Goal: Task Accomplishment & Management: Manage account settings

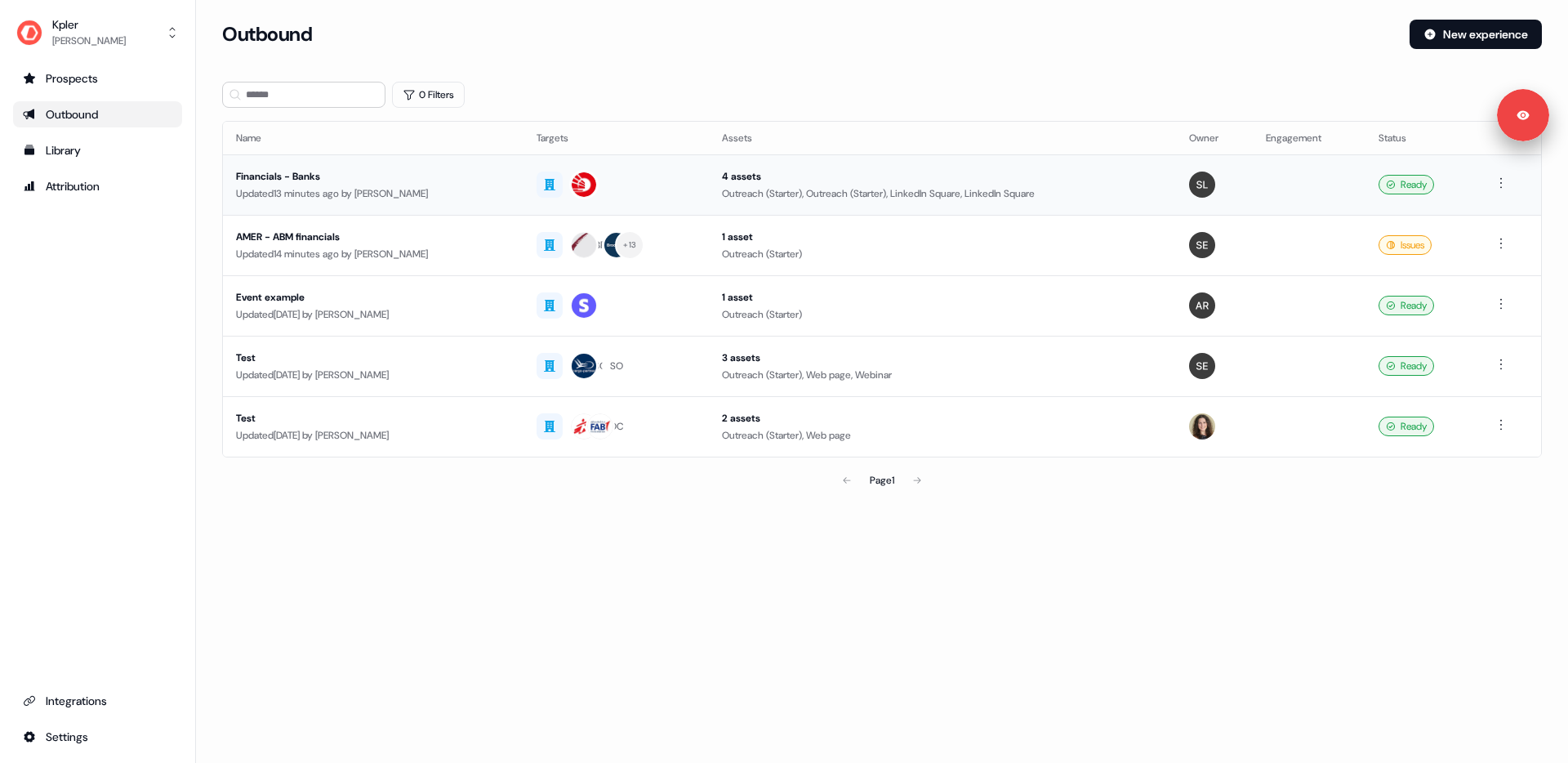
click at [366, 188] on div "Updated 13 minutes ago by Aleksandra Rakowska" at bounding box center [373, 193] width 274 height 17
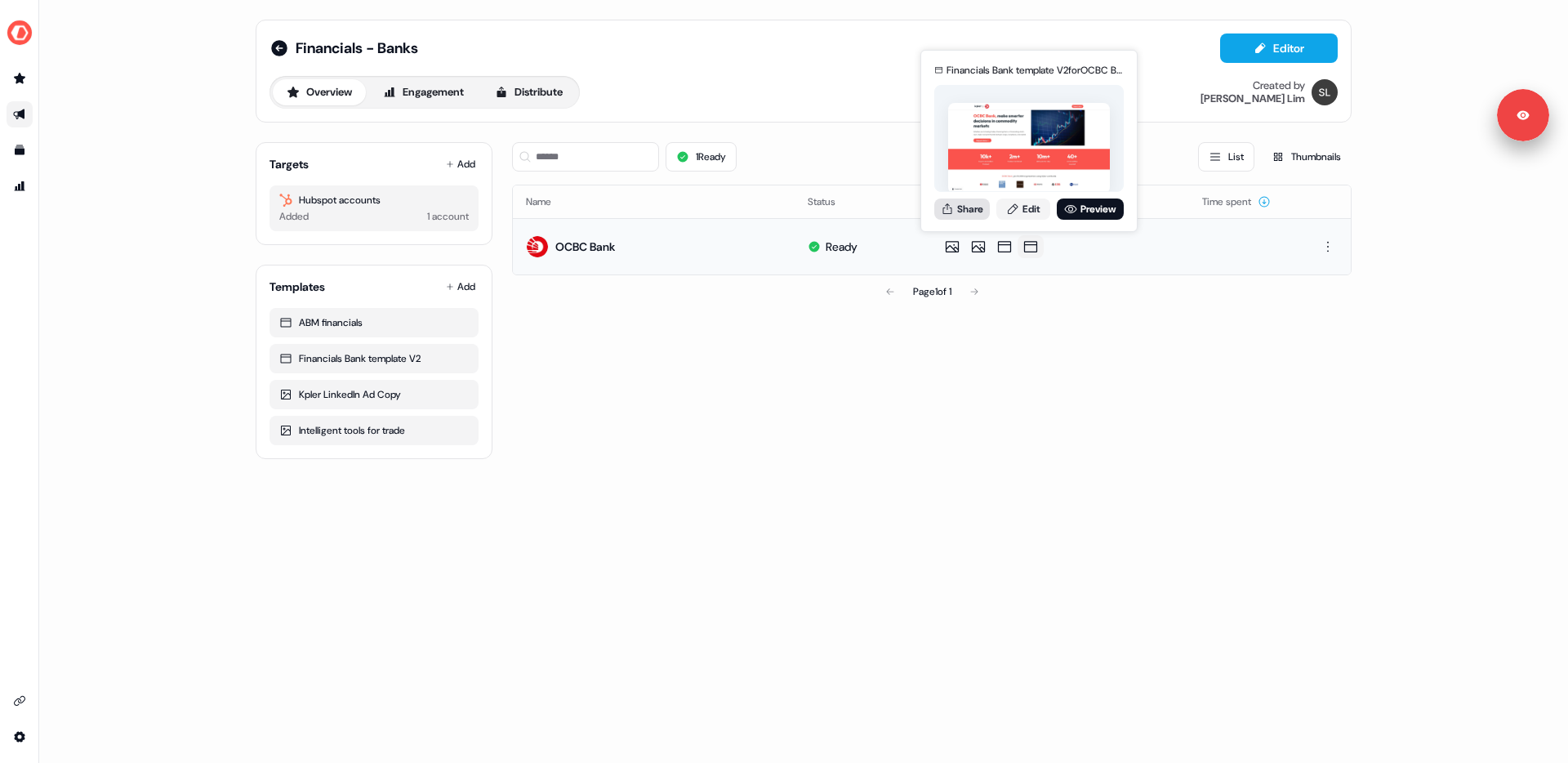
click at [974, 212] on button "Share" at bounding box center [962, 209] width 55 height 22
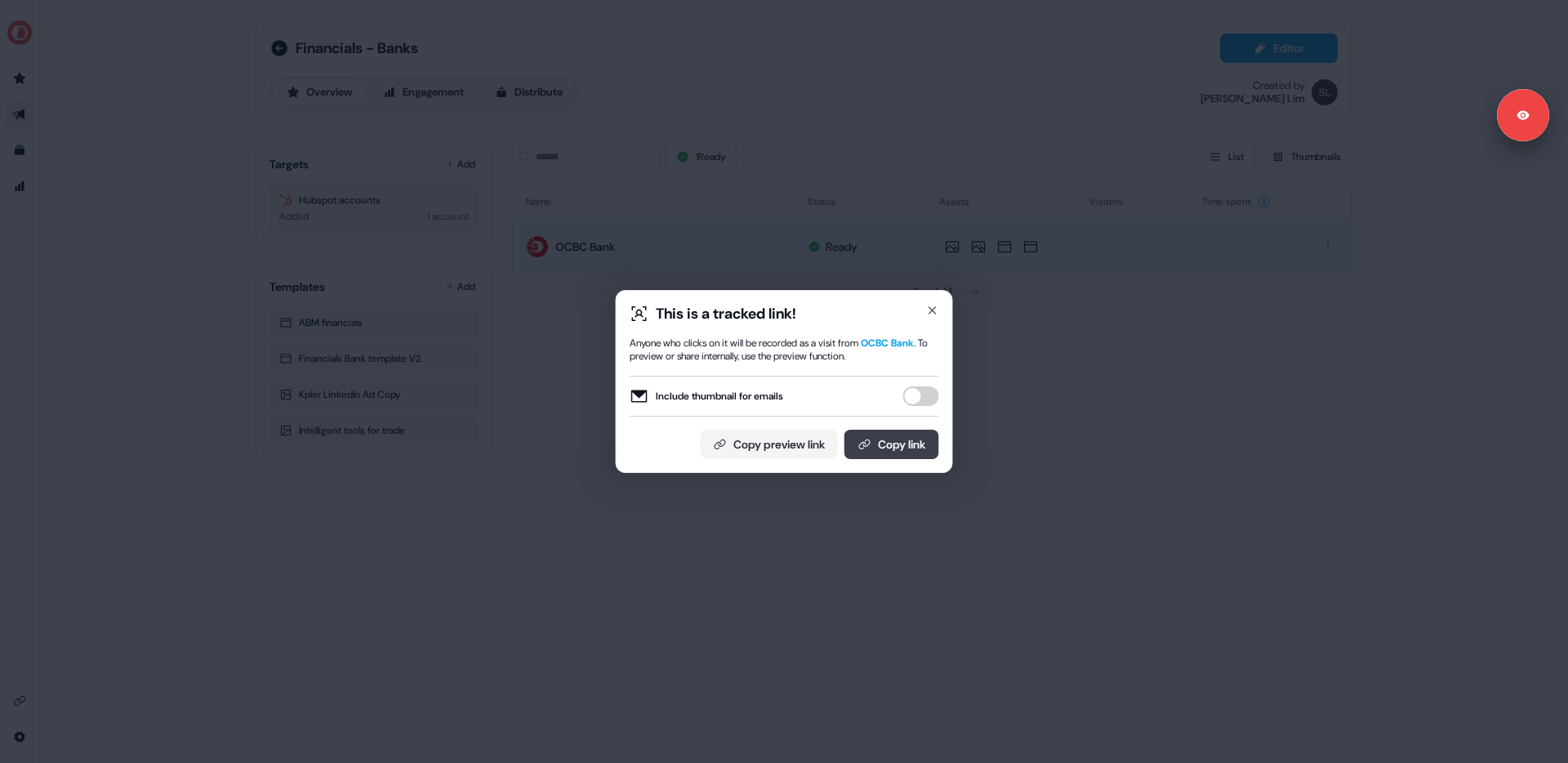
click at [896, 451] on button "Copy link" at bounding box center [892, 445] width 95 height 30
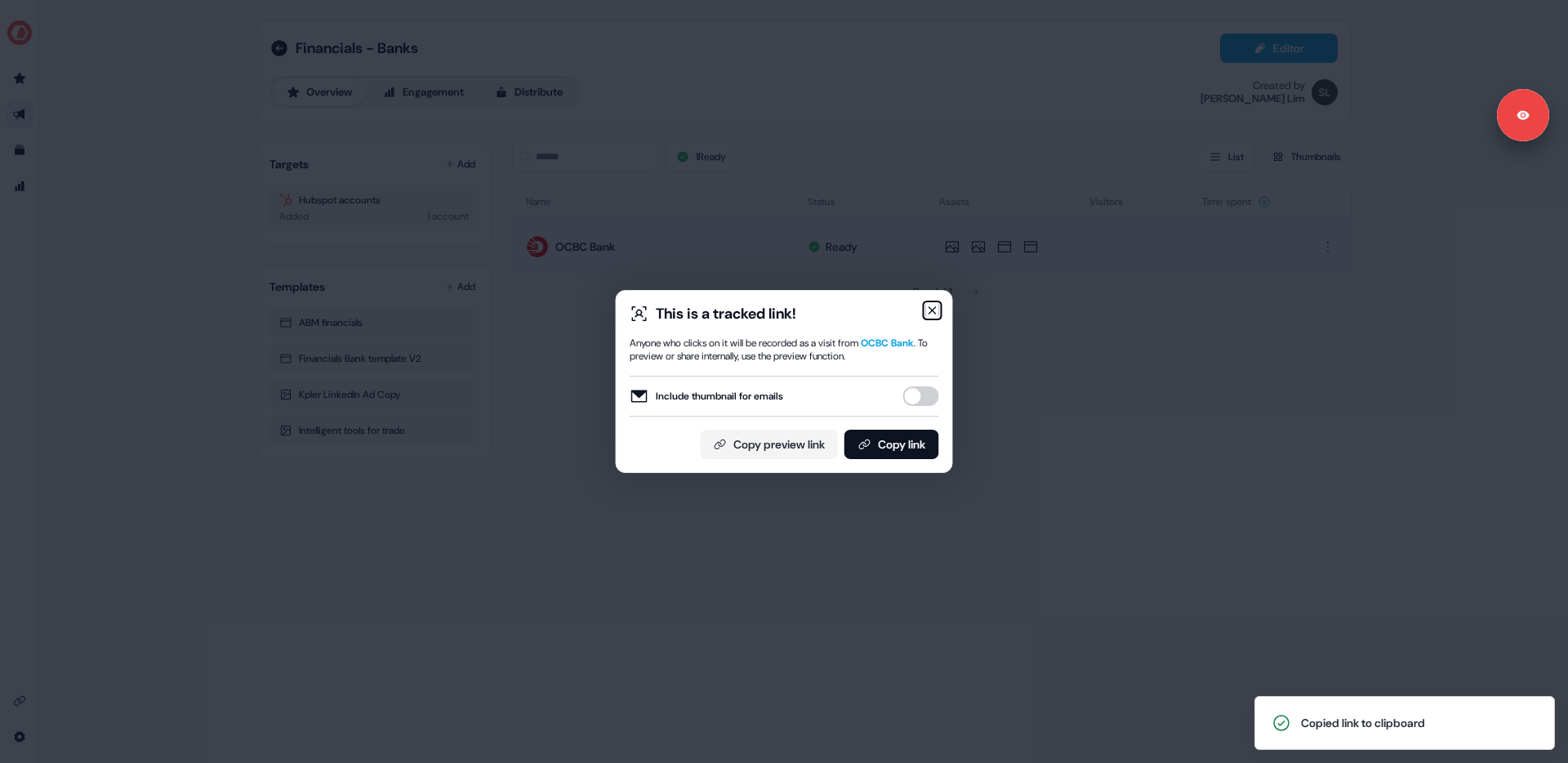
click at [933, 306] on icon "button" at bounding box center [932, 310] width 13 height 13
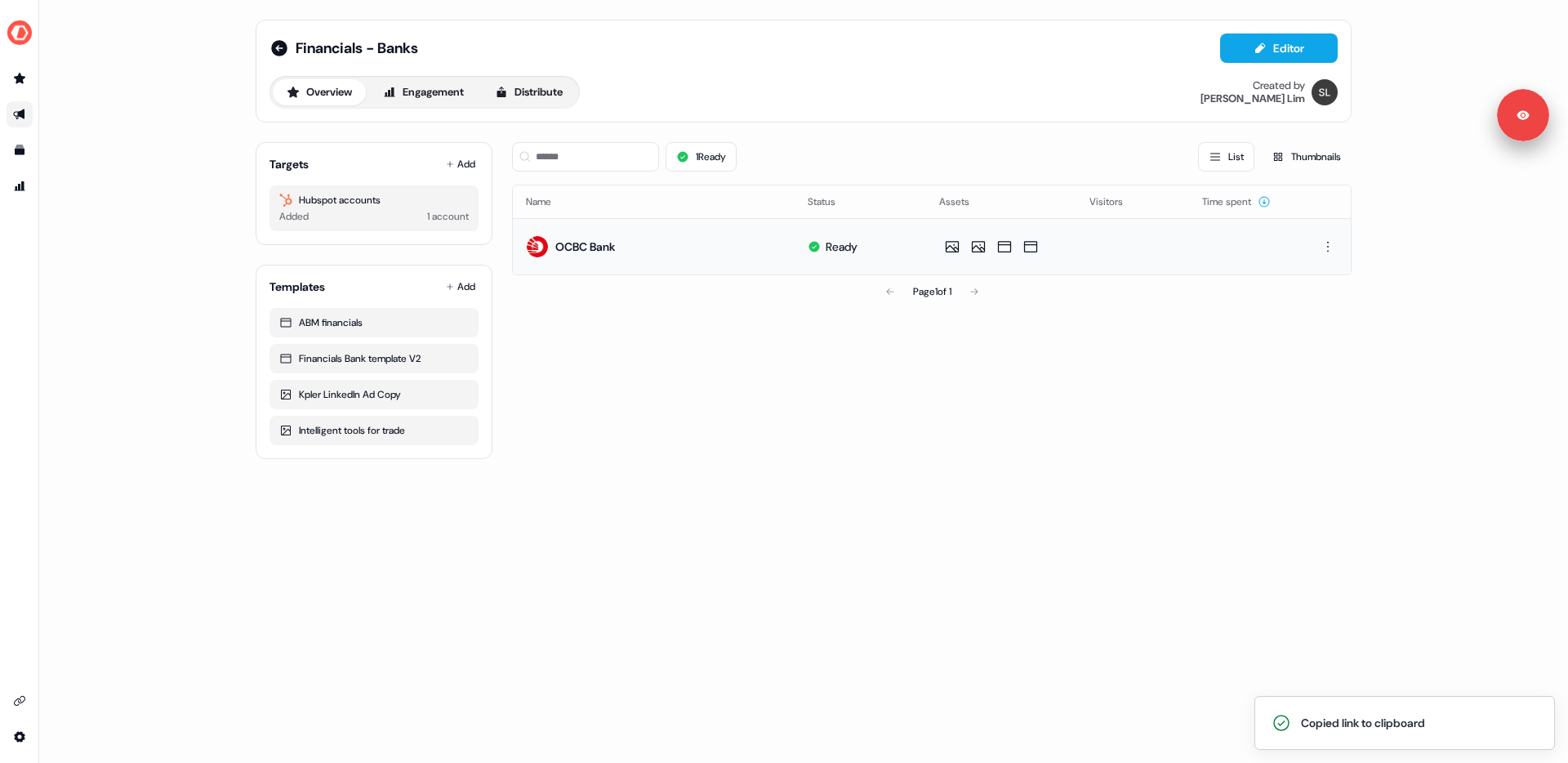
click at [793, 350] on div "1 Ready List Thumbnails Name Status Assets Visitors Time spent OCBC Bank Ready …" at bounding box center [932, 294] width 840 height 330
click at [291, 46] on div "Financials - Banks" at bounding box center [343, 48] width 149 height 20
click at [284, 45] on icon at bounding box center [279, 48] width 17 height 17
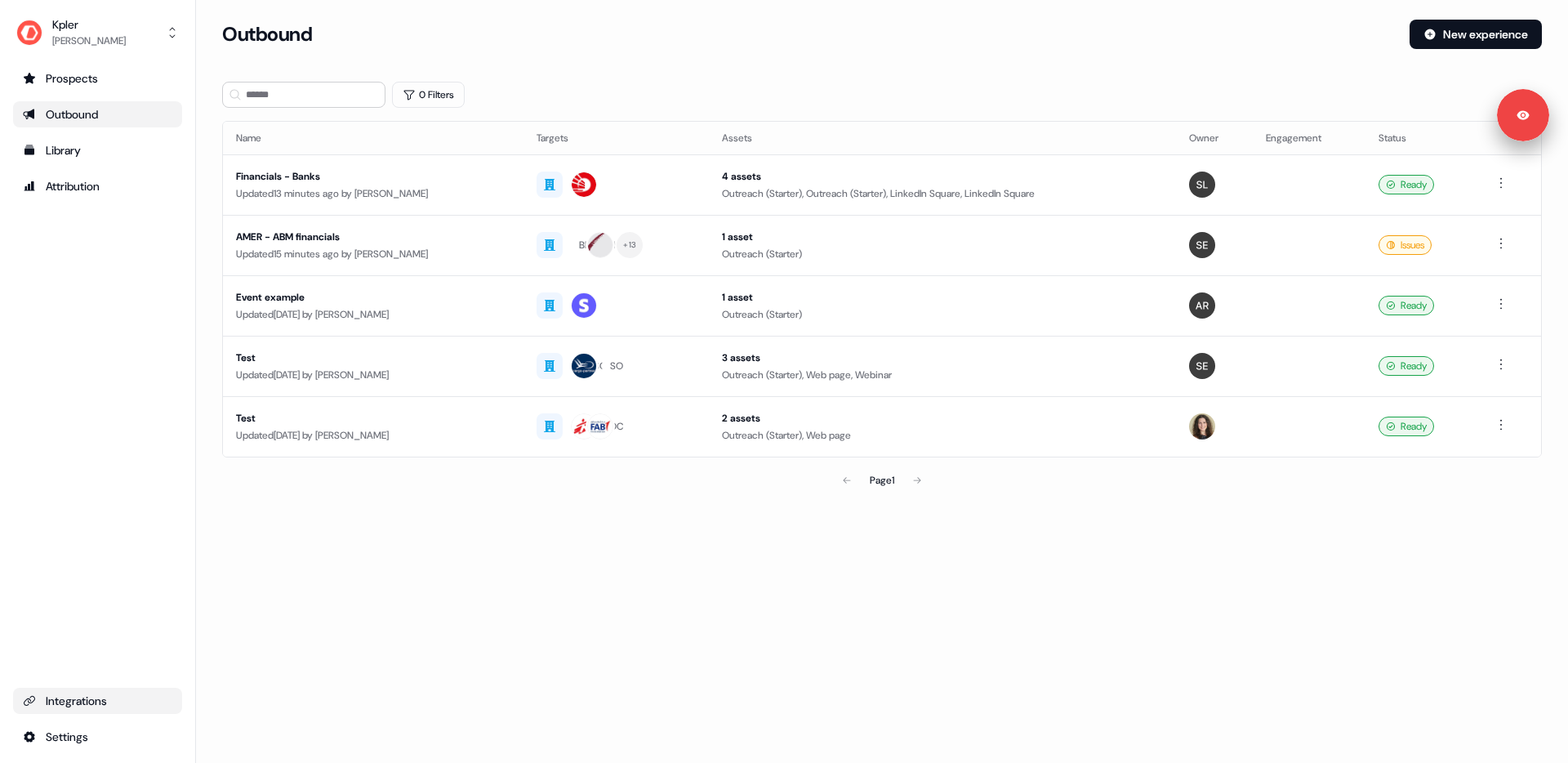
click at [55, 707] on div "Integrations" at bounding box center [98, 701] width 150 height 17
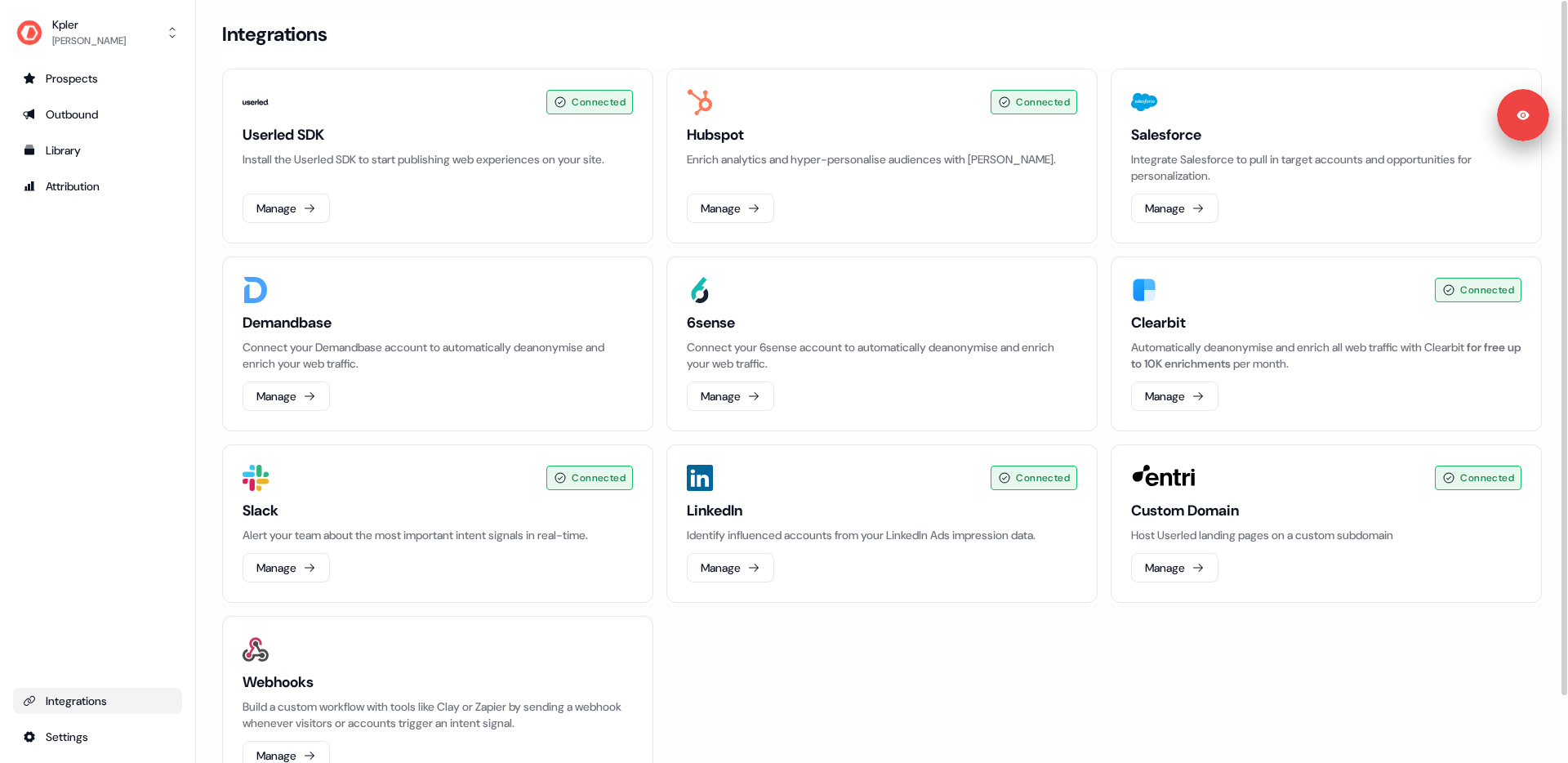
click at [1340, 27] on div "Integrations" at bounding box center [881, 35] width 1320 height 30
drag, startPoint x: 1198, startPoint y: 198, endPoint x: 1191, endPoint y: 202, distance: 8.1
click at [1198, 198] on button "Manage" at bounding box center [1175, 208] width 88 height 30
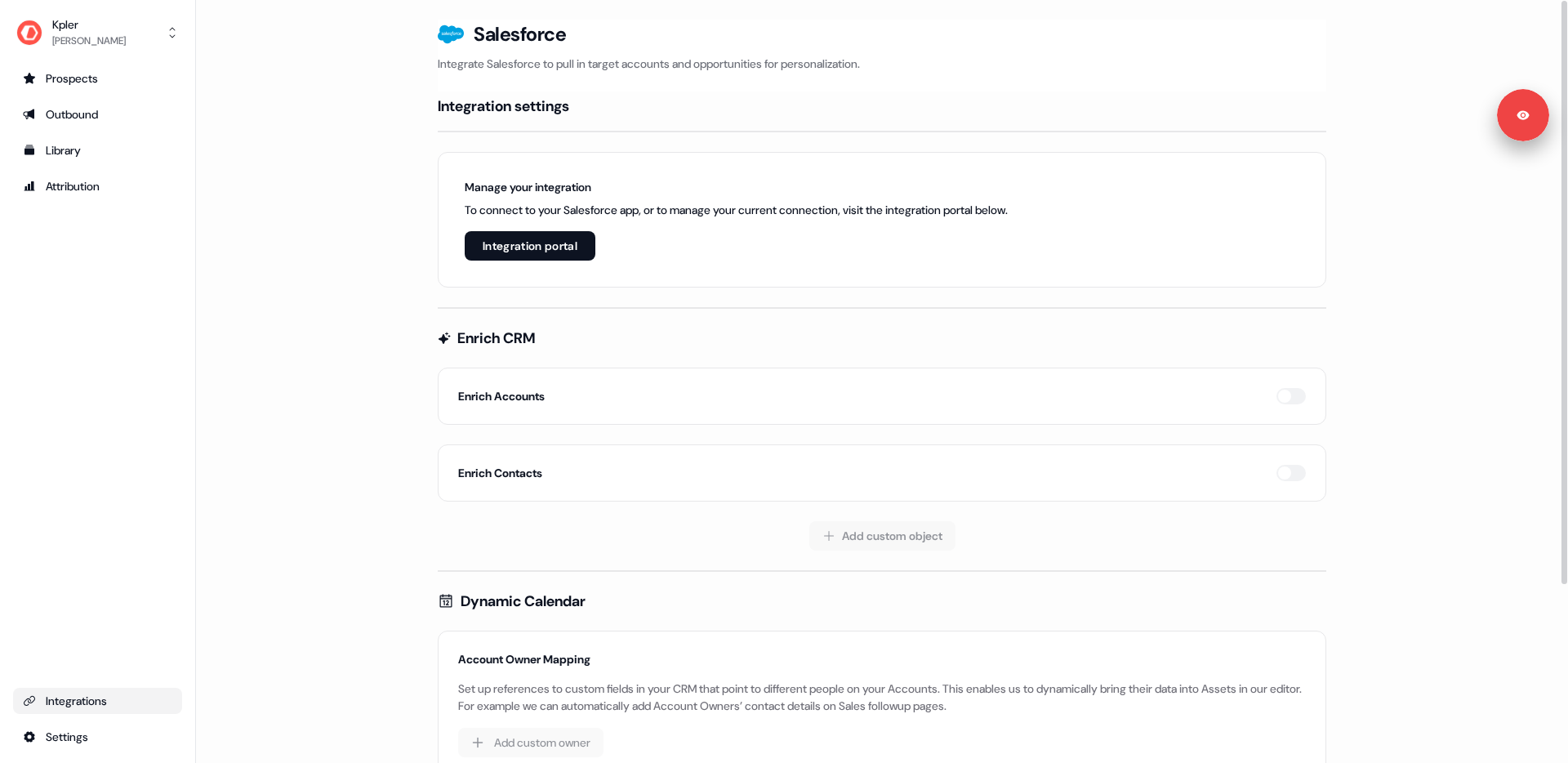
drag, startPoint x: 322, startPoint y: 297, endPoint x: 490, endPoint y: 273, distance: 169.7
click at [372, 293] on main "Loading... Salesforce Integrate Salesforce to pull in target accounts and oppor…" at bounding box center [882, 508] width 1372 height 977
click at [45, 116] on div "Outbound" at bounding box center [98, 114] width 150 height 17
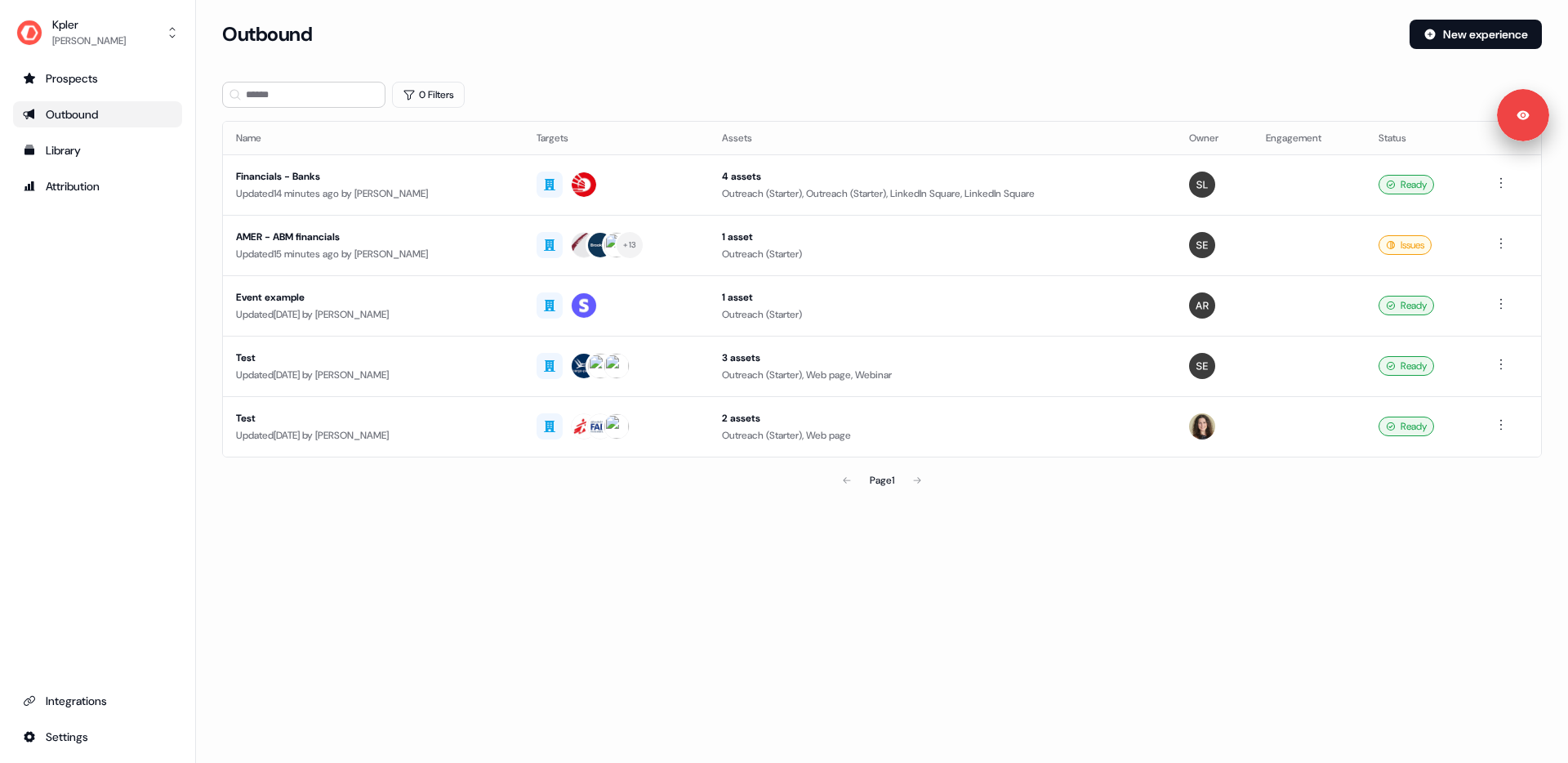
click at [1053, 103] on div "0 Filters" at bounding box center [881, 95] width 1320 height 27
click at [1498, 38] on button "New experience" at bounding box center [1475, 35] width 132 height 30
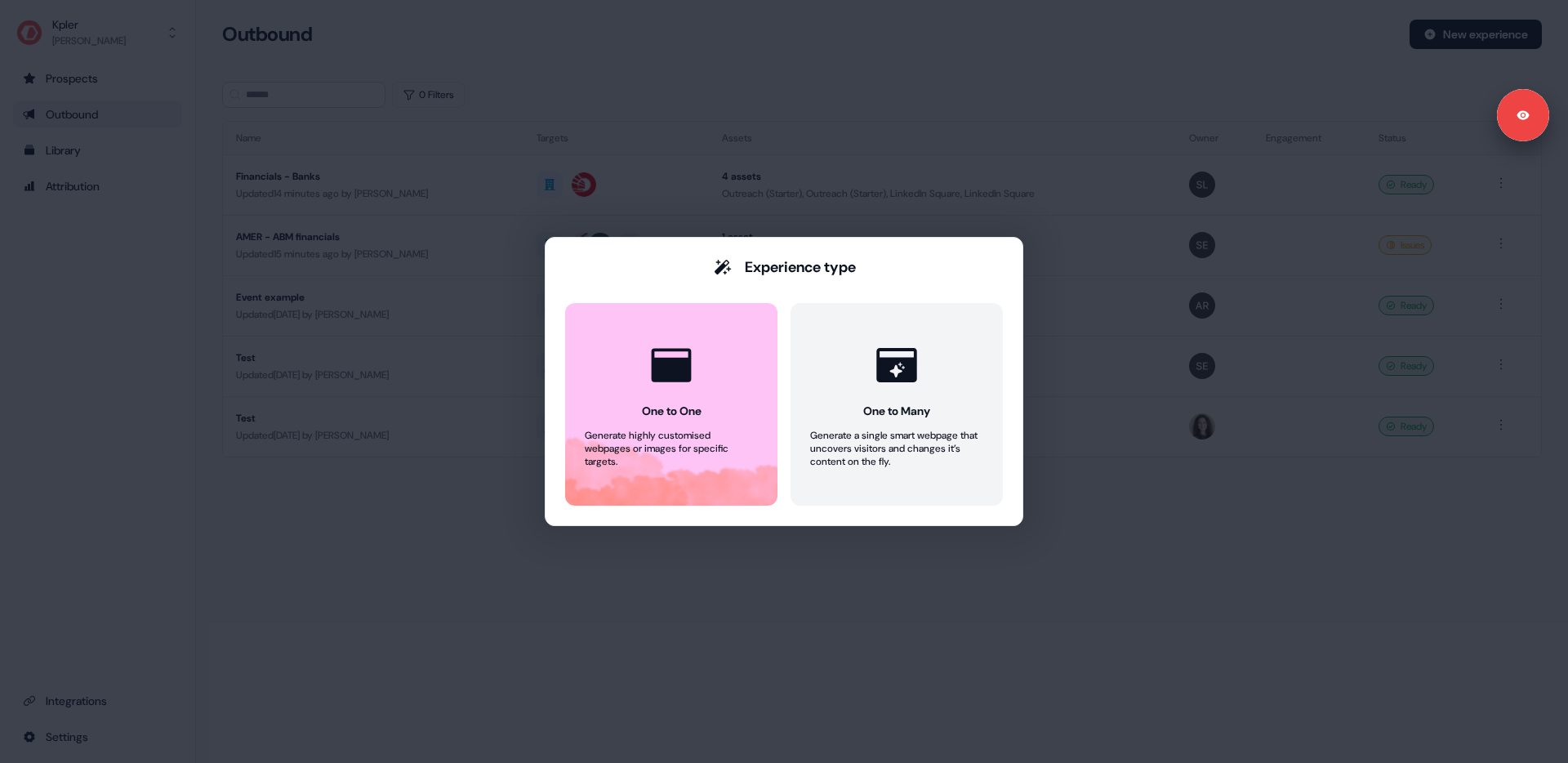
click at [1386, 43] on div "Experience type One to One Generate highly customised webpages or images for sp…" at bounding box center [784, 382] width 1568 height 763
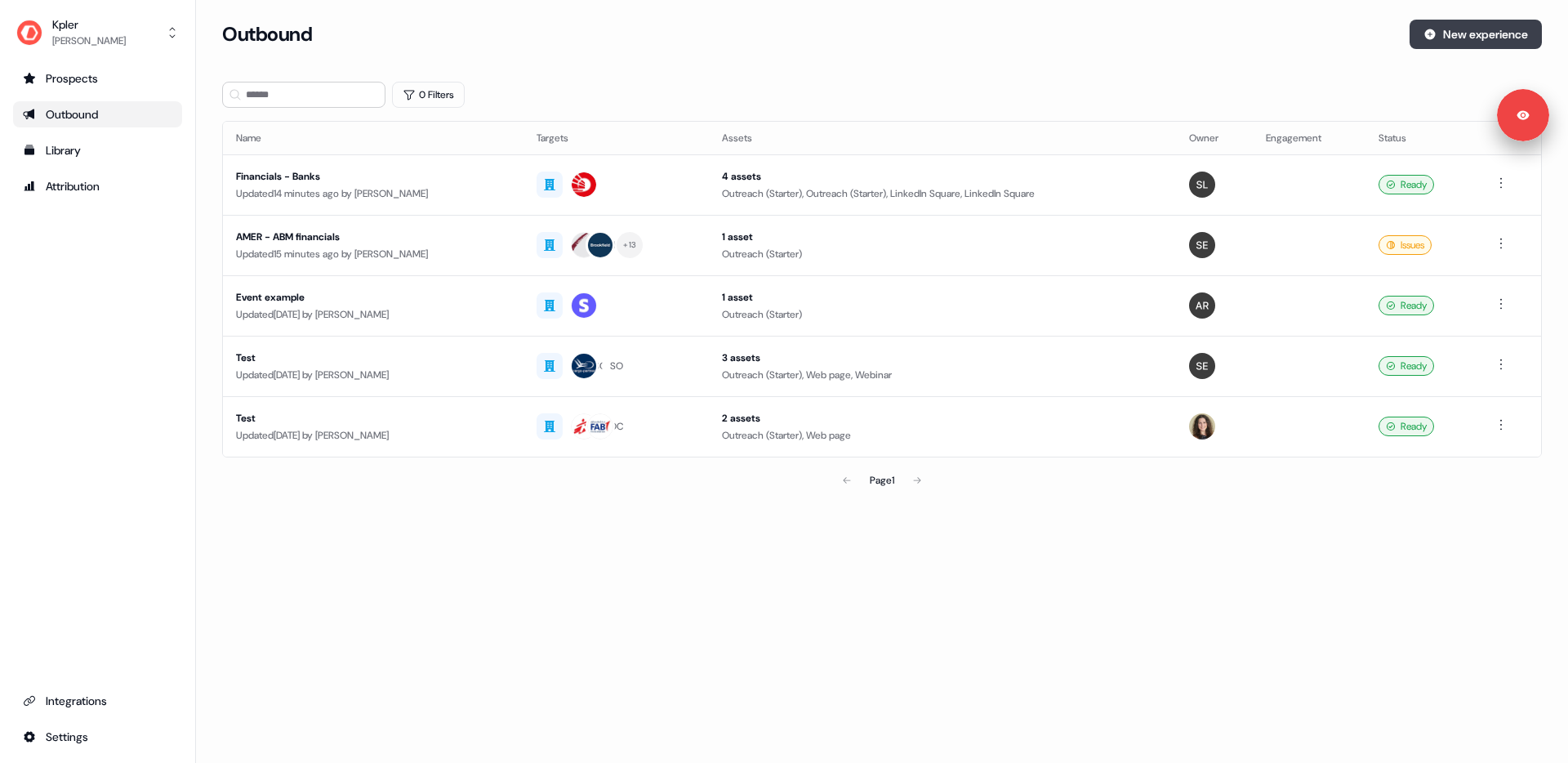
click at [1462, 35] on button "New experience" at bounding box center [1475, 35] width 132 height 30
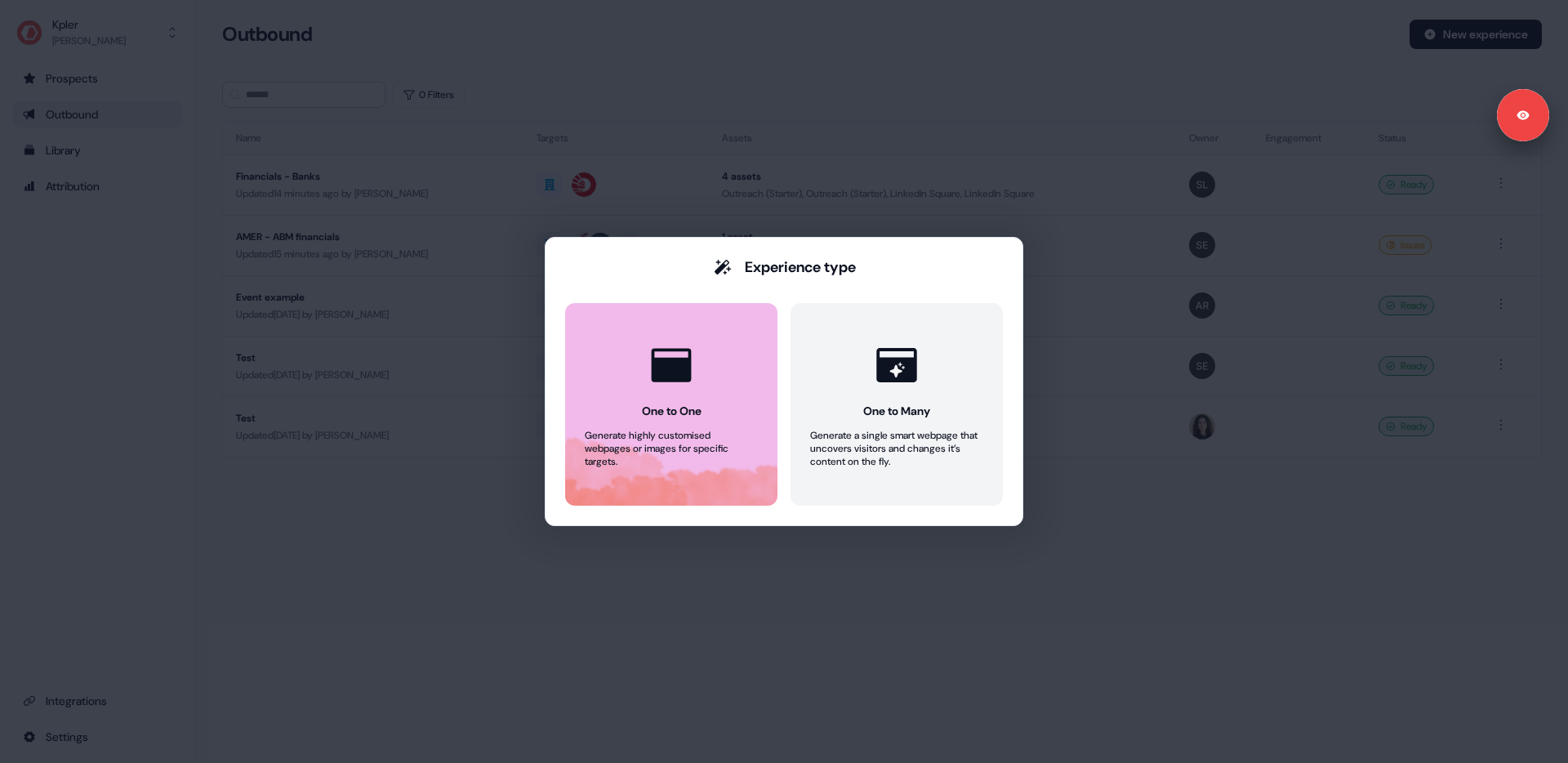
click at [656, 405] on div "One to One" at bounding box center [671, 411] width 59 height 17
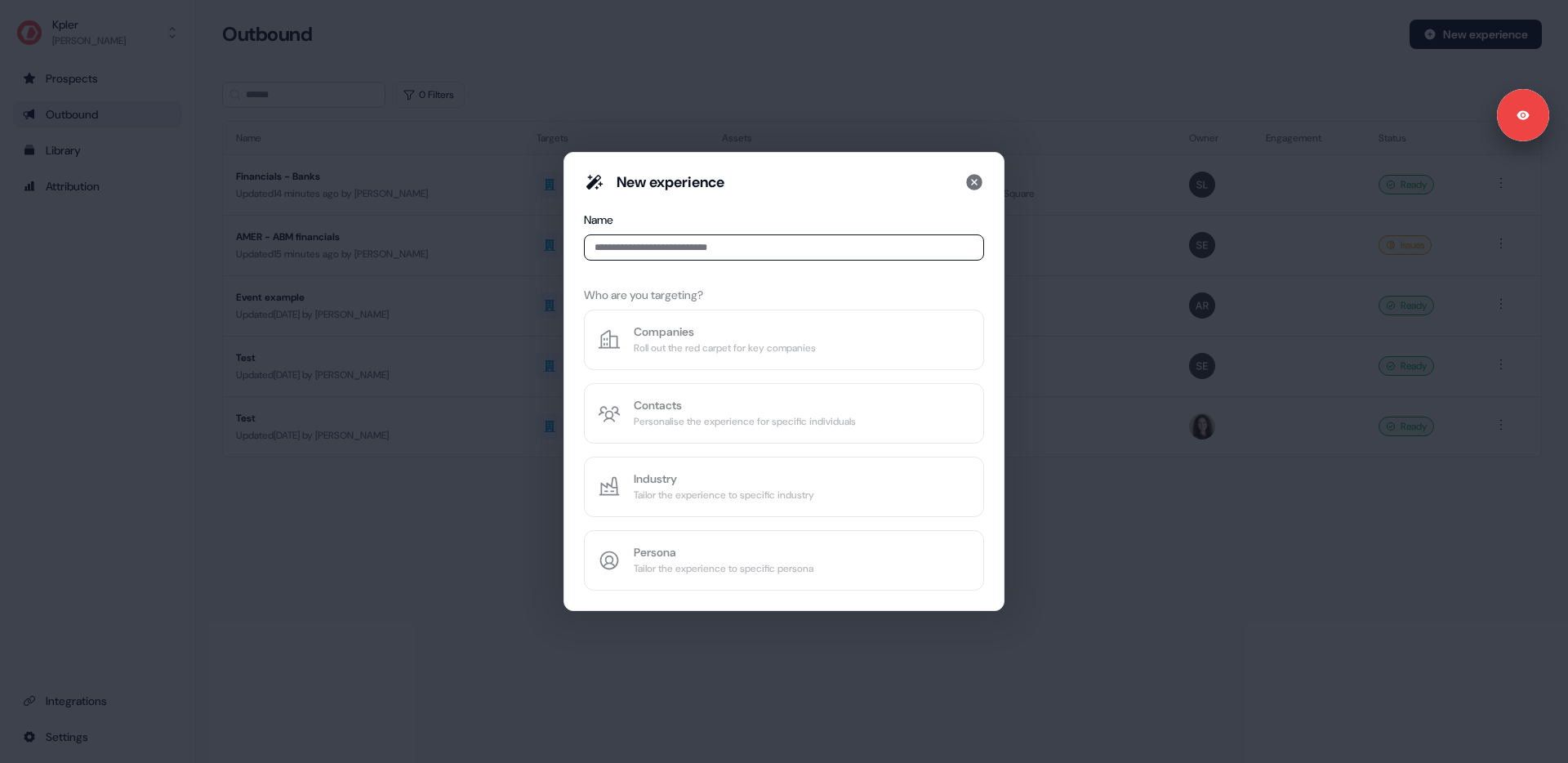
click at [635, 243] on input at bounding box center [784, 247] width 400 height 27
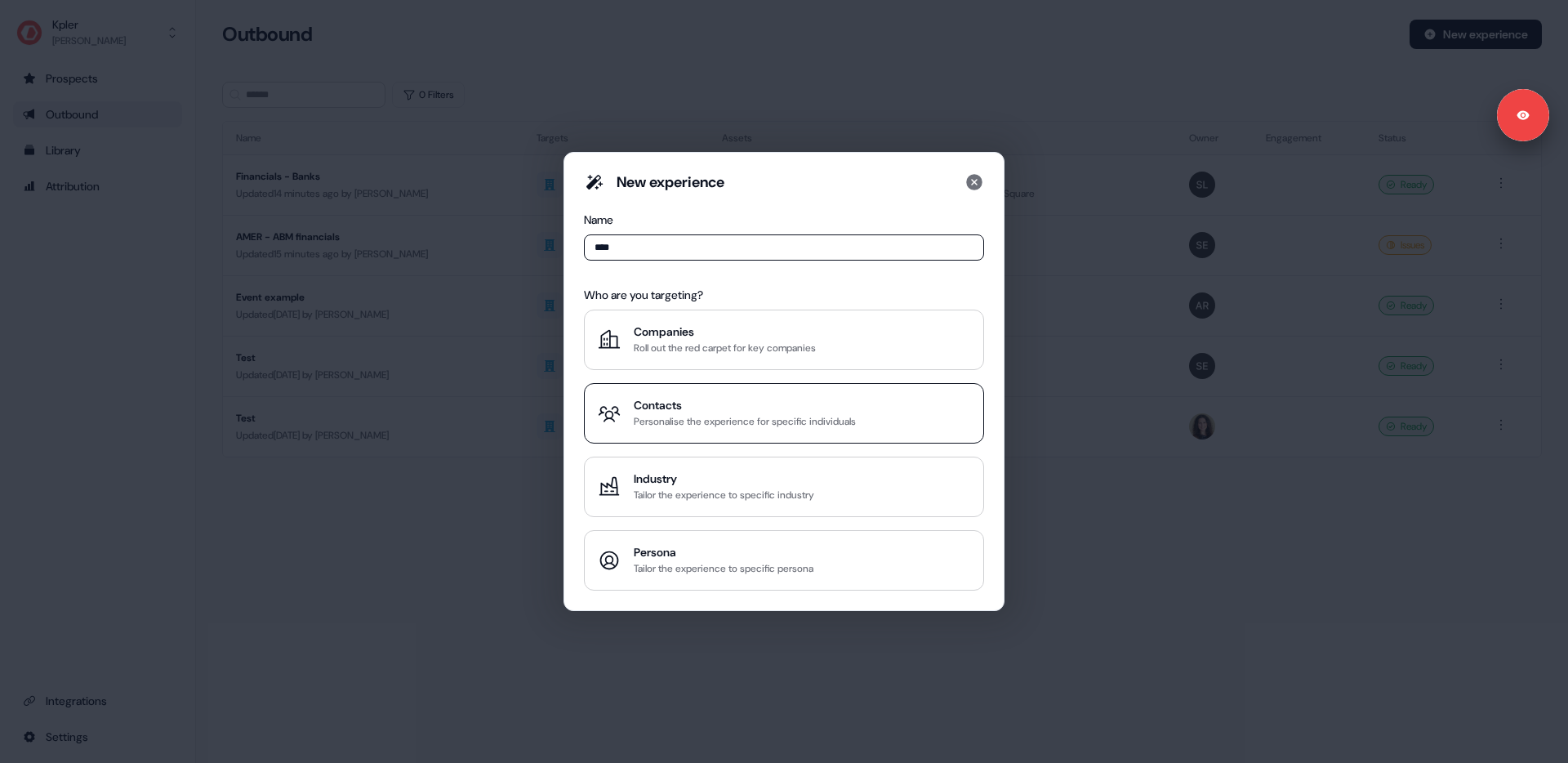
type input "****"
click at [668, 416] on div "Personalise the experience for specific individuals" at bounding box center [744, 421] width 222 height 17
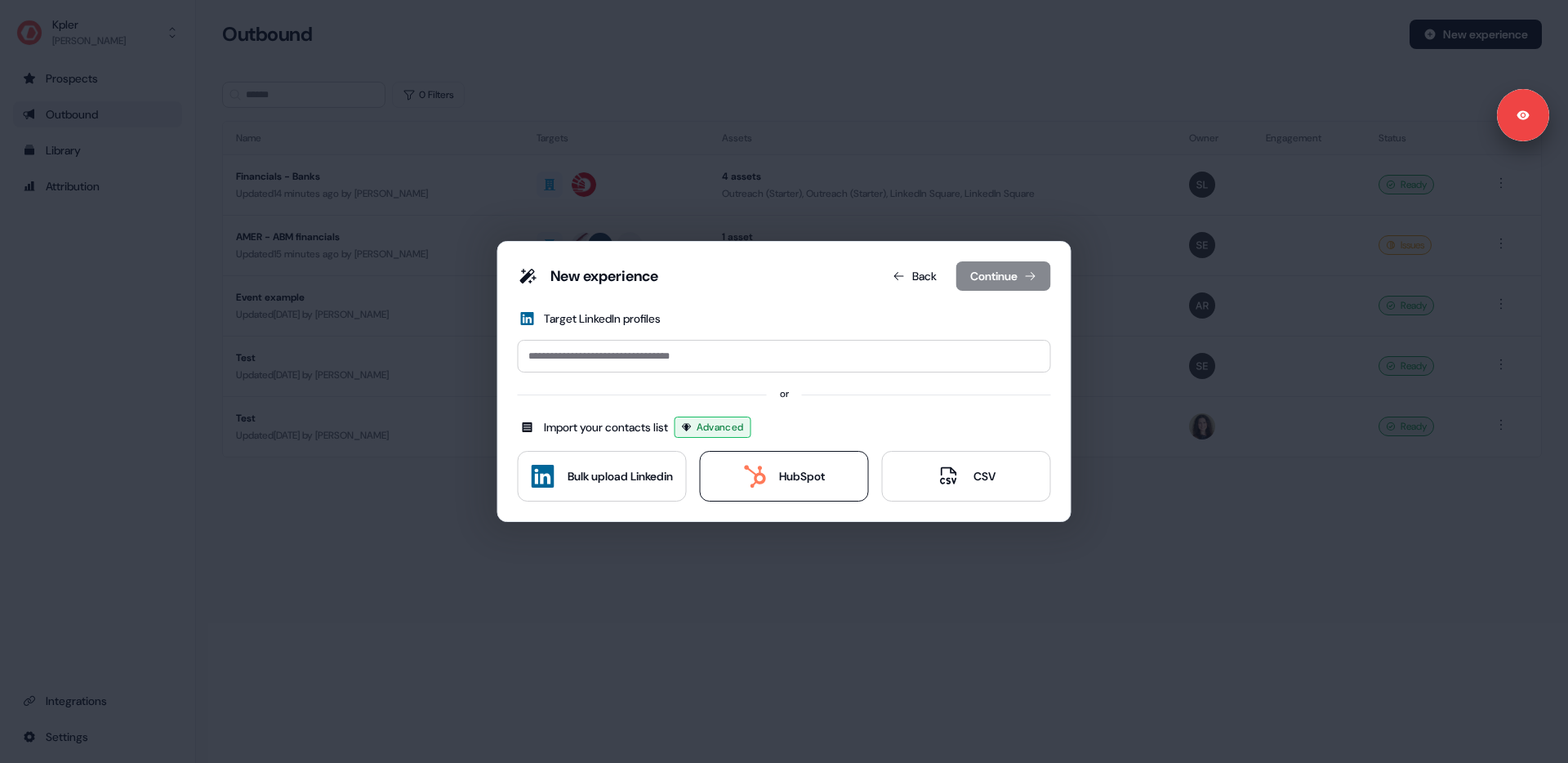
click at [784, 473] on div "HubSpot" at bounding box center [802, 476] width 45 height 17
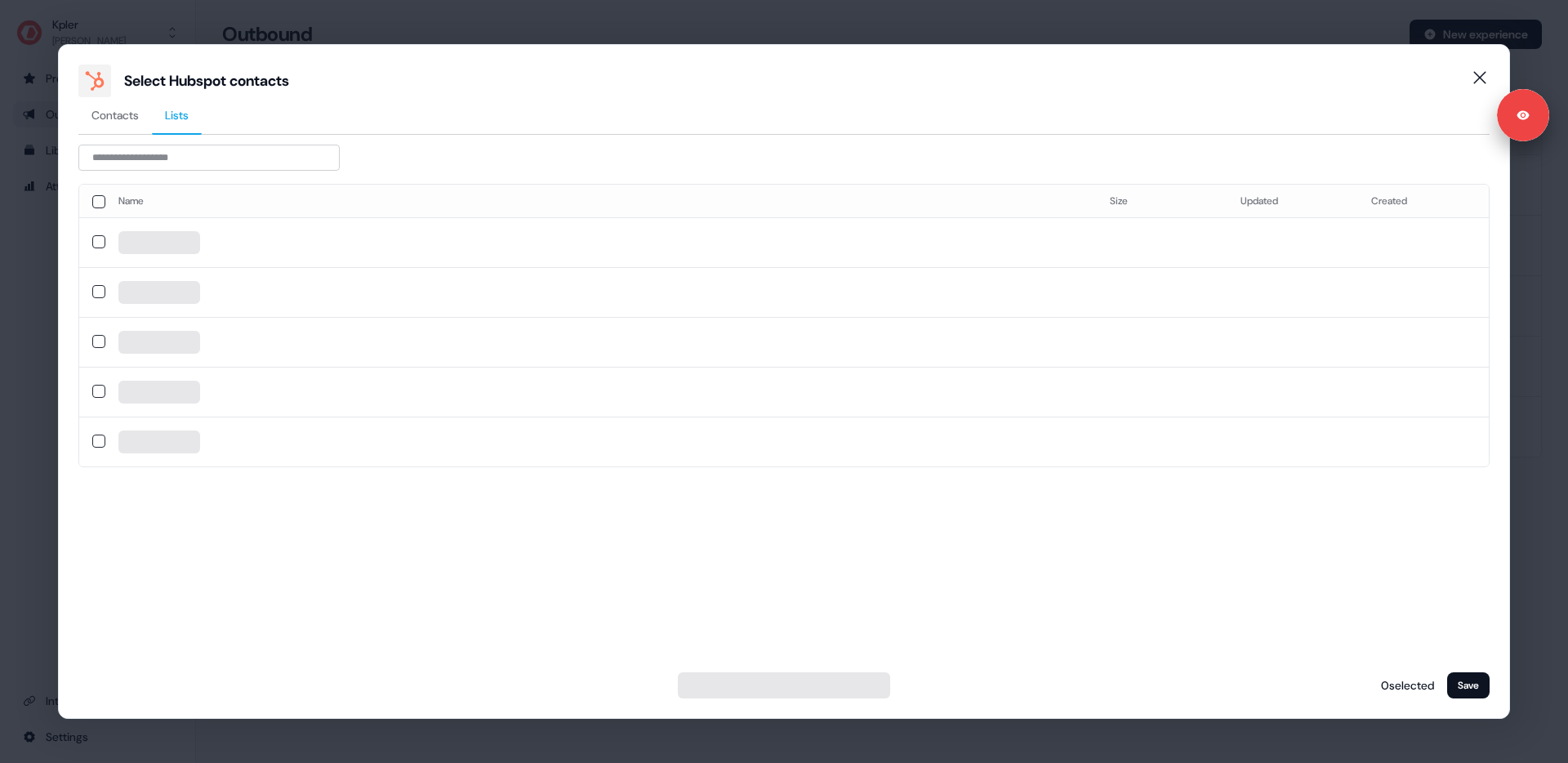
click at [176, 112] on span "Lists" at bounding box center [176, 115] width 24 height 17
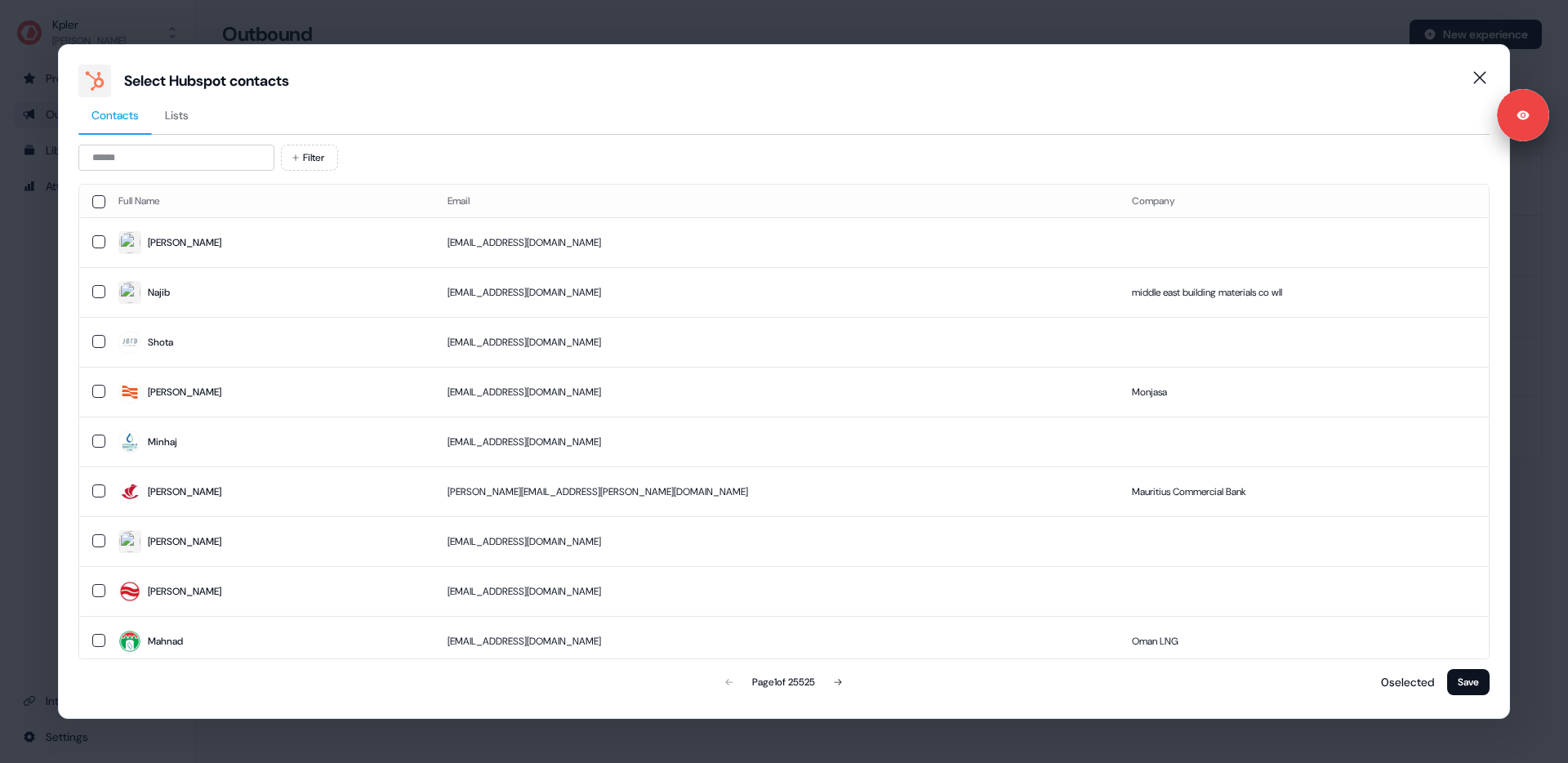
click at [124, 113] on span "Contacts" at bounding box center [115, 115] width 47 height 17
click at [188, 112] on span "Lists" at bounding box center [176, 115] width 24 height 17
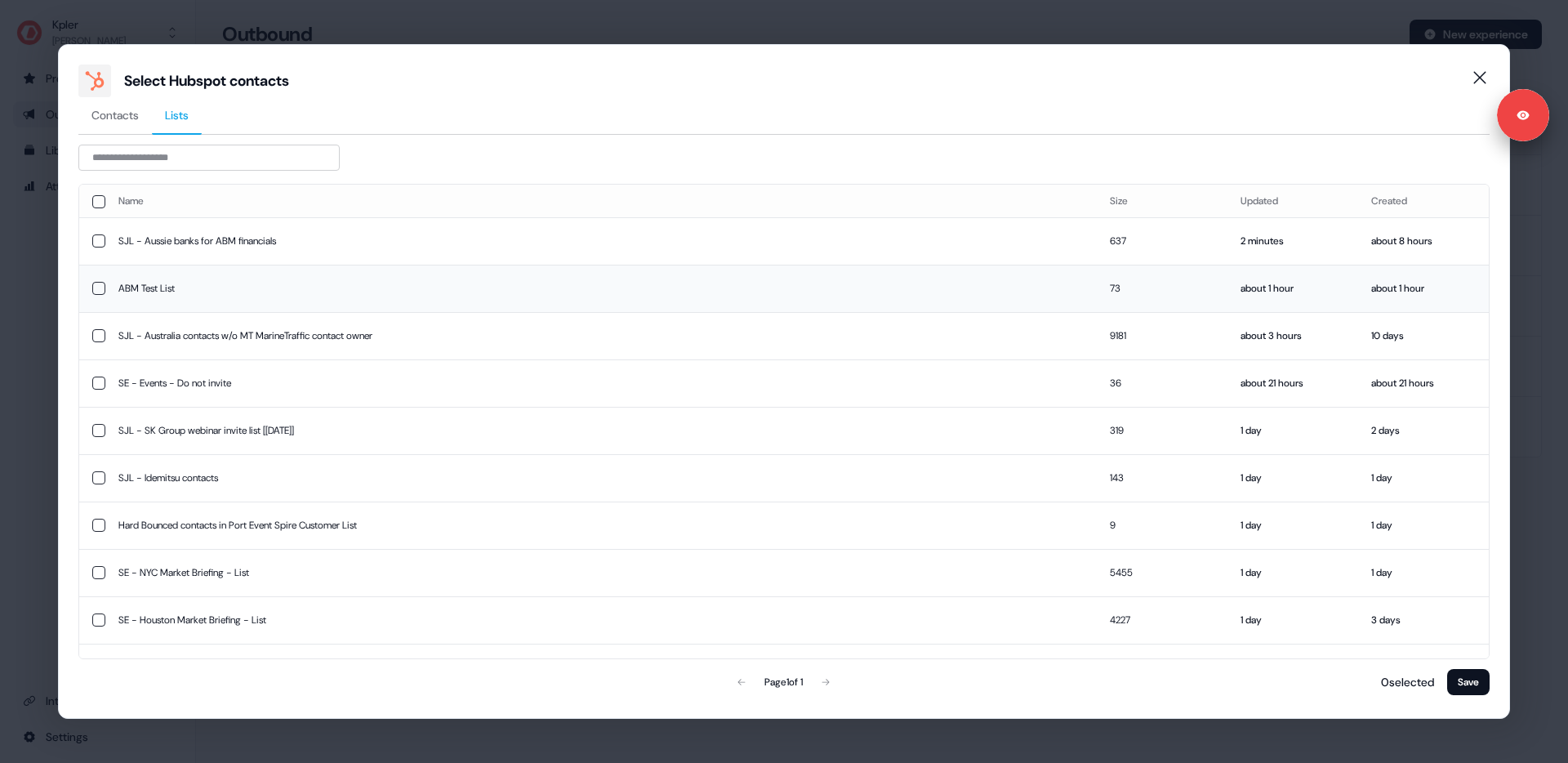
click at [99, 289] on button "button" at bounding box center [99, 288] width 13 height 13
click at [1471, 686] on button "Save" at bounding box center [1467, 682] width 42 height 27
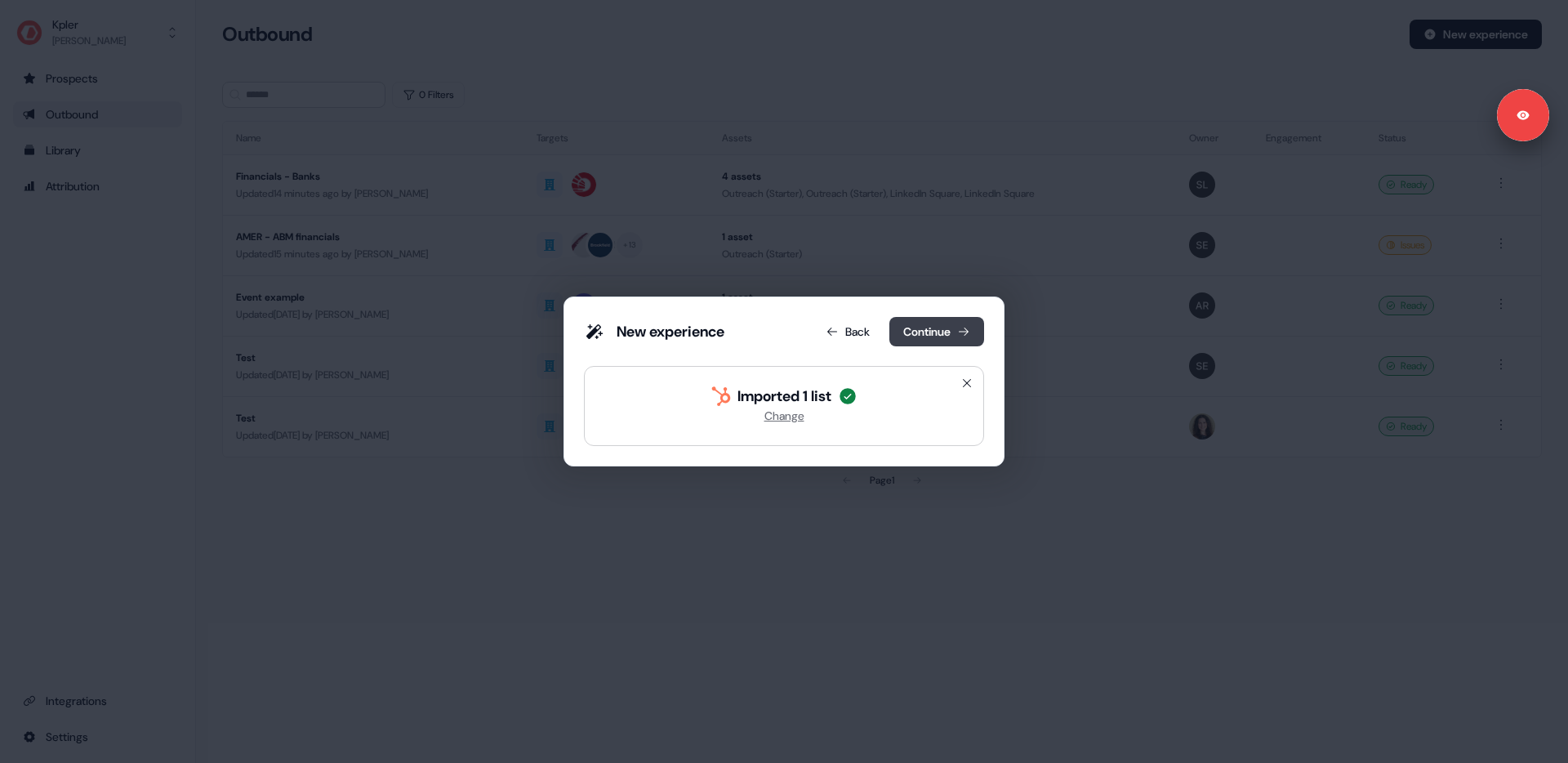
click at [941, 330] on button "Continue" at bounding box center [936, 332] width 95 height 30
click at [781, 326] on div "New experience Back Continue Imported 1 list Change" at bounding box center [784, 382] width 400 height 129
click at [790, 452] on div "New experience Back Continue Imported 1 list Change" at bounding box center [784, 382] width 441 height 170
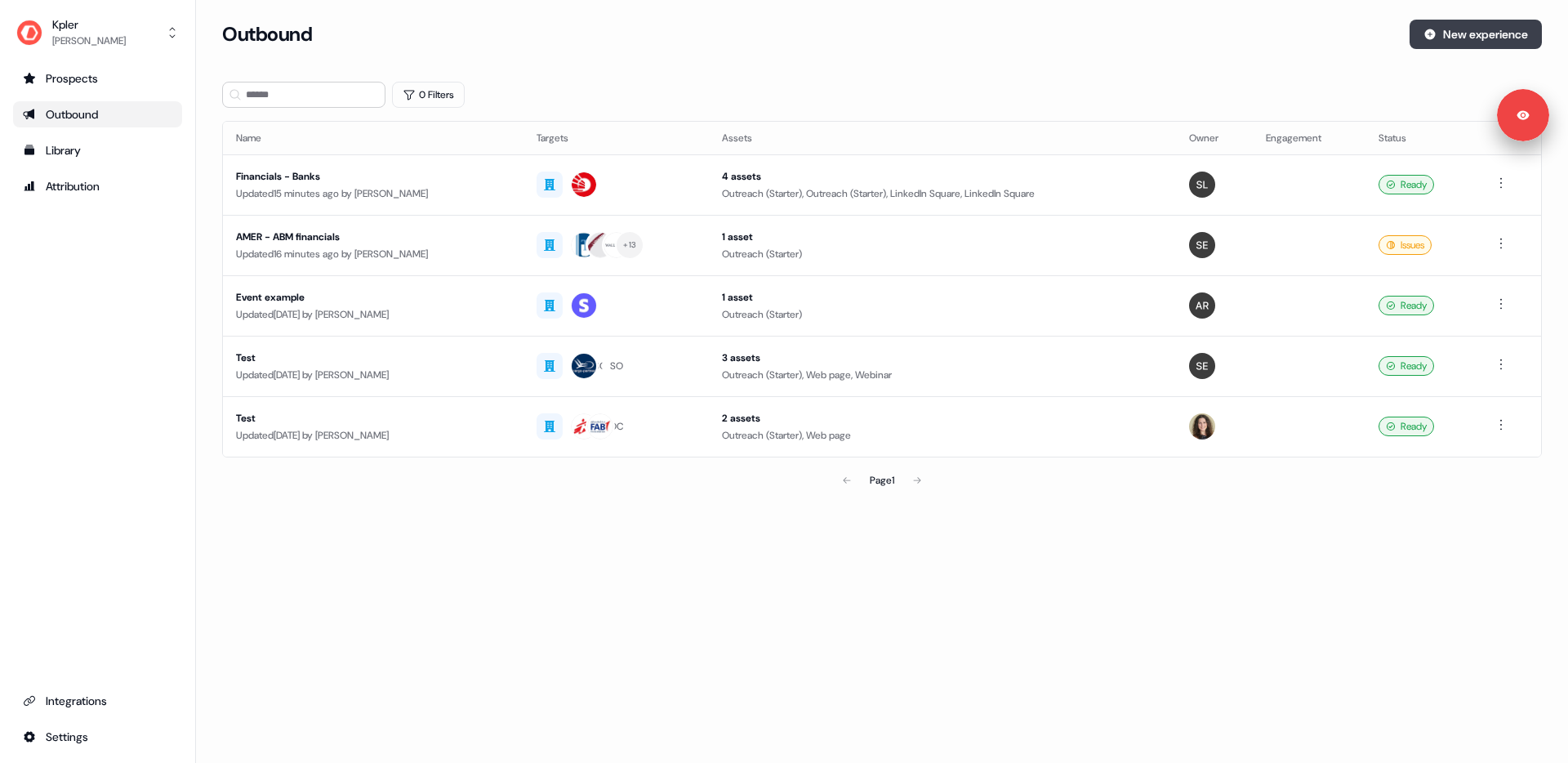
click at [1499, 42] on button "New experience" at bounding box center [1475, 35] width 132 height 30
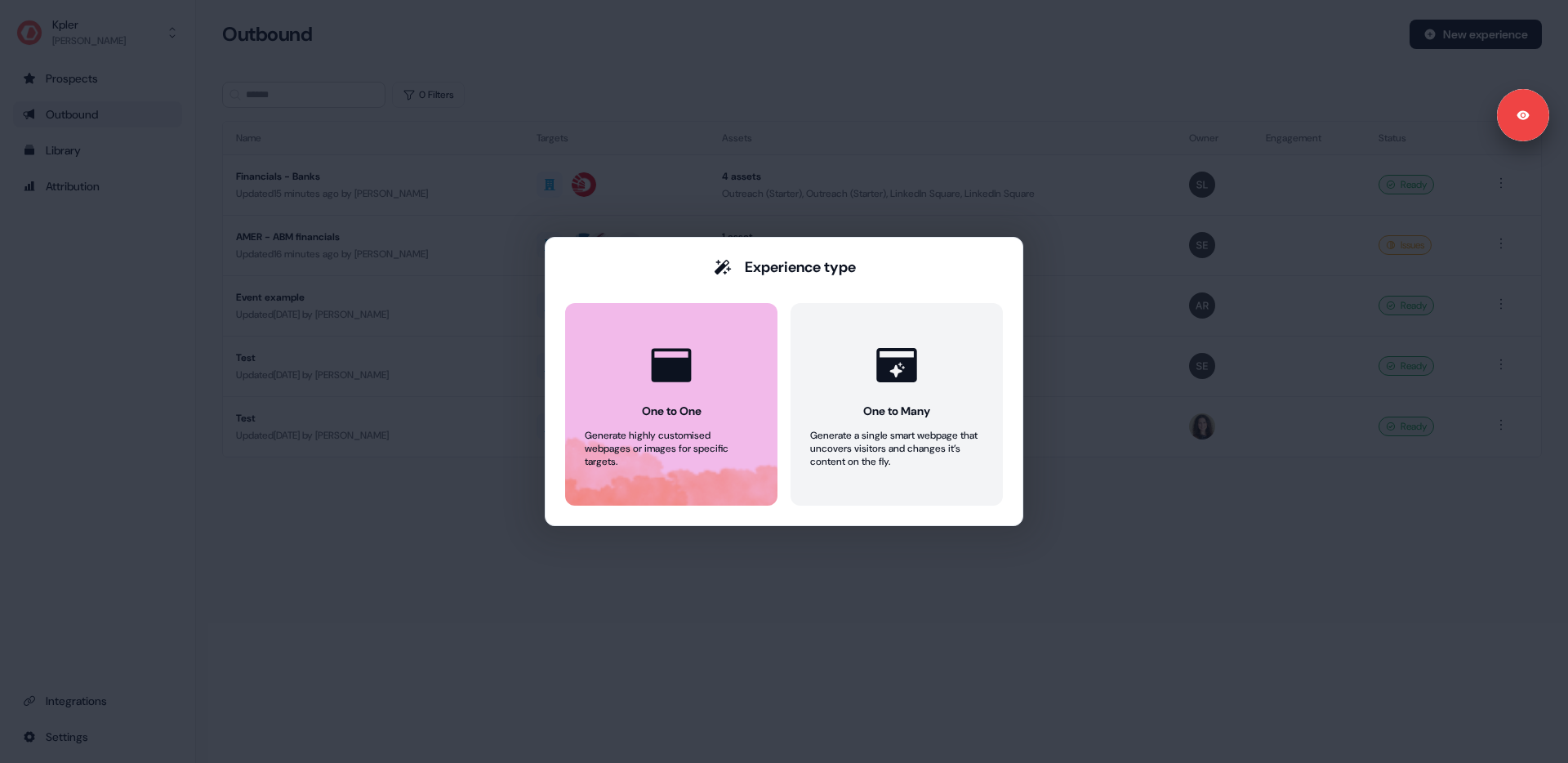
click at [706, 432] on div "Generate highly customised webpages or images for specific targets." at bounding box center [671, 449] width 173 height 39
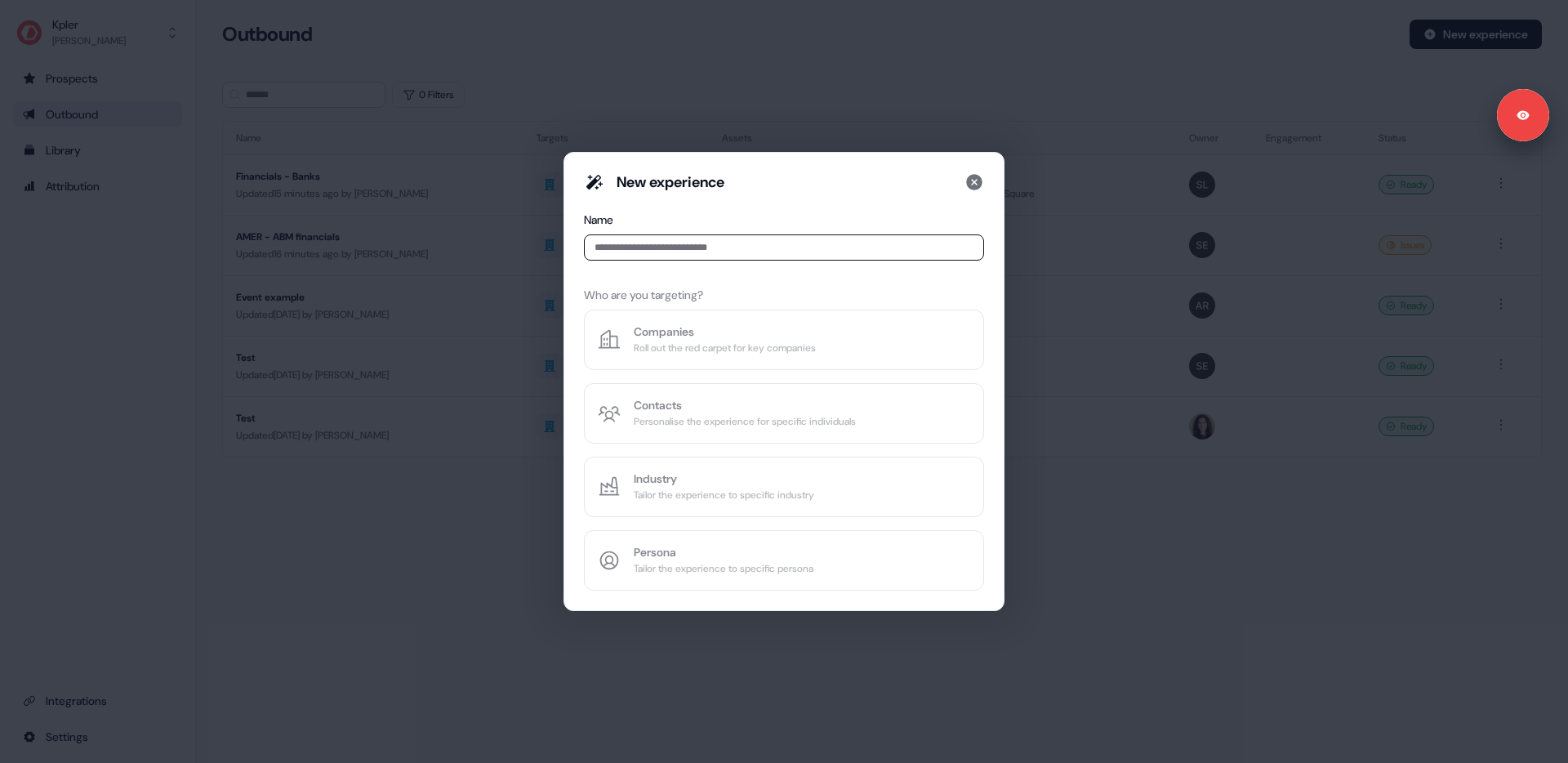
click at [632, 243] on input at bounding box center [784, 247] width 400 height 27
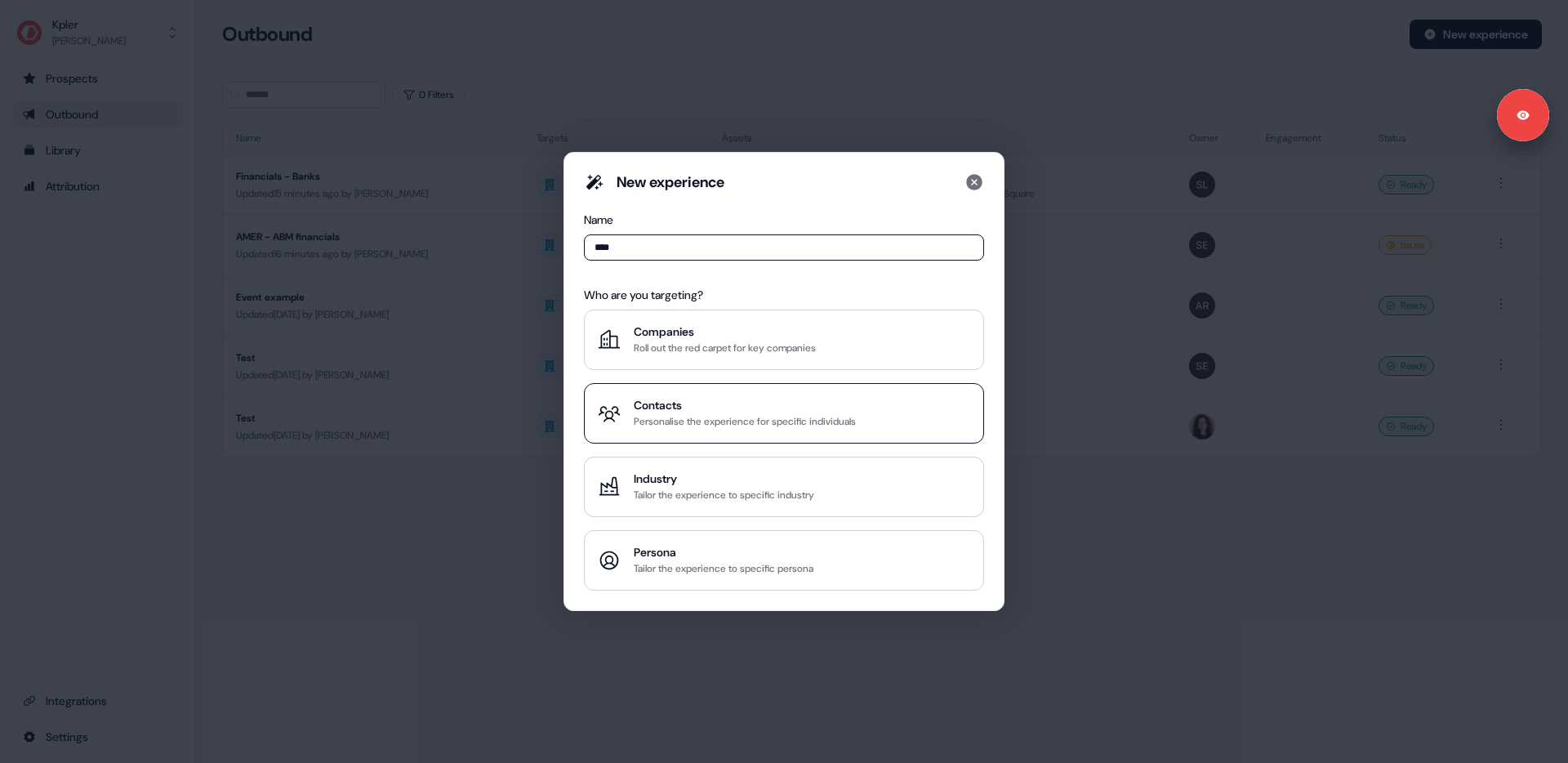
type input "****"
click at [665, 399] on div "Contacts" at bounding box center [744, 405] width 222 height 17
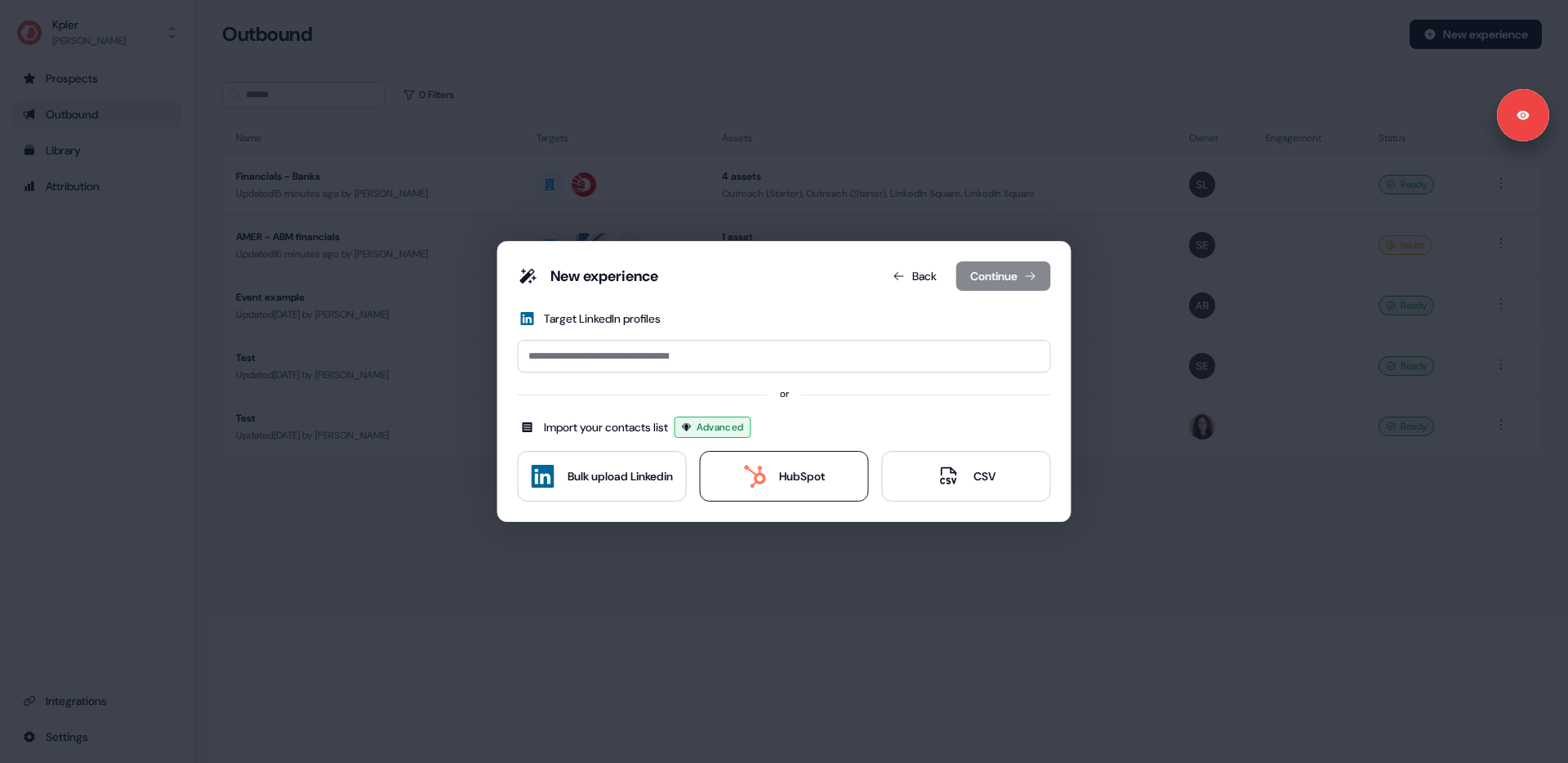
click at [813, 484] on div "HubSpot" at bounding box center [802, 476] width 45 height 17
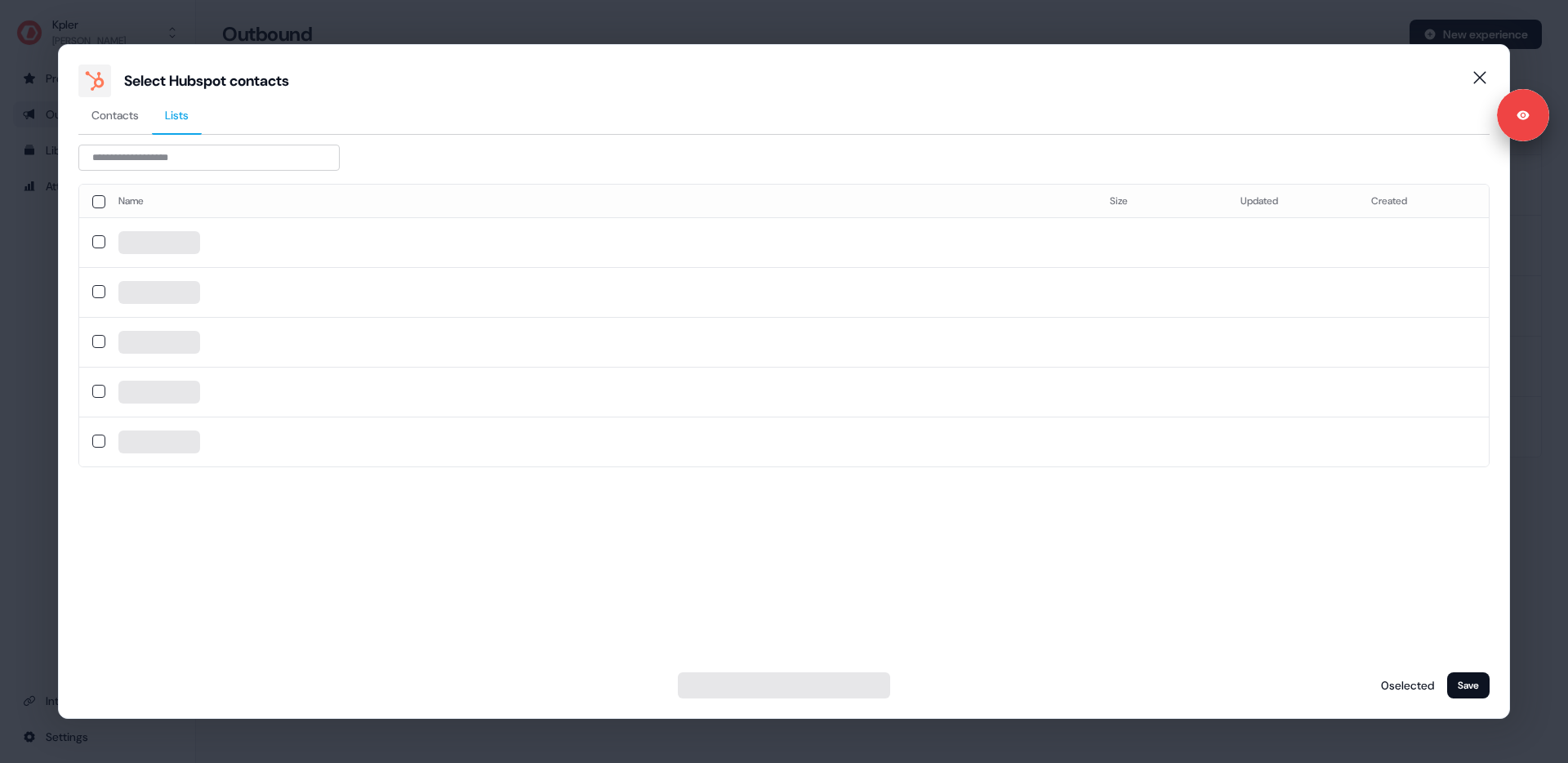
click at [174, 112] on span "Lists" at bounding box center [176, 115] width 24 height 17
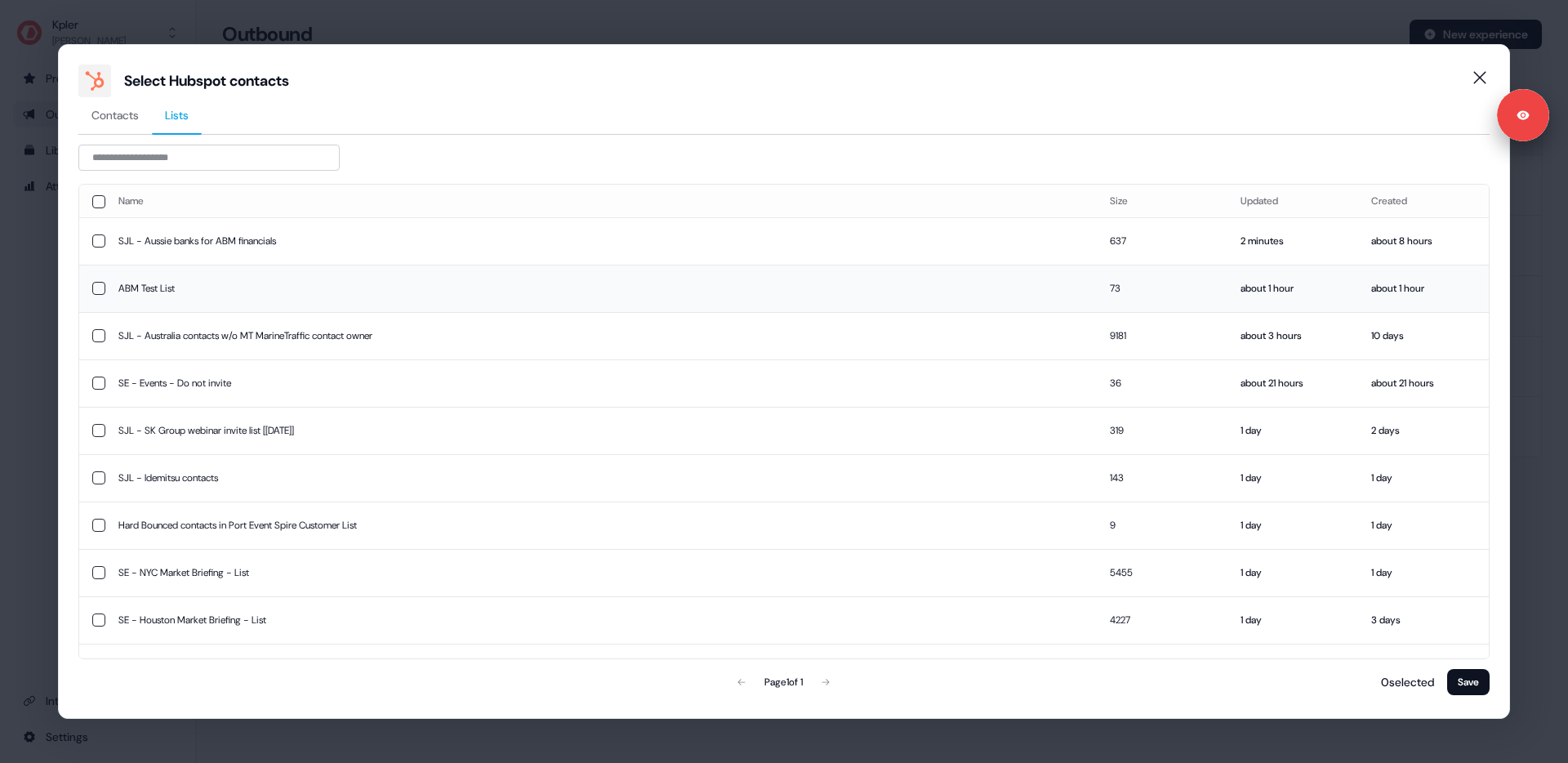
click at [99, 290] on button "button" at bounding box center [99, 288] width 13 height 13
click at [1466, 684] on button "Save" at bounding box center [1467, 682] width 42 height 27
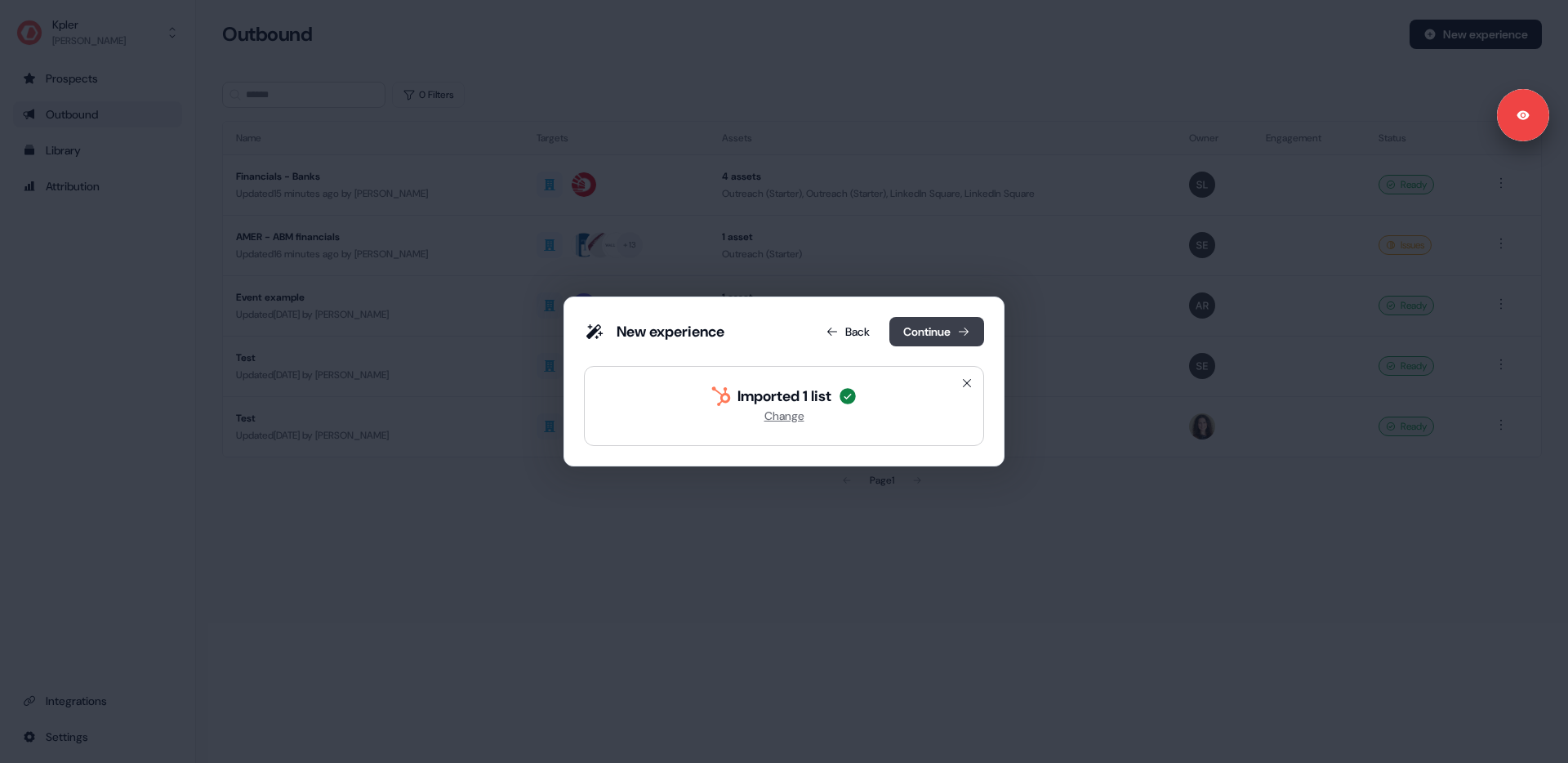
click at [931, 333] on button "Continue" at bounding box center [936, 332] width 95 height 30
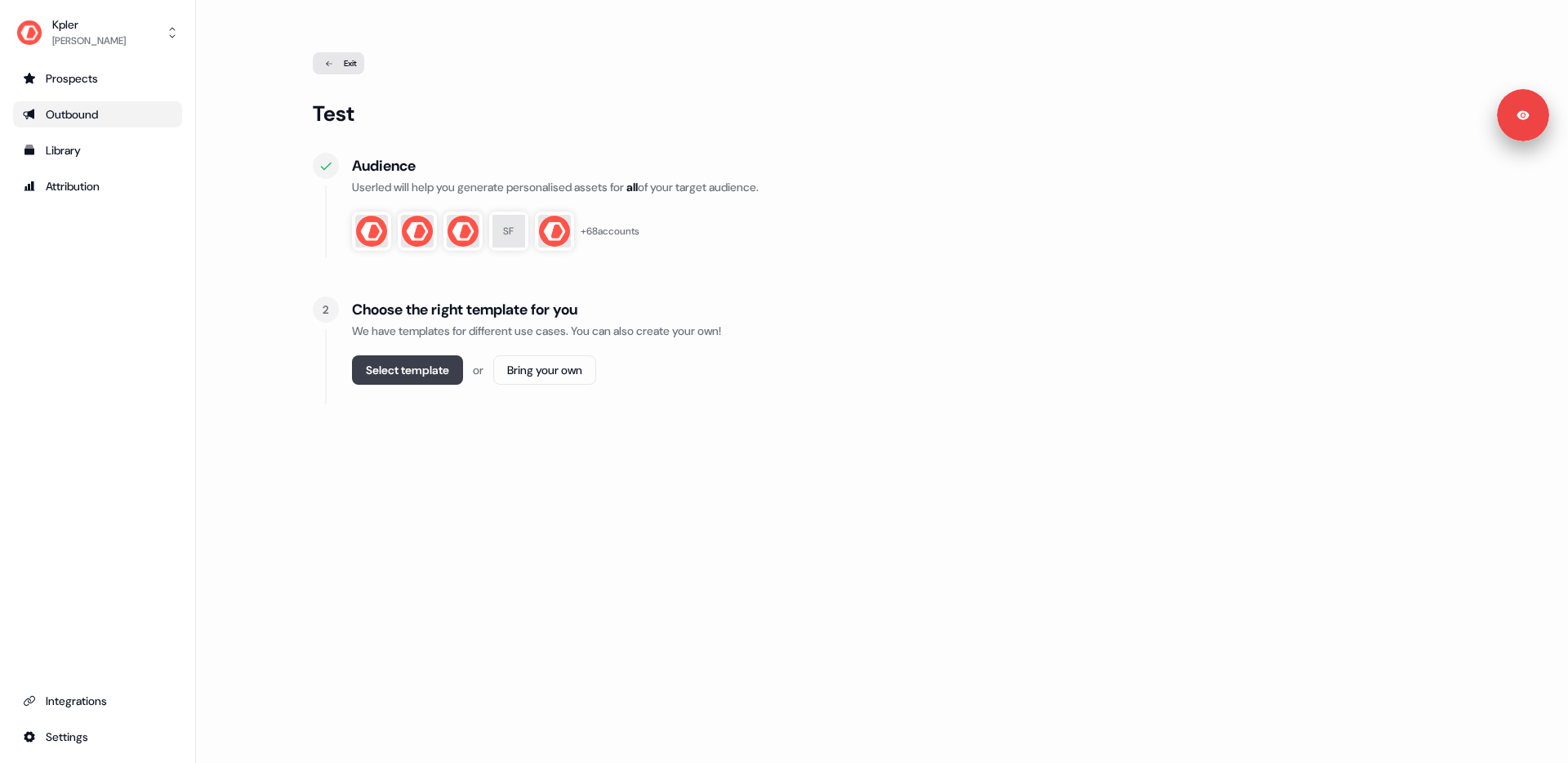
click at [412, 369] on button "Select template" at bounding box center [407, 370] width 111 height 30
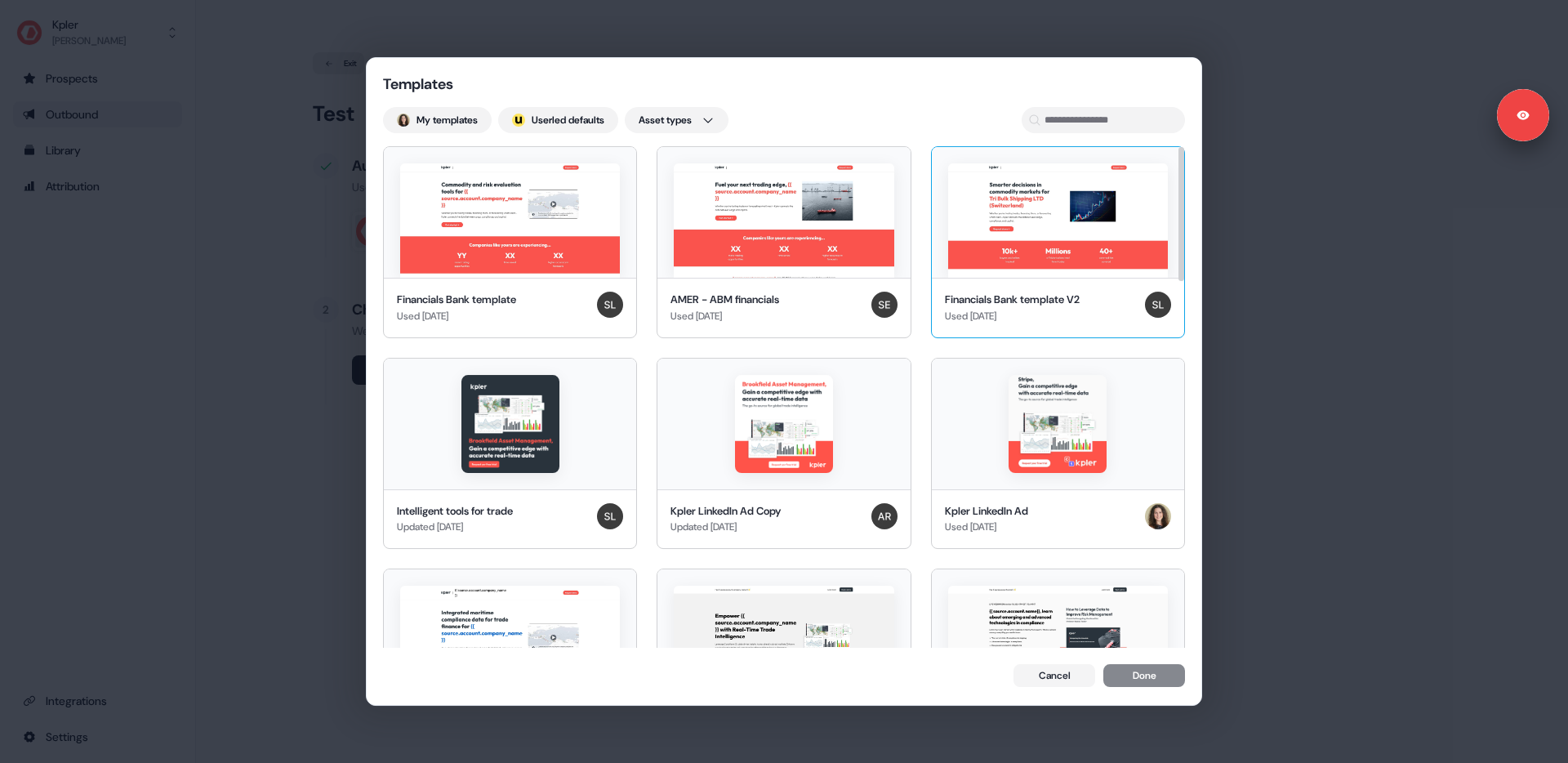
click at [1085, 207] on img at bounding box center [1057, 221] width 220 height 114
click at [1142, 684] on button "Done" at bounding box center [1144, 676] width 82 height 23
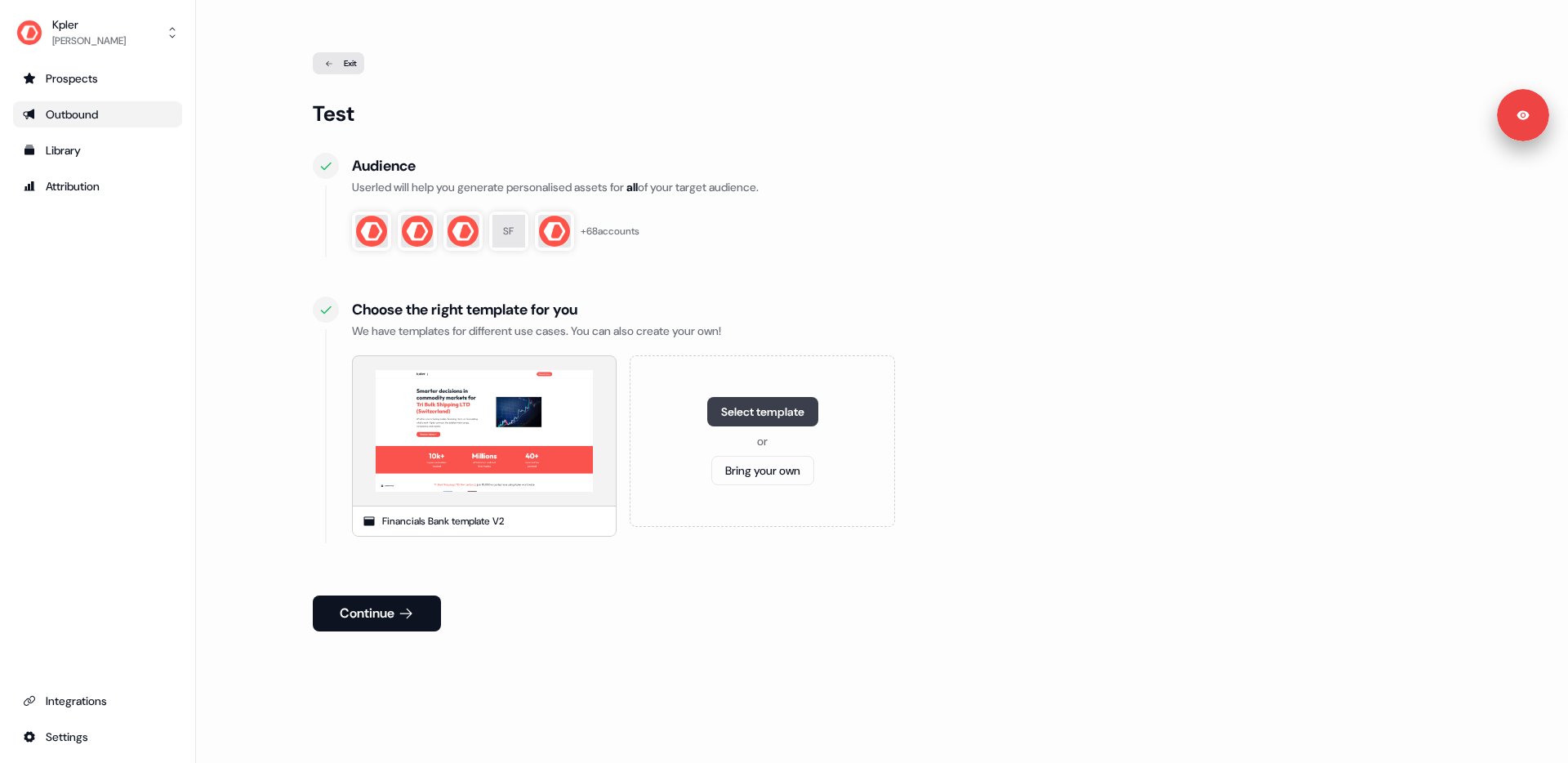
click at [770, 410] on button "Select template" at bounding box center [763, 412] width 111 height 30
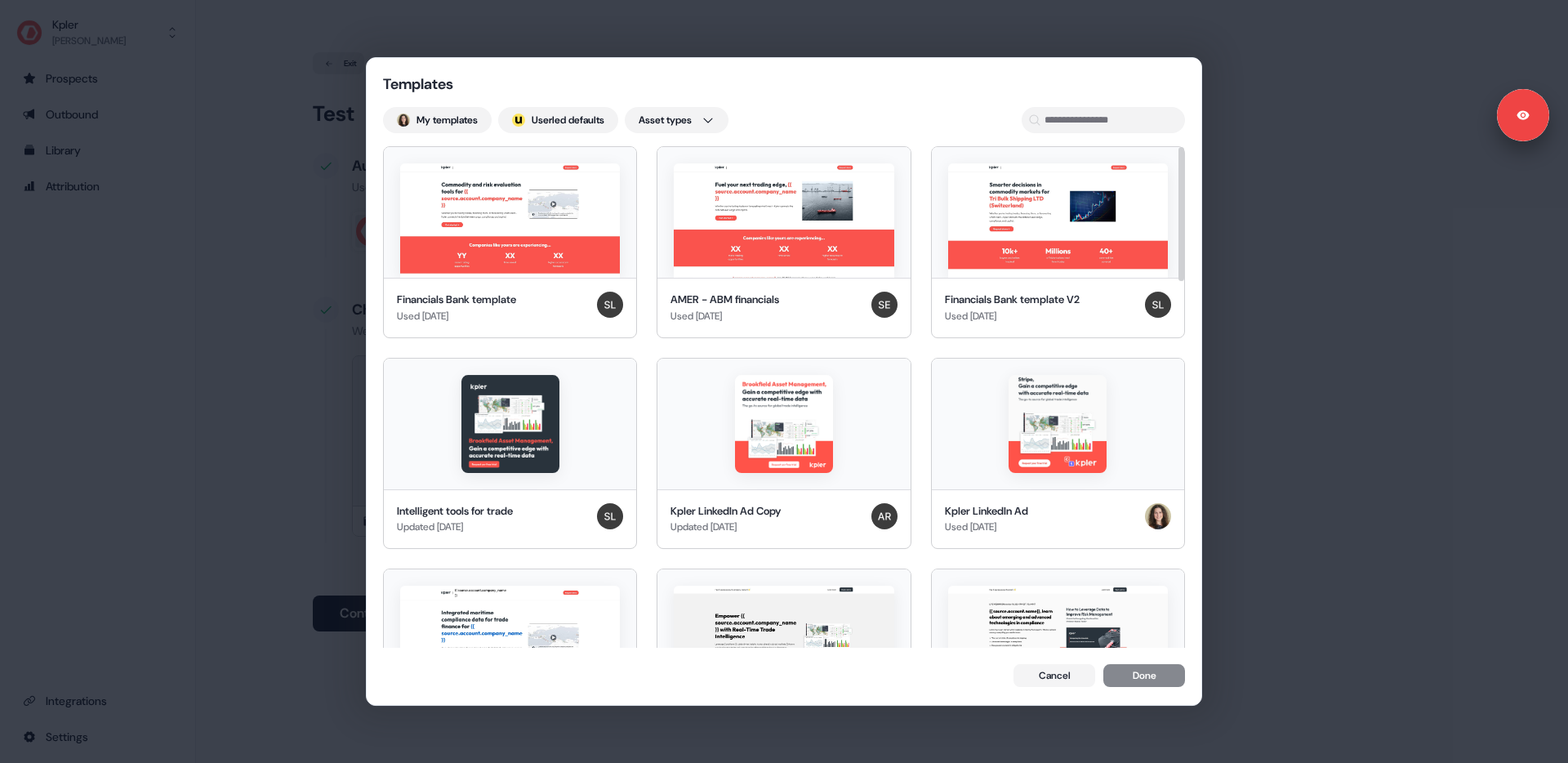
click at [1051, 677] on button "Cancel" at bounding box center [1054, 675] width 82 height 23
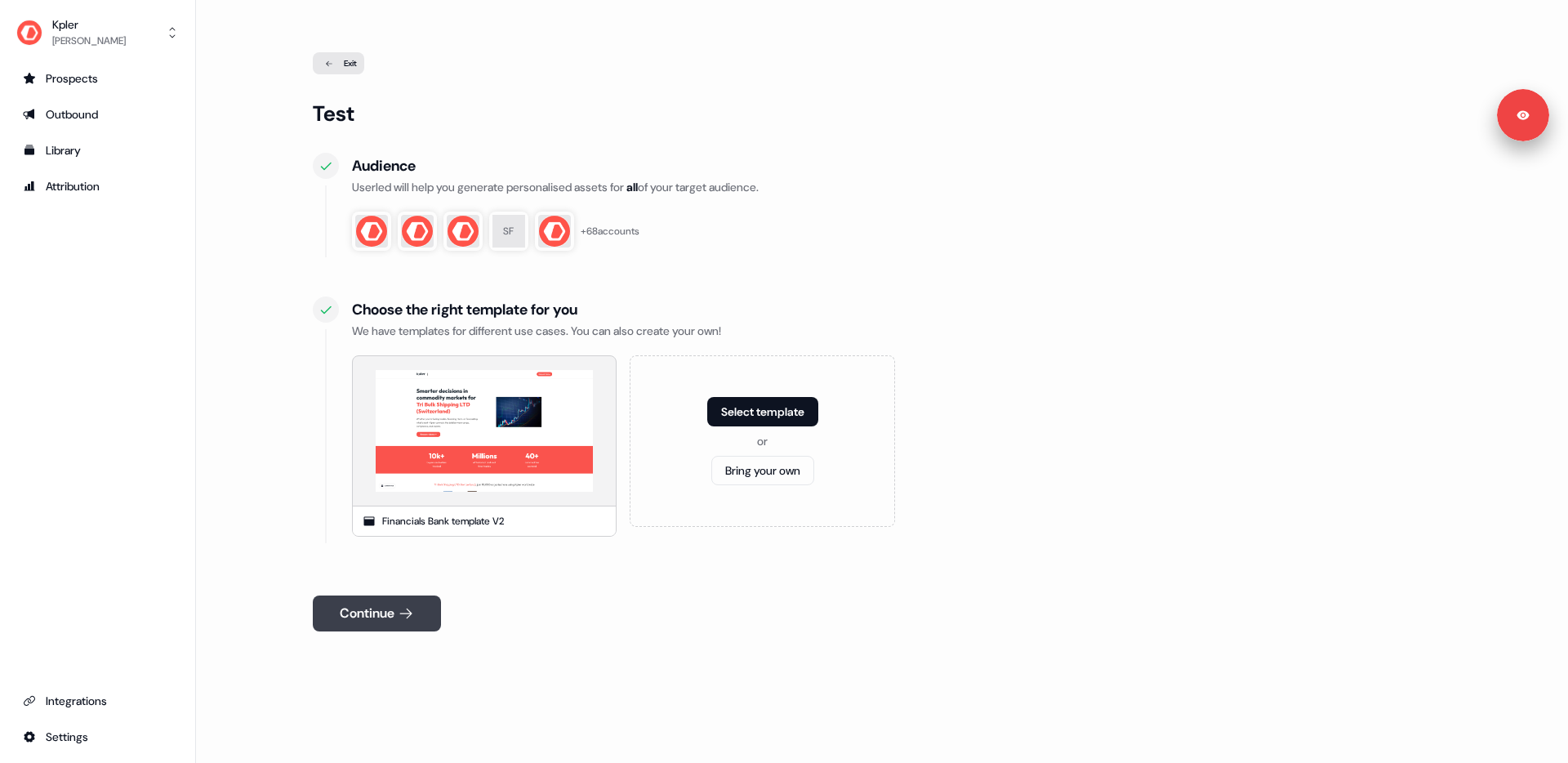
click at [382, 618] on button "Continue" at bounding box center [376, 613] width 128 height 35
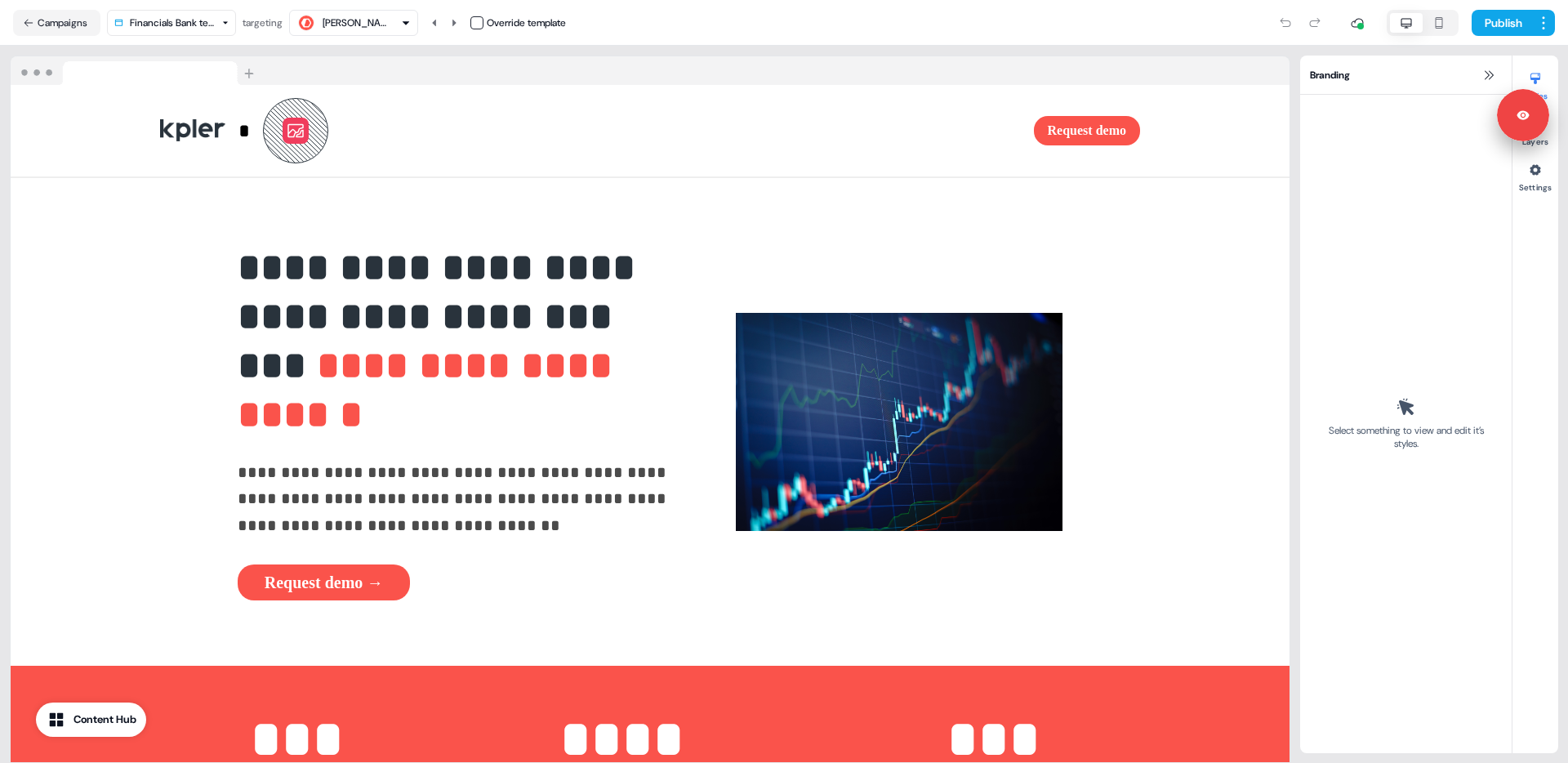
click at [367, 24] on div "Antoine Neff" at bounding box center [355, 23] width 65 height 17
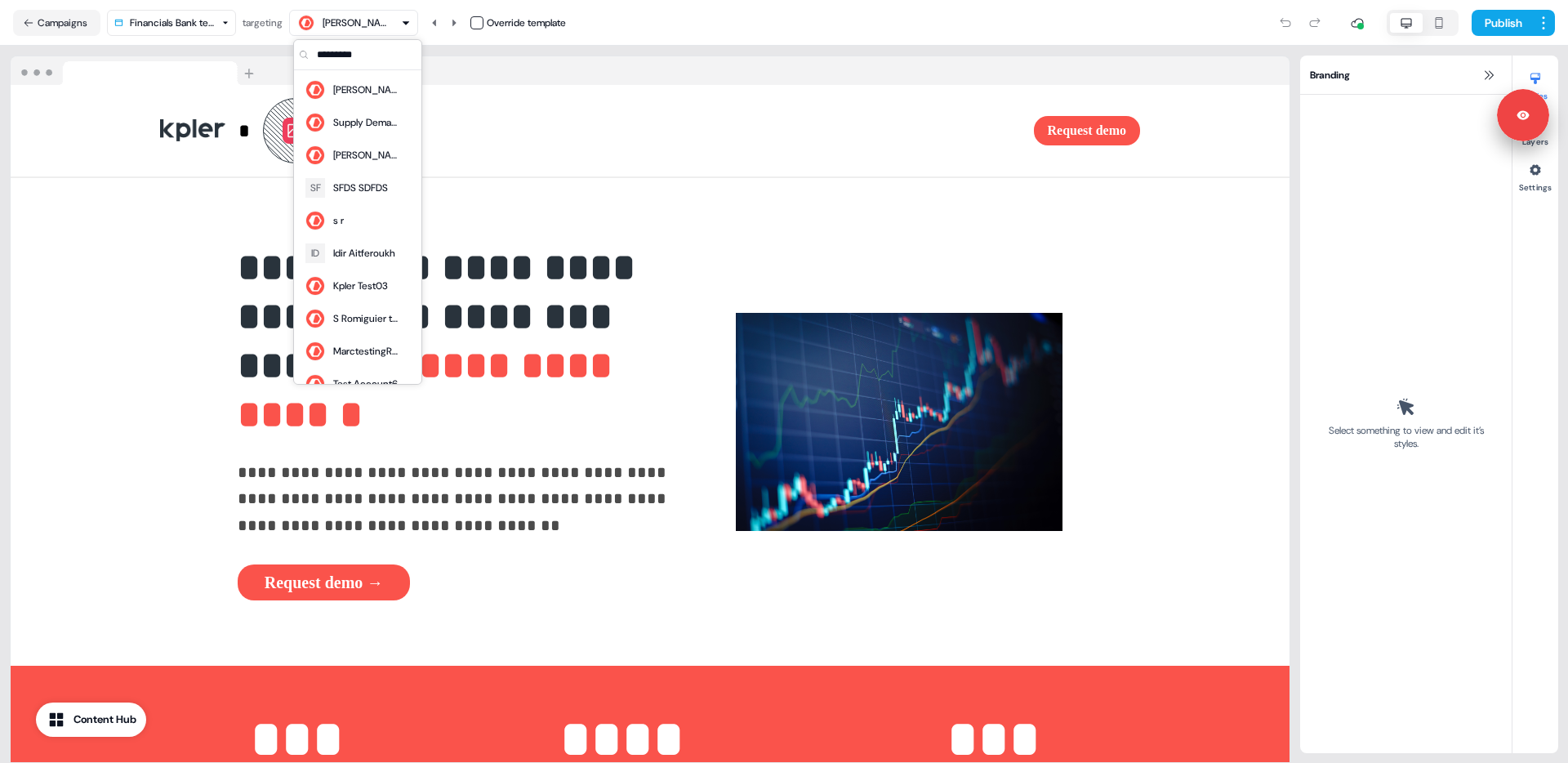
drag, startPoint x: 367, startPoint y: 22, endPoint x: 445, endPoint y: 24, distance: 78.0
click at [367, 22] on div "Antoine Neff" at bounding box center [355, 23] width 65 height 17
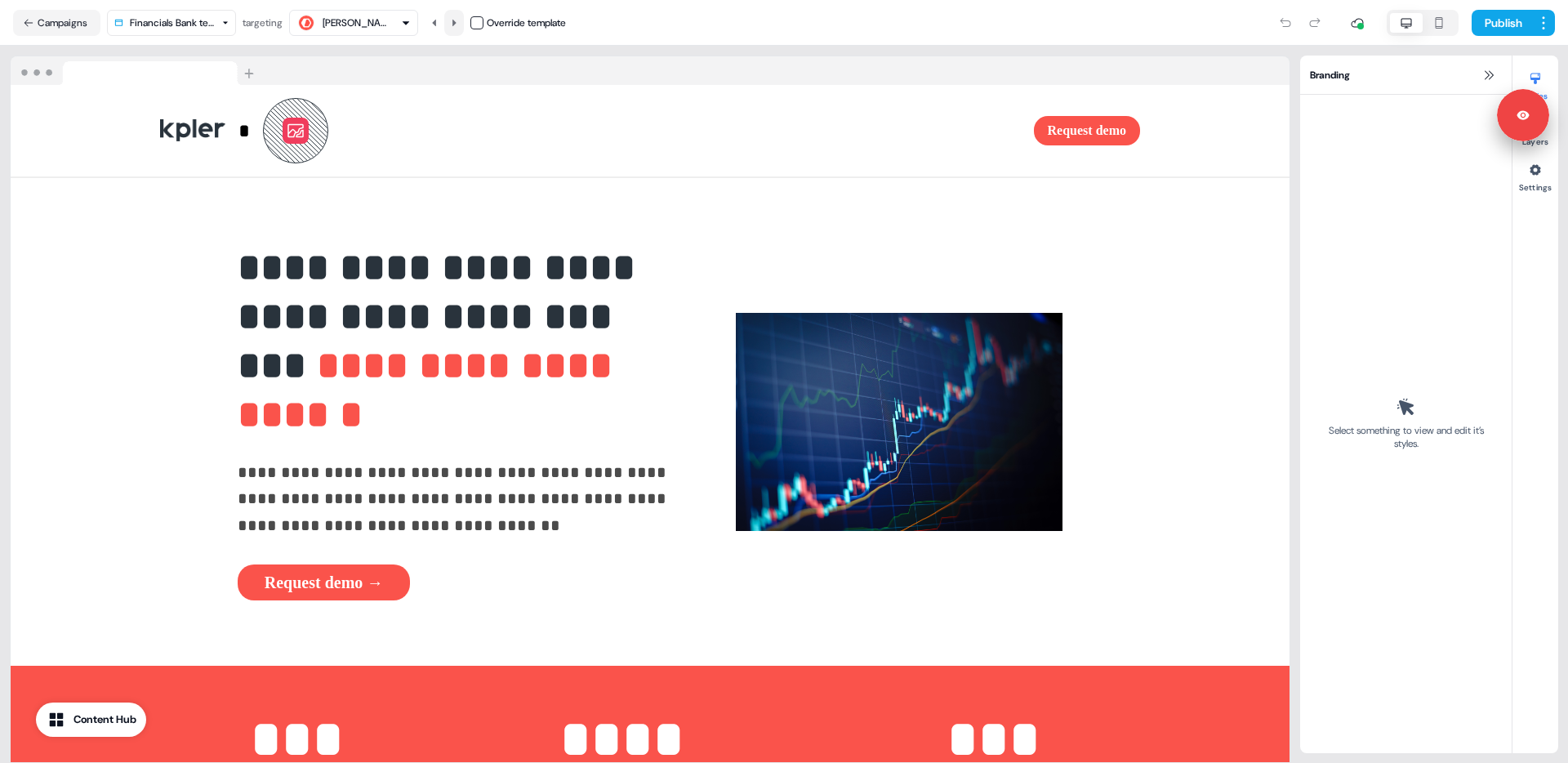
click at [459, 22] on icon at bounding box center [454, 23] width 10 height 10
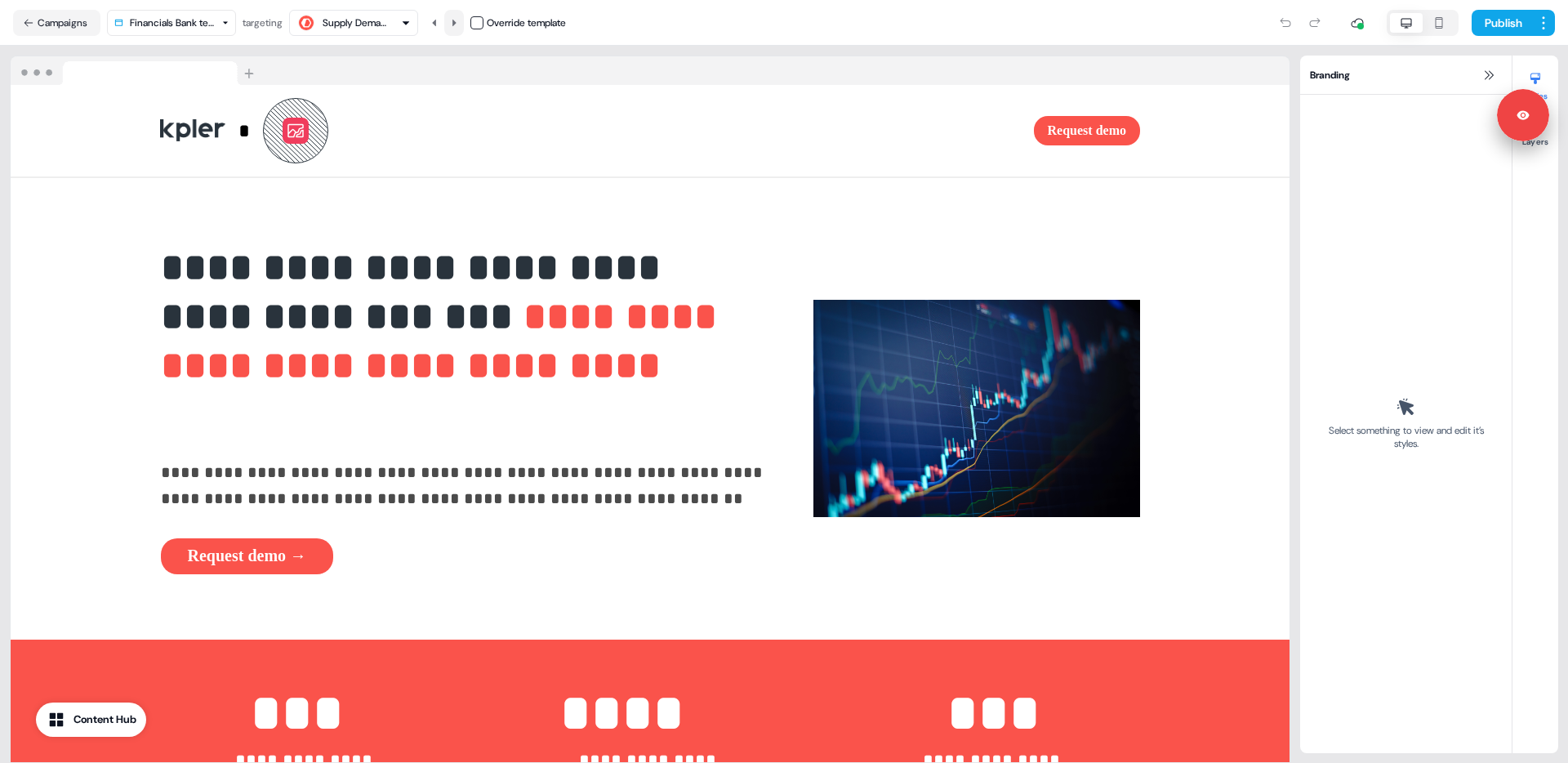
click at [459, 22] on icon at bounding box center [454, 23] width 10 height 10
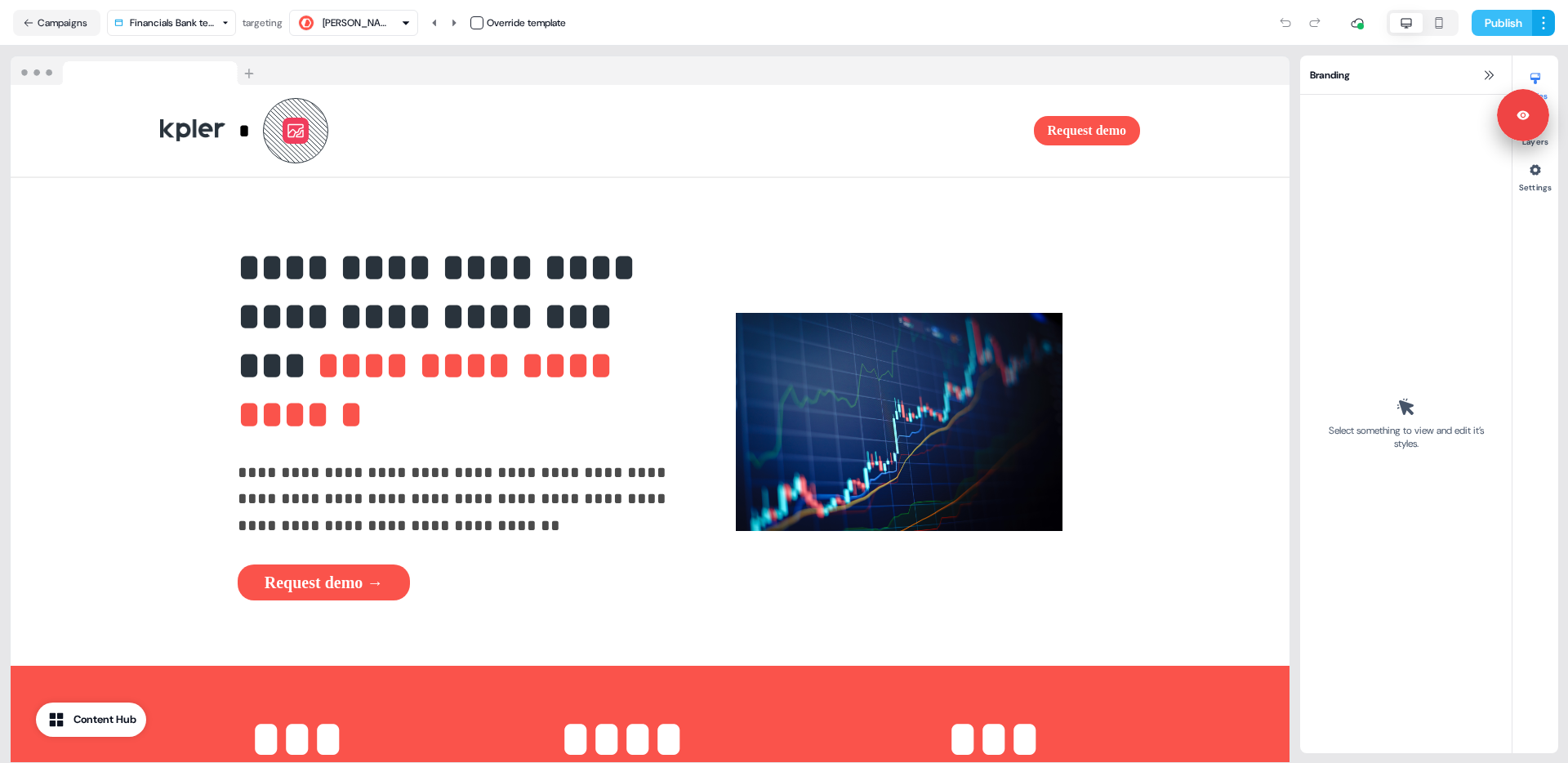
click at [1493, 28] on button "Publish" at bounding box center [1501, 23] width 60 height 27
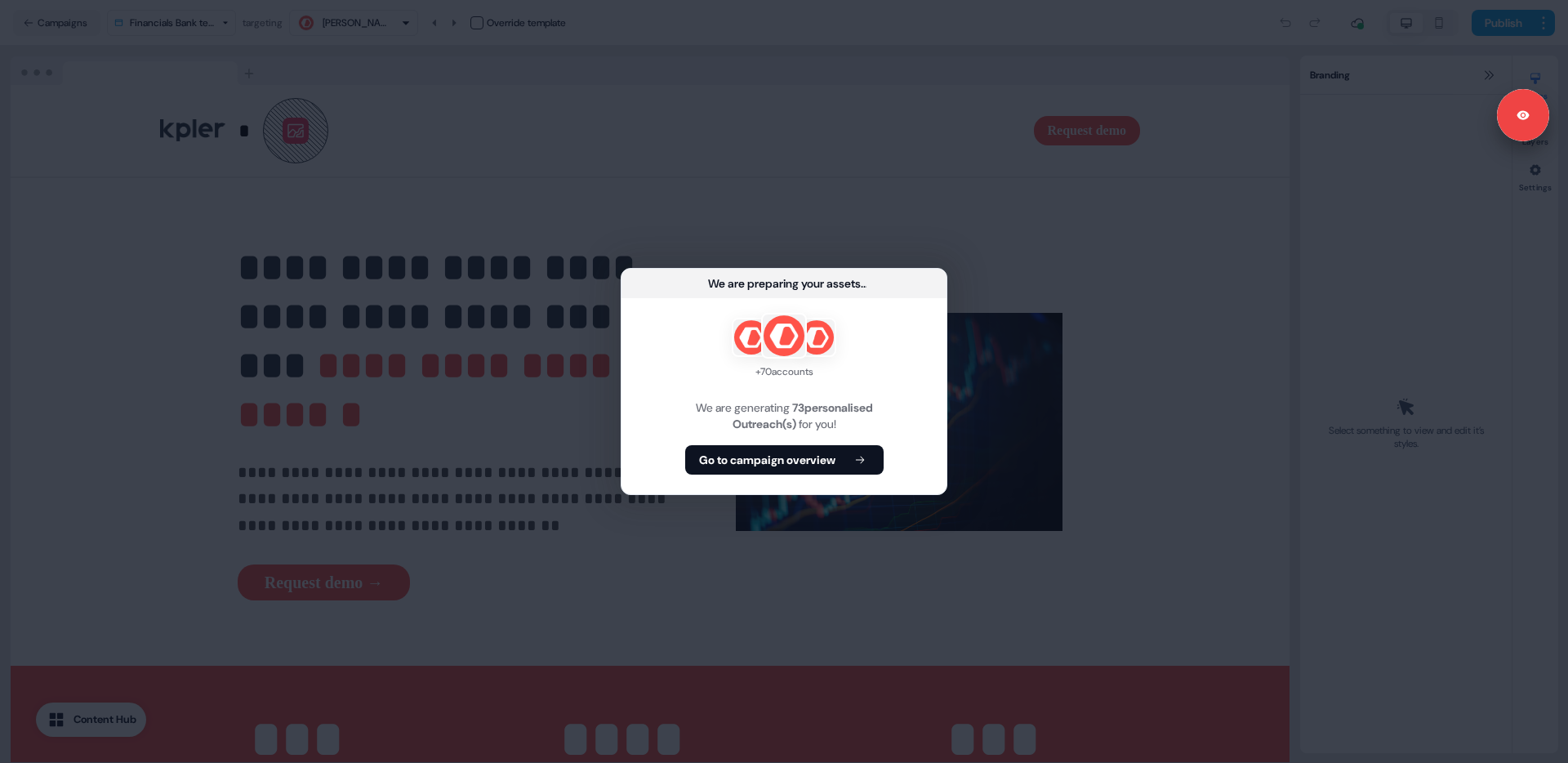
click at [798, 465] on b "Go to campaign overview" at bounding box center [767, 459] width 136 height 17
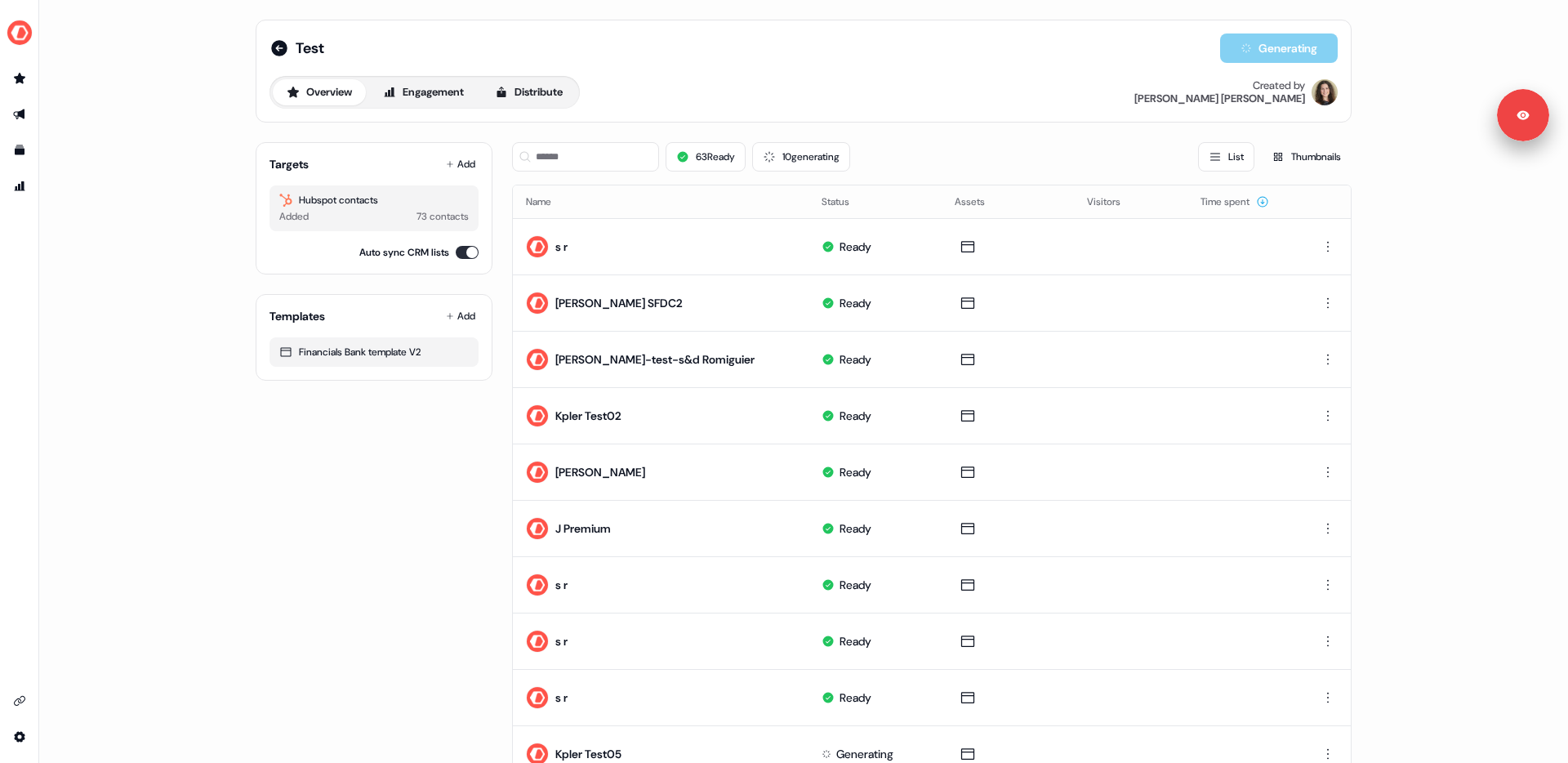
drag, startPoint x: 324, startPoint y: 536, endPoint x: 402, endPoint y: 502, distance: 85.1
click at [324, 536] on div "Targets Add Hubspot contacts Added 73 contacts Auto sync CRM lists Templates Ad…" at bounding box center [374, 754] width 237 height 1250
click at [803, 79] on div "Overview Engagement Distribute Created by Alexandra Giannelou" at bounding box center [803, 92] width 1068 height 33
drag, startPoint x: 124, startPoint y: 393, endPoint x: 516, endPoint y: 339, distance: 395.7
click at [123, 393] on div "Test Generating Overview Engagement Distribute Created by Alexandra Giannelou T…" at bounding box center [803, 382] width 1529 height 763
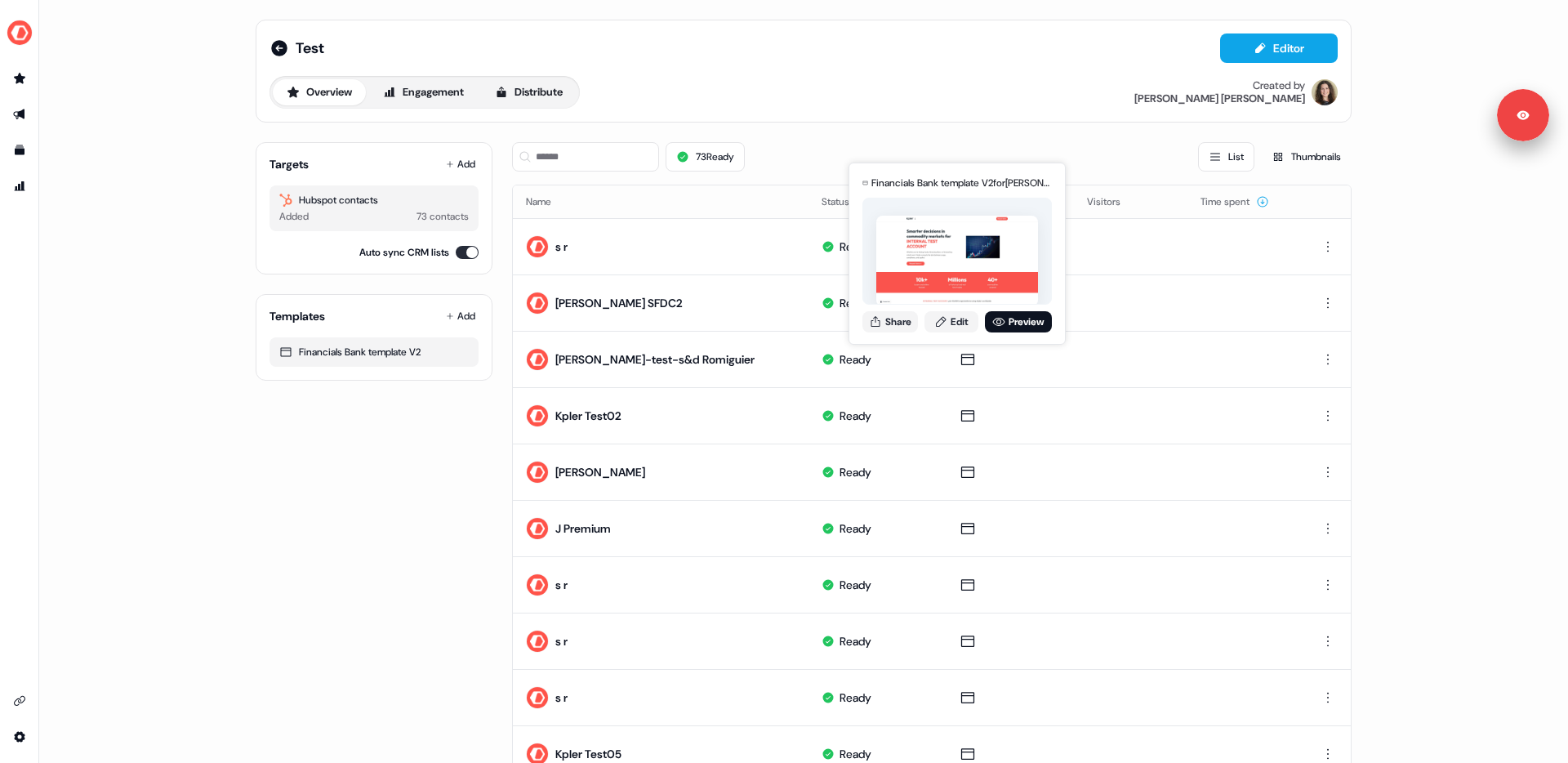
drag, startPoint x: 893, startPoint y: 319, endPoint x: 805, endPoint y: 76, distance: 258.4
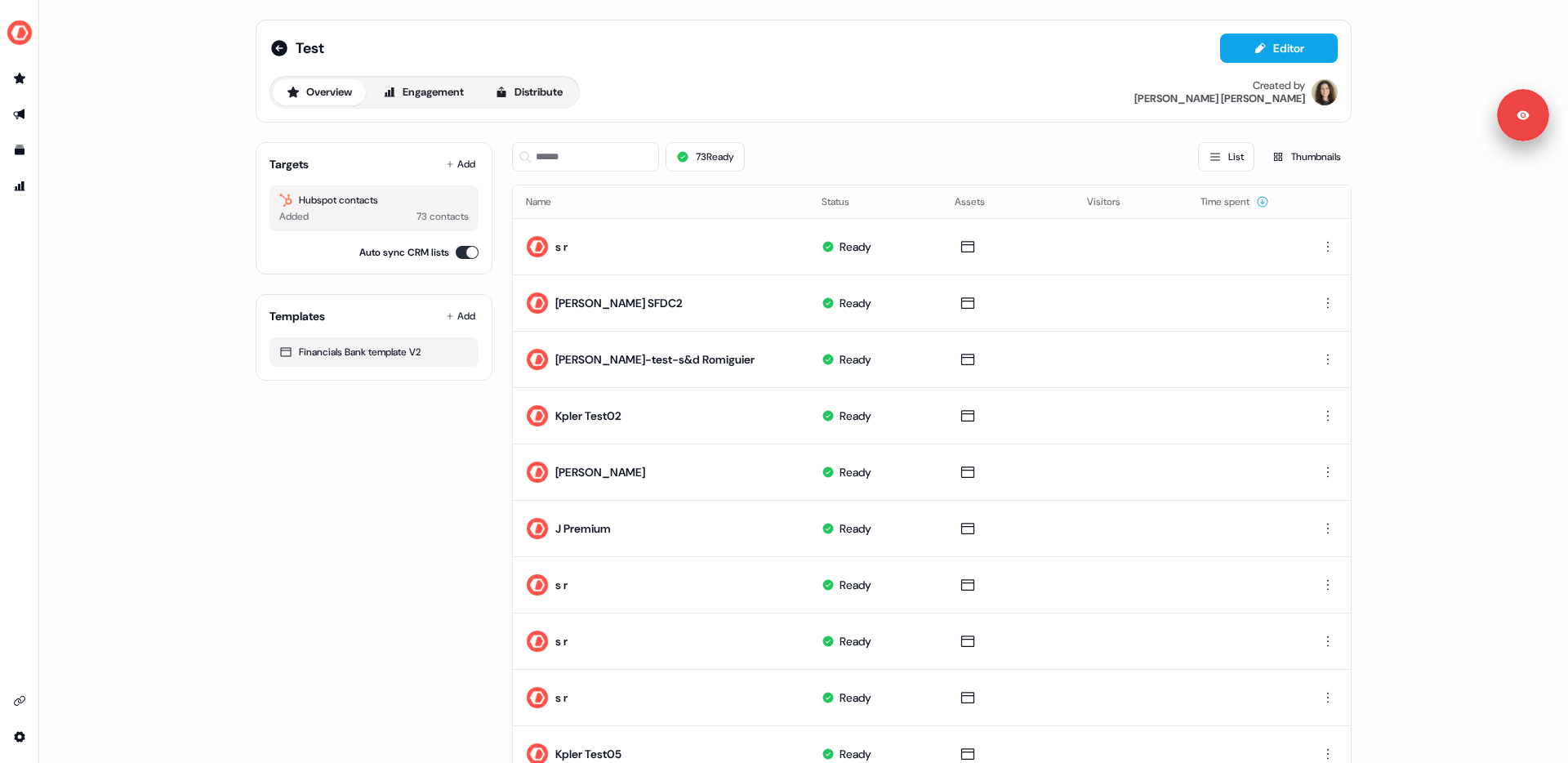
drag, startPoint x: 809, startPoint y: 135, endPoint x: 750, endPoint y: 149, distance: 60.6
click at [808, 135] on div "73 Ready List Thumbnails" at bounding box center [932, 157] width 840 height 55
click at [529, 91] on button "Distribute" at bounding box center [528, 92] width 96 height 27
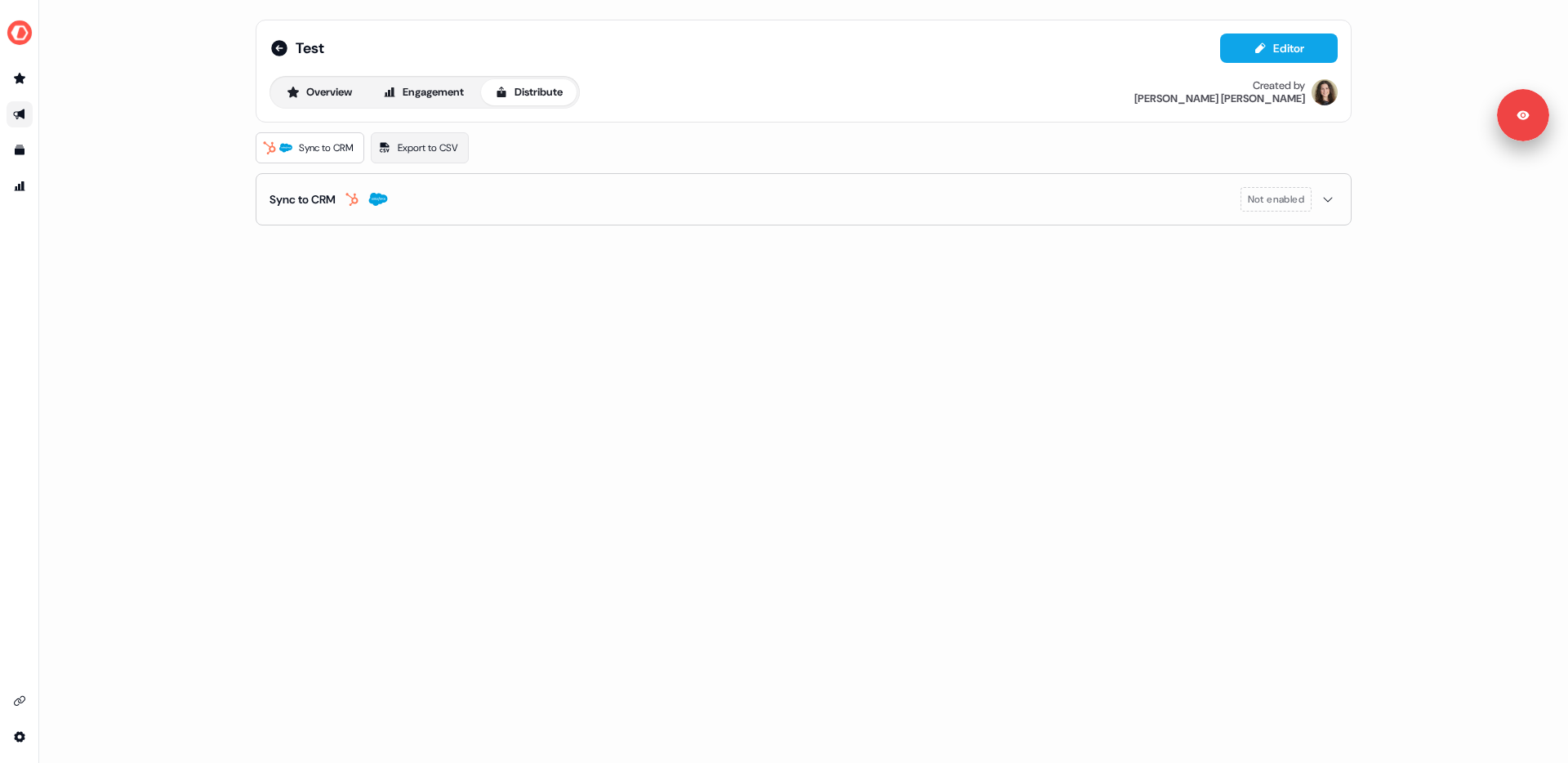
click at [312, 148] on span "Sync to CRM" at bounding box center [326, 148] width 55 height 17
click at [336, 206] on div "Sync to CRM" at bounding box center [302, 199] width 66 height 17
click at [288, 243] on button "enable-crm-asset-sync" at bounding box center [284, 241] width 30 height 17
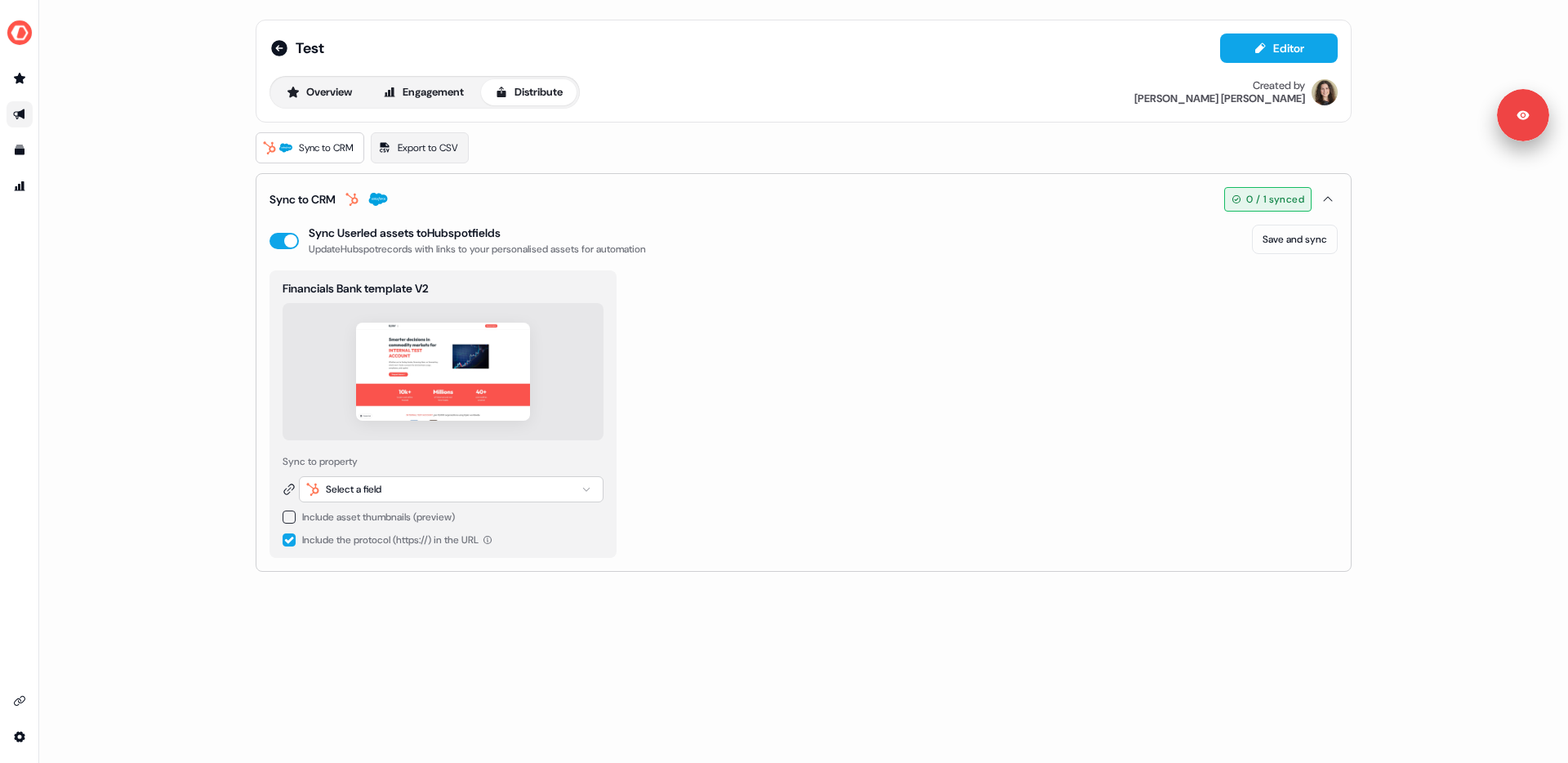
click at [361, 493] on div "Select a field" at bounding box center [354, 489] width 55 height 17
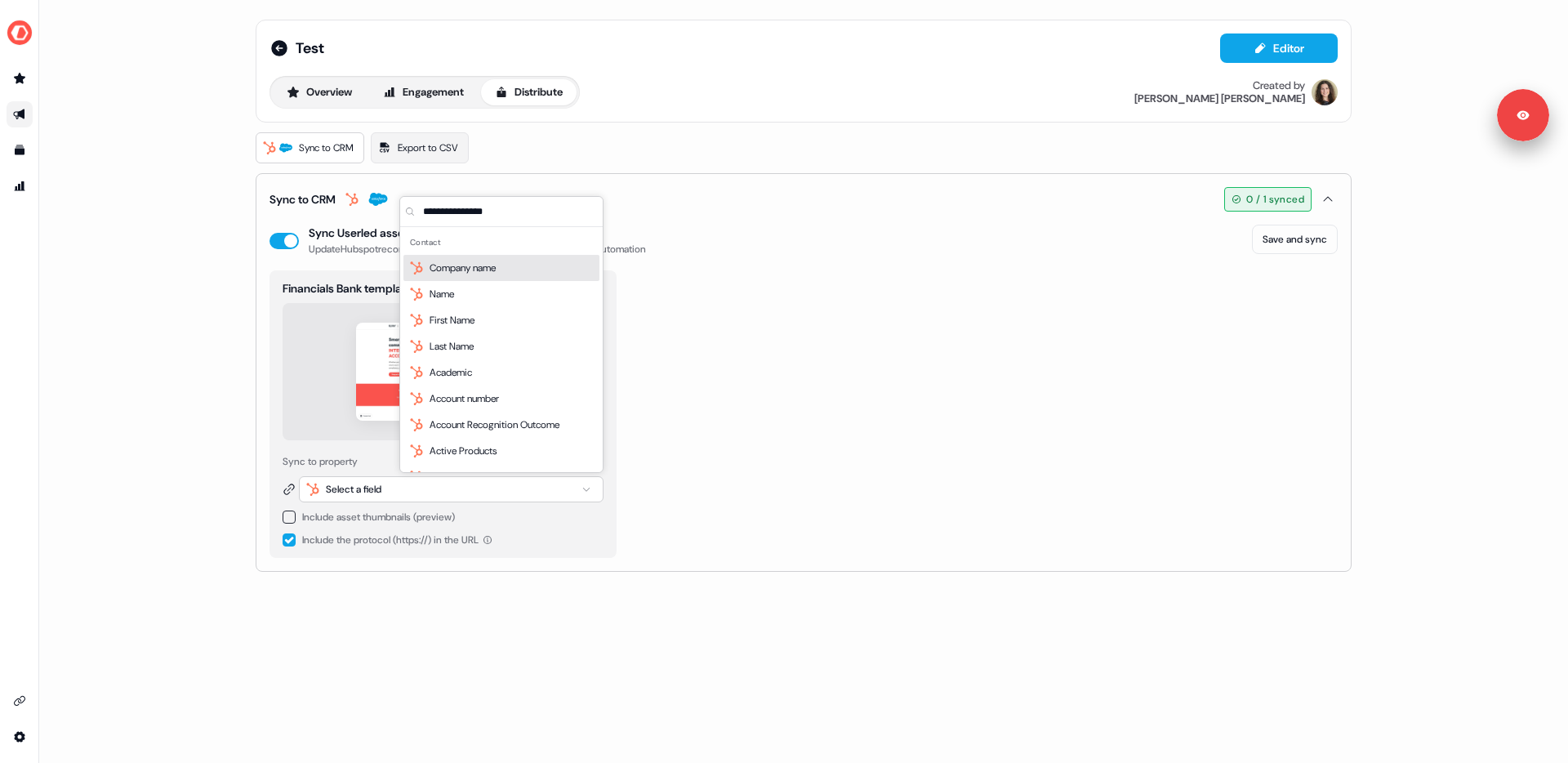
click at [289, 517] on button "button" at bounding box center [289, 517] width 13 height 13
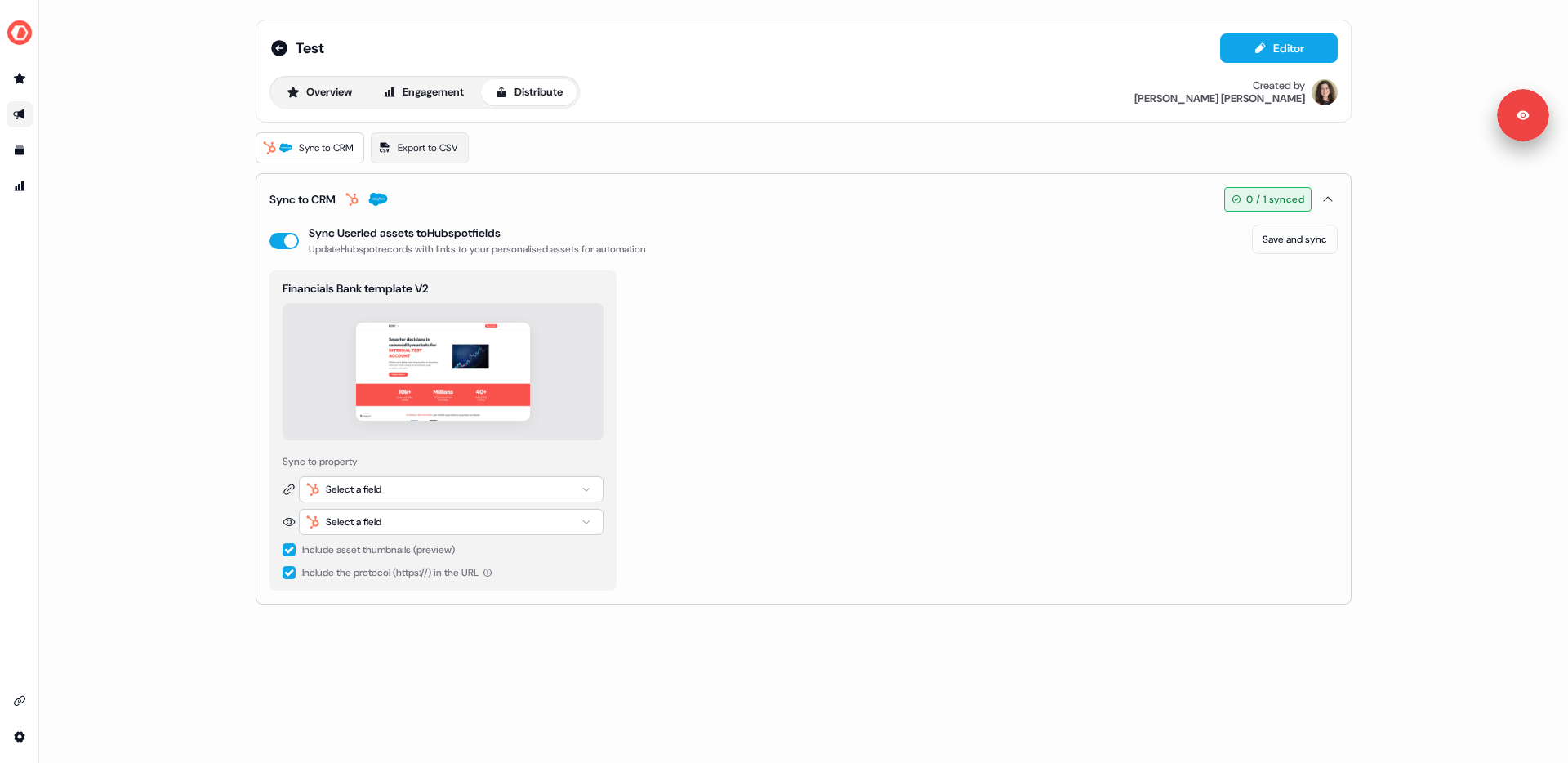
click at [284, 550] on button "button" at bounding box center [289, 549] width 13 height 13
click at [290, 516] on button "button" at bounding box center [289, 517] width 13 height 13
click at [360, 486] on div "Select a field" at bounding box center [354, 489] width 55 height 17
type input "*******"
click at [468, 583] on span "userled_landing_page_url" at bounding box center [485, 578] width 110 height 17
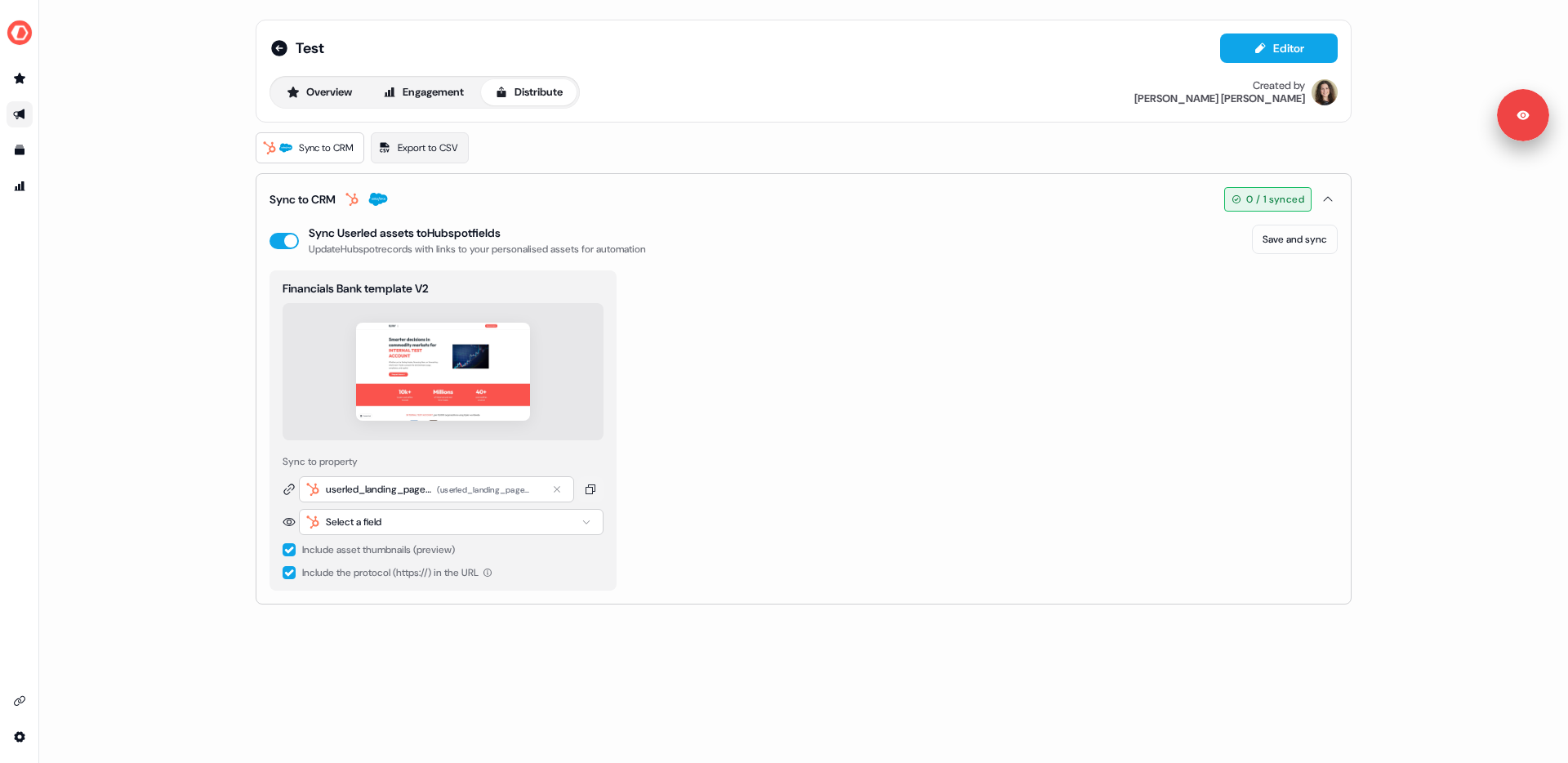
click at [415, 520] on div "Select a field" at bounding box center [450, 521] width 305 height 27
type input "*"
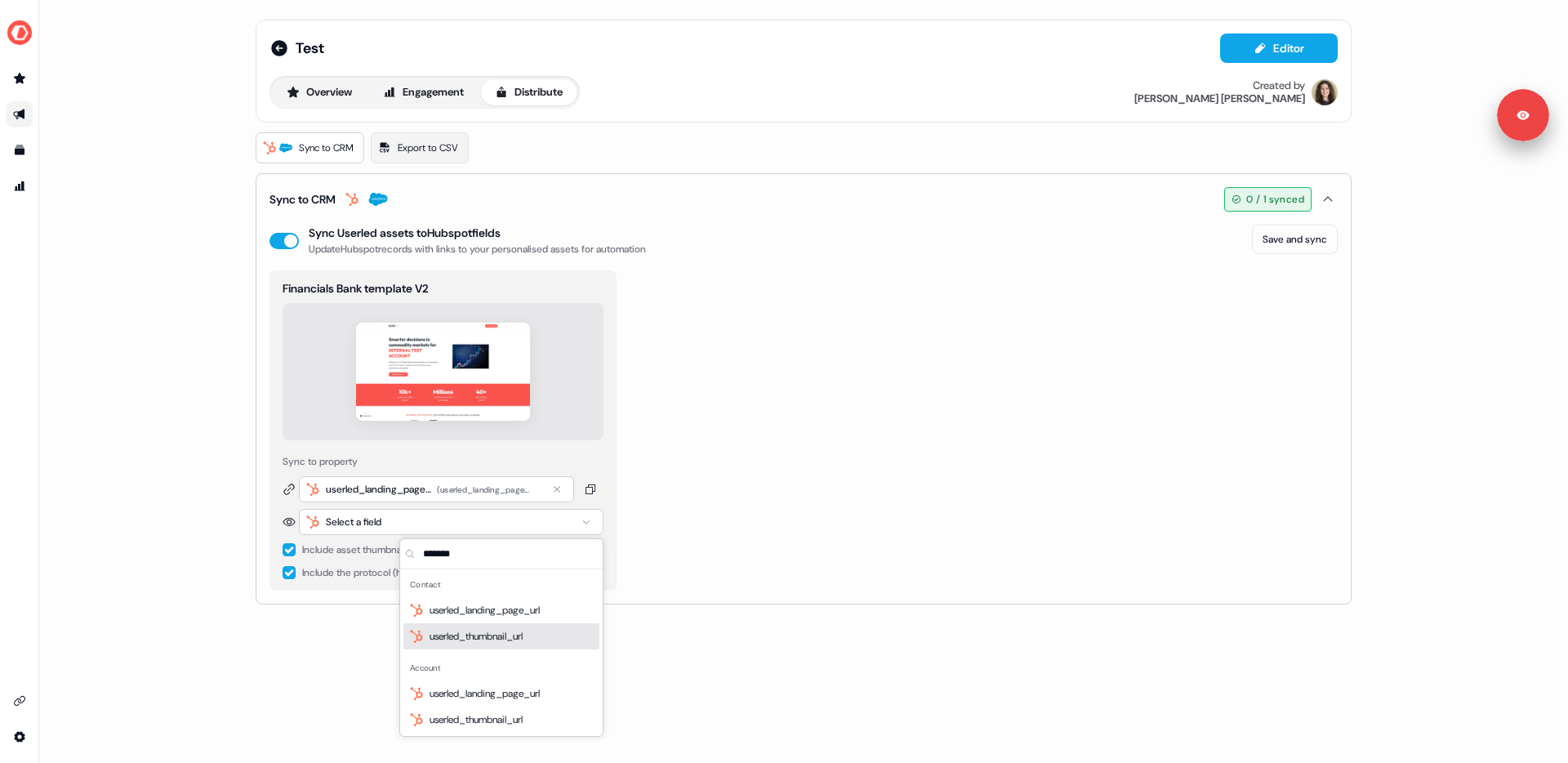
type input "*******"
click at [484, 640] on span "userled_thumbnail_url" at bounding box center [476, 636] width 93 height 17
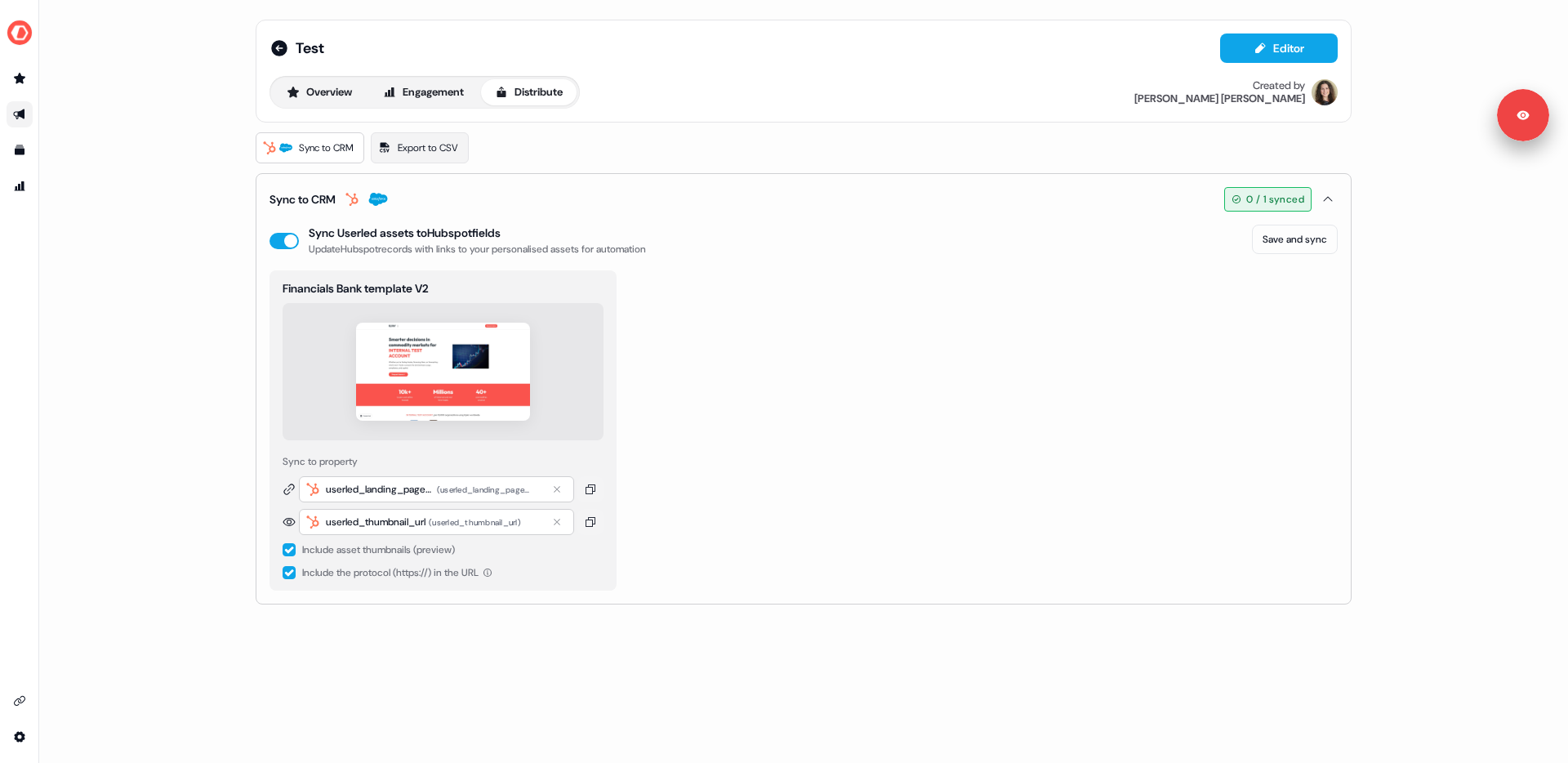
click at [238, 469] on div "Test Editor Overview Engagement Distribute Created by Alexandra Giannelou Sync …" at bounding box center [803, 312] width 1135 height 624
click at [1113, 425] on div "Financials Bank template V2 Sync to property userled_landing_page_url ( userled…" at bounding box center [803, 430] width 1068 height 320
click at [965, 403] on div "Financials Bank template V2 Sync to property userled_landing_page_url ( userled…" at bounding box center [803, 430] width 1068 height 320
click at [1200, 386] on div "Financials Bank template V2 Sync to property userled_landing_page_url ( userled…" at bounding box center [803, 430] width 1068 height 320
click at [1084, 361] on div "Financials Bank template V2 Sync to property userled_landing_page_url ( userled…" at bounding box center [803, 430] width 1068 height 320
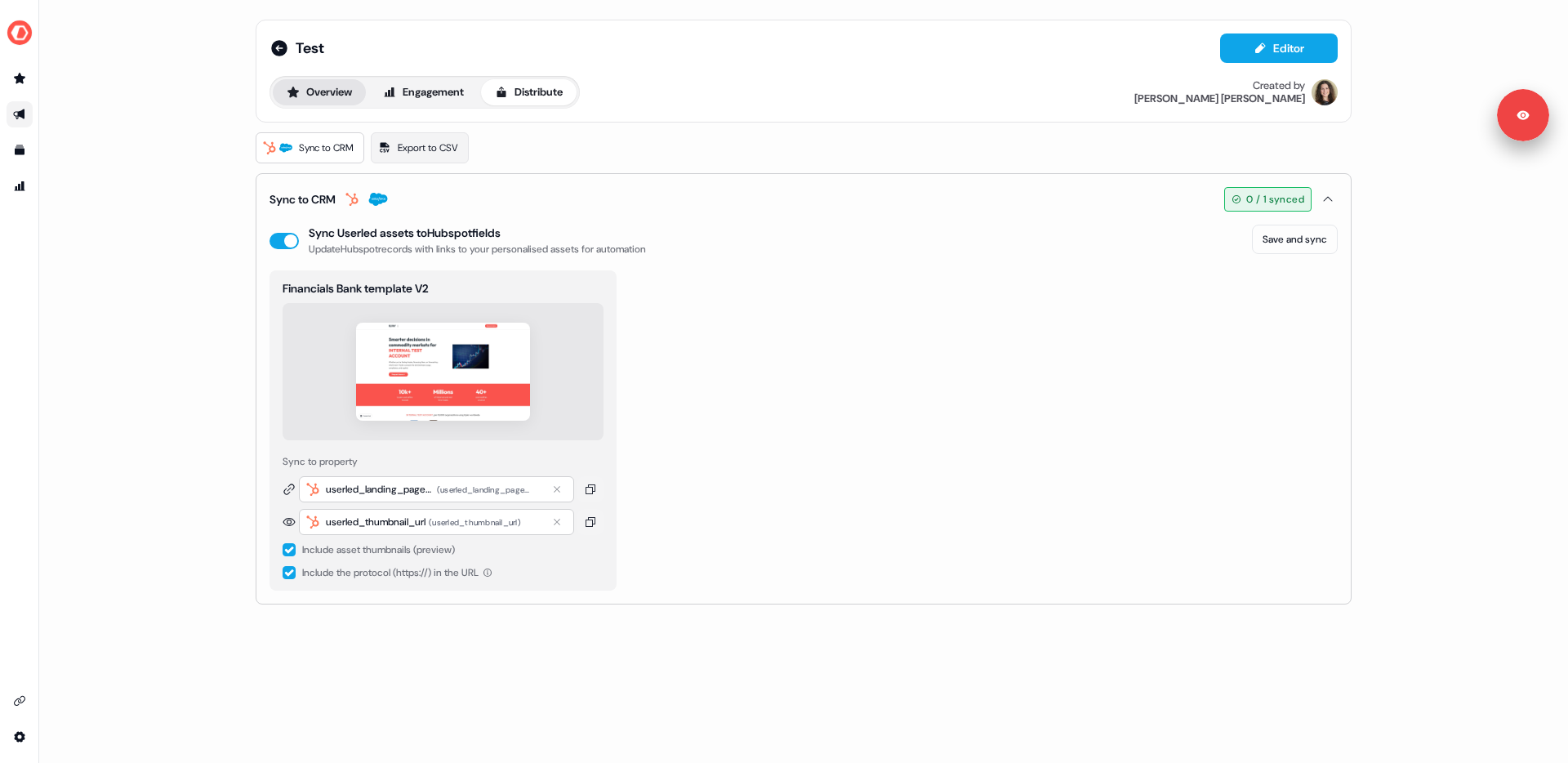
click at [327, 92] on button "Overview" at bounding box center [319, 92] width 93 height 27
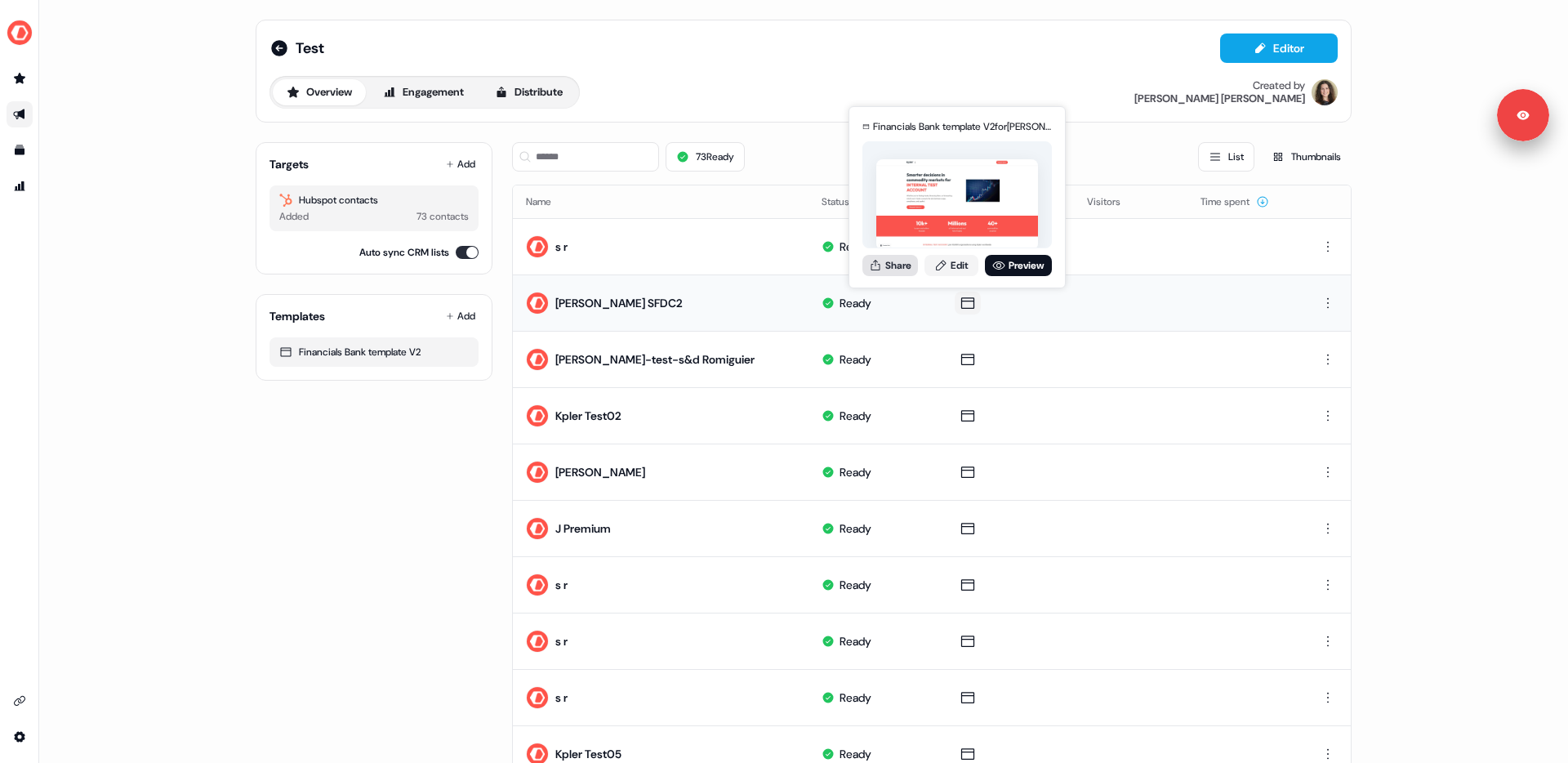
click at [894, 264] on button "Share" at bounding box center [890, 266] width 55 height 22
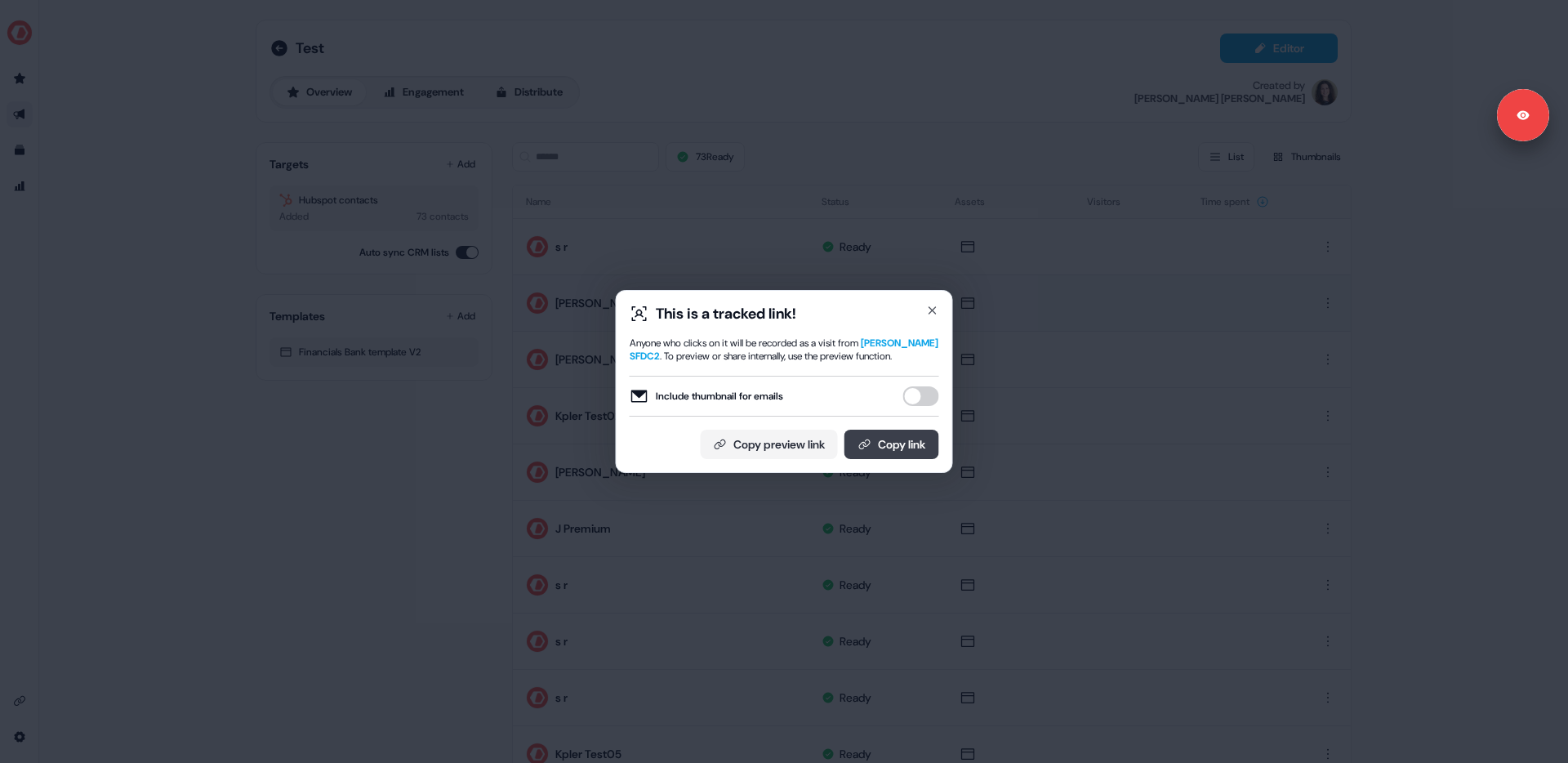
click at [891, 449] on button "Copy link" at bounding box center [892, 445] width 95 height 30
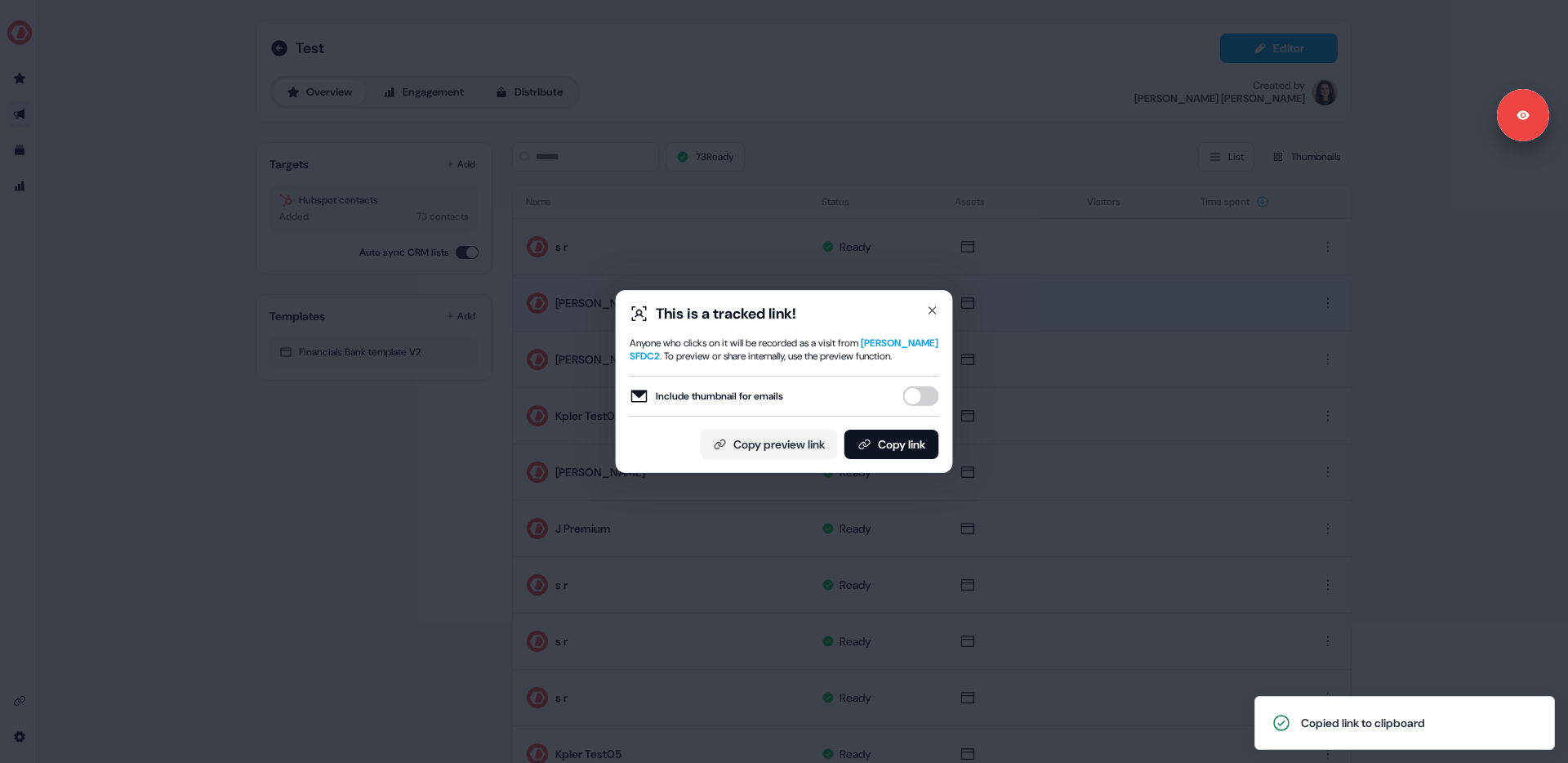
click at [911, 405] on button "Include thumbnail for emails" at bounding box center [920, 396] width 35 height 20
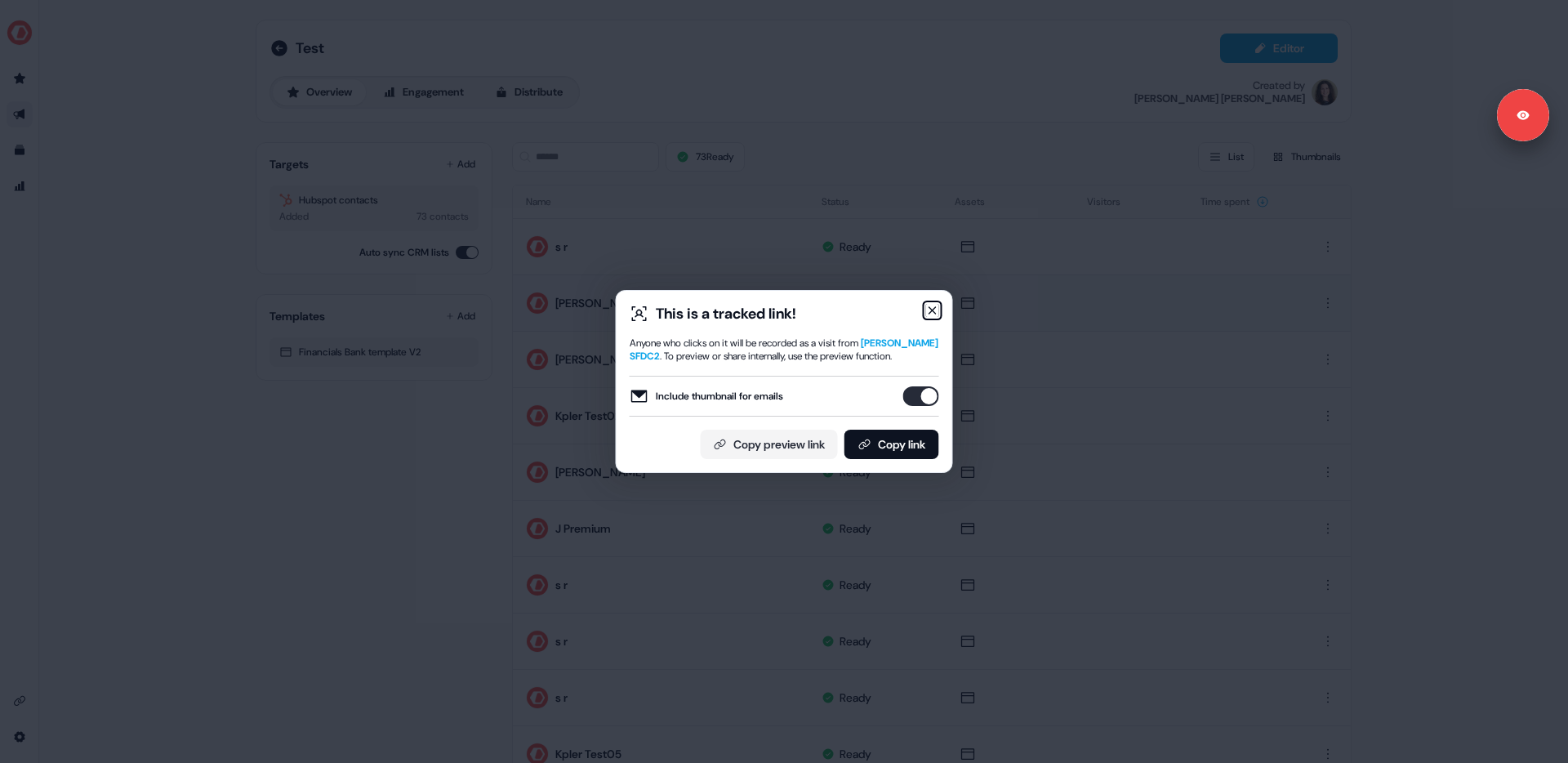
click at [931, 304] on icon "button" at bounding box center [932, 310] width 13 height 13
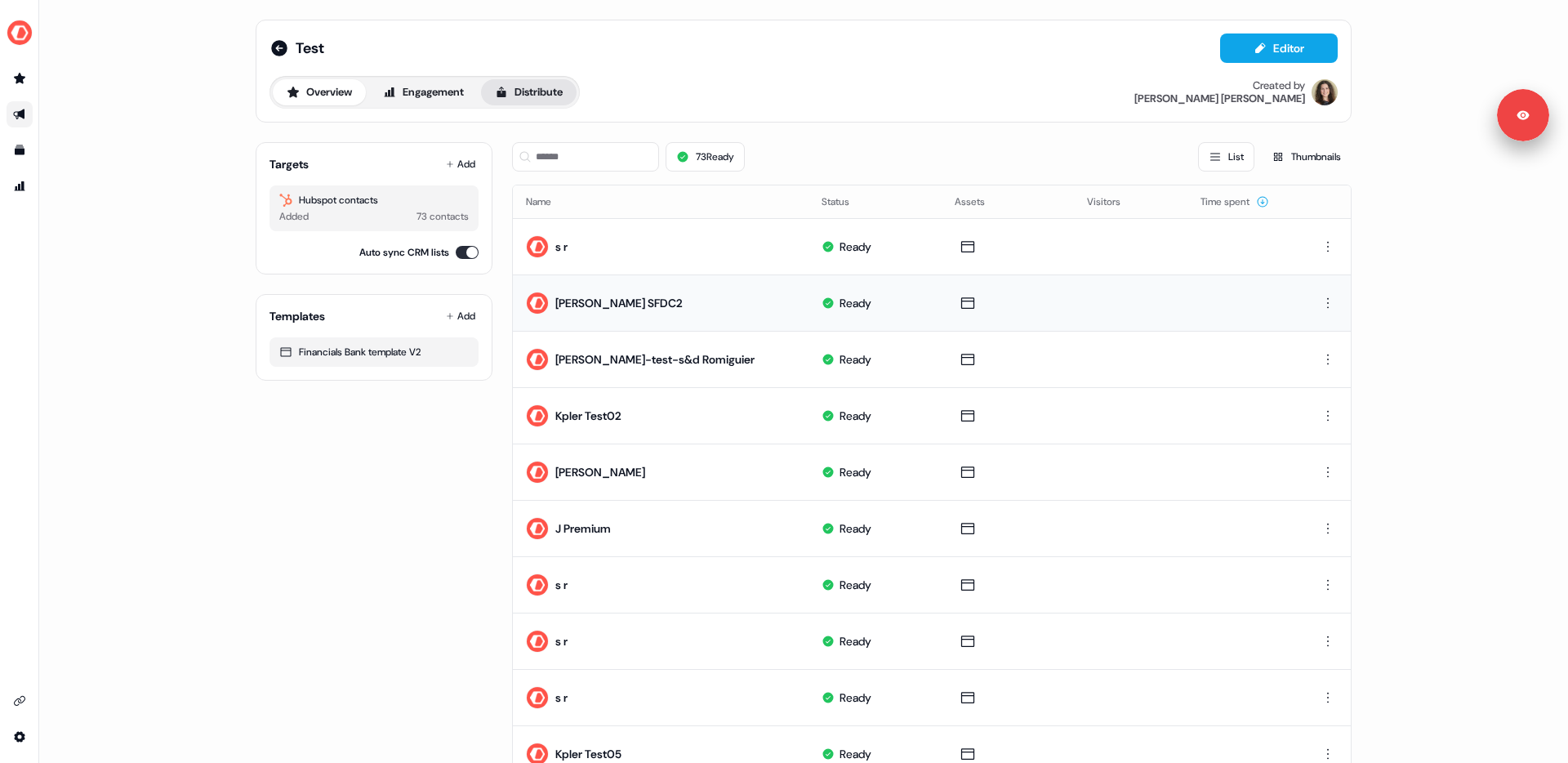
click at [532, 89] on button "Distribute" at bounding box center [528, 92] width 96 height 27
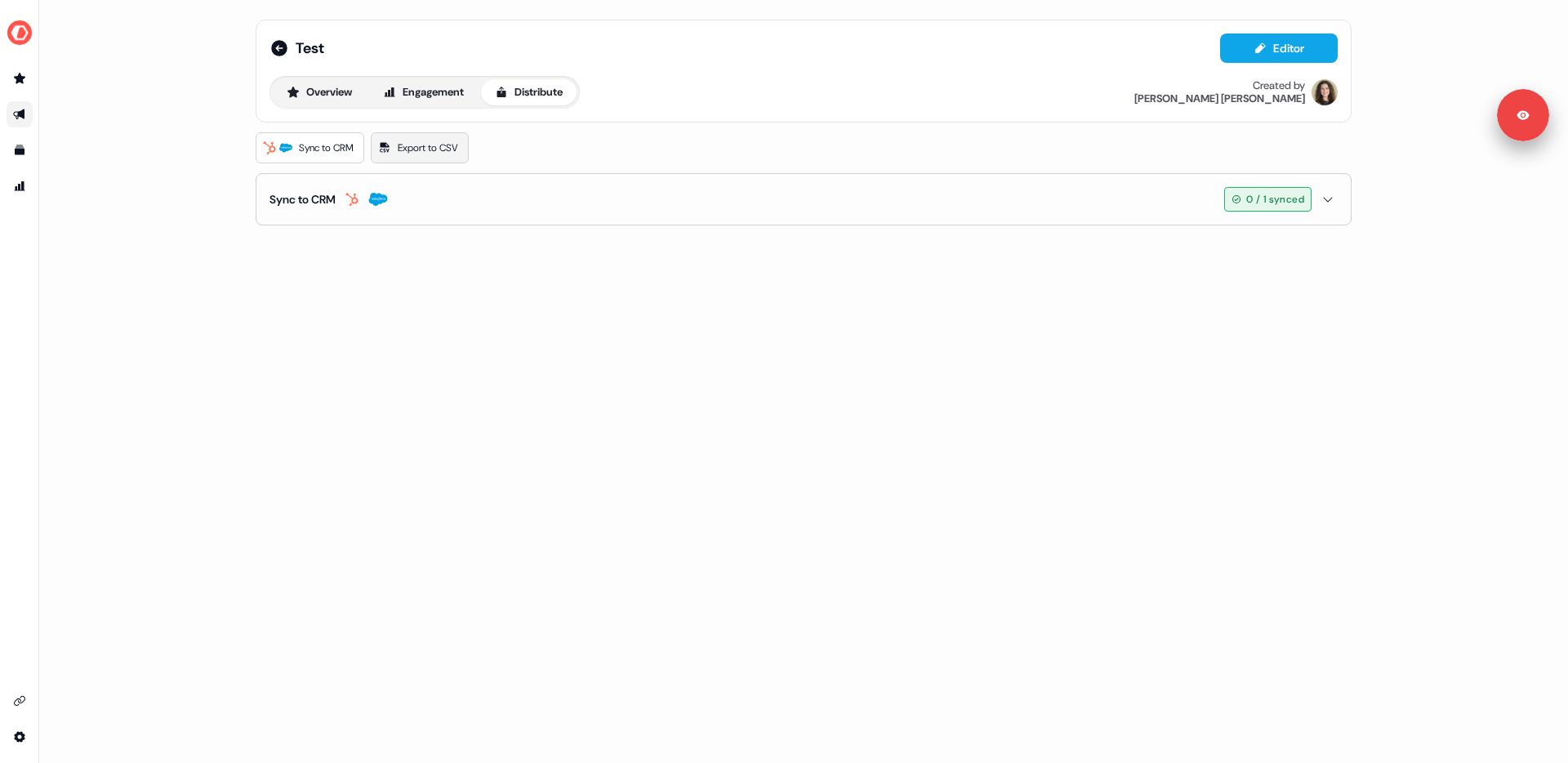
click at [417, 145] on span "Export to CSV" at bounding box center [428, 148] width 60 height 17
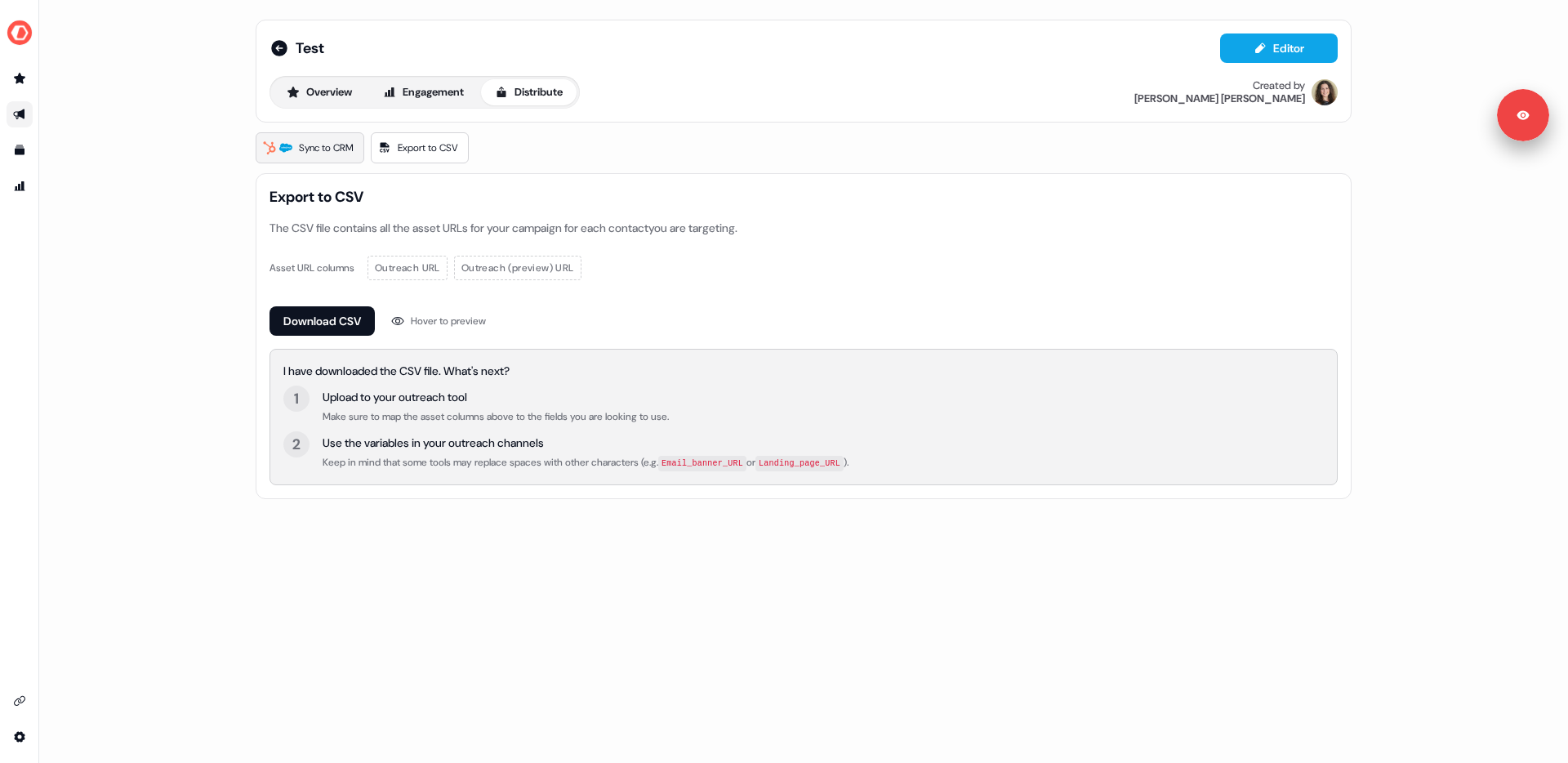
click at [343, 145] on span "Sync to CRM" at bounding box center [326, 148] width 55 height 17
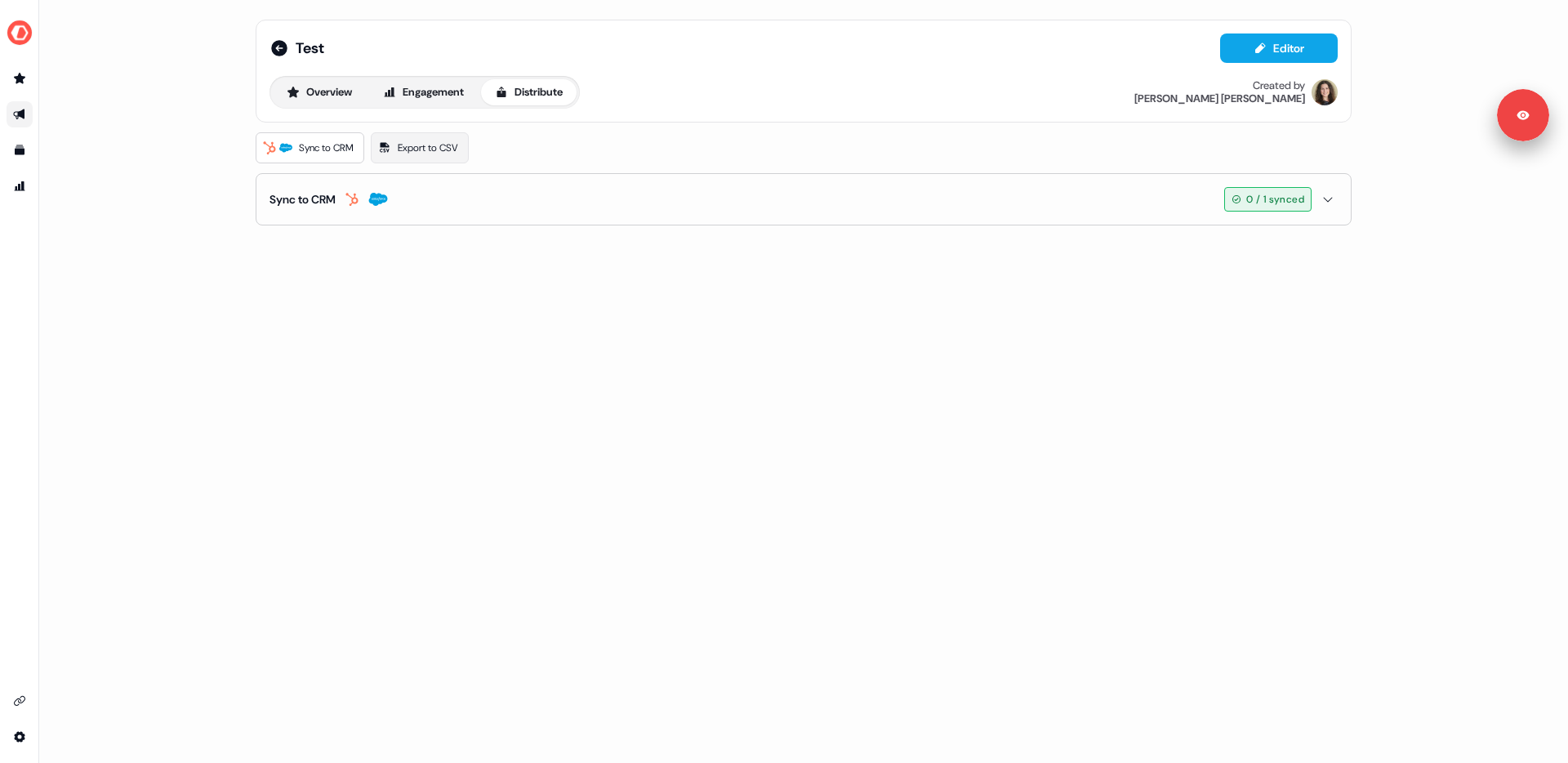
click at [344, 145] on span "Sync to CRM" at bounding box center [326, 148] width 55 height 17
drag, startPoint x: 1221, startPoint y: 222, endPoint x: 1237, endPoint y: 222, distance: 16.0
click at [1221, 222] on button "Sync to CRM 0 / 1 synced" at bounding box center [803, 199] width 1068 height 50
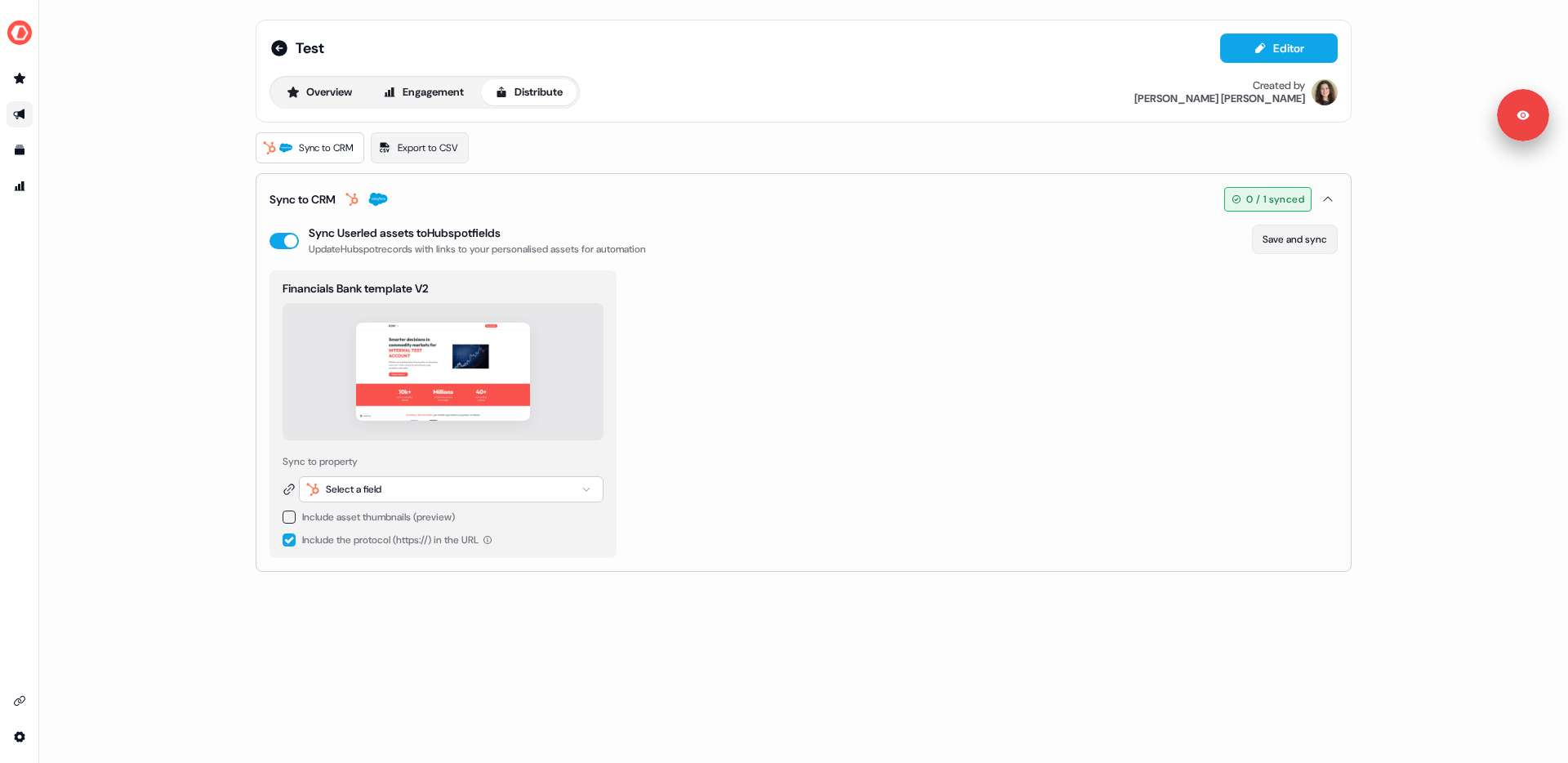
click at [1291, 241] on button "Save and sync" at bounding box center [1294, 240] width 86 height 30
click at [360, 493] on div "Select a field" at bounding box center [354, 489] width 55 height 17
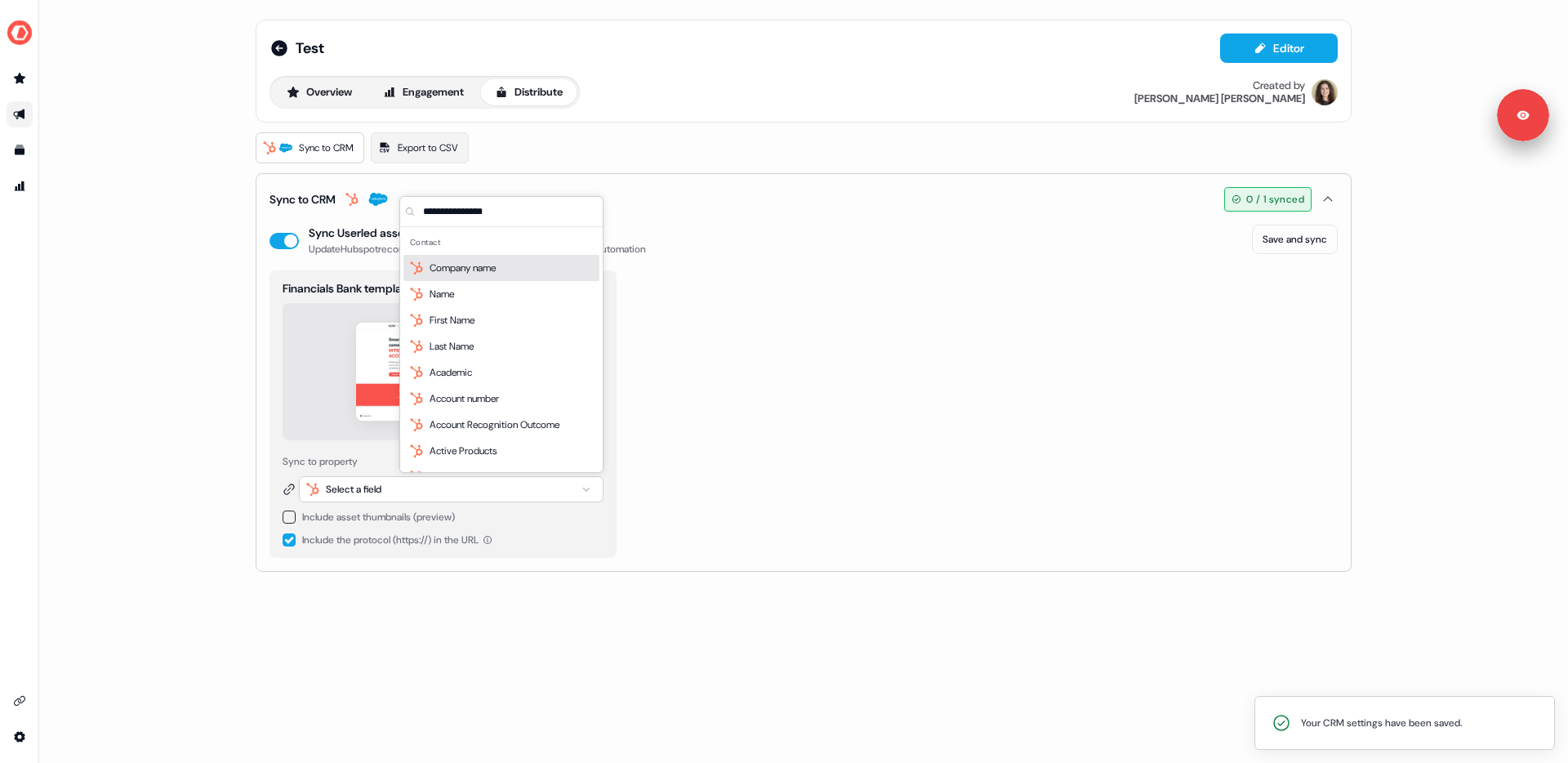
click at [464, 214] on input "text" at bounding box center [511, 212] width 183 height 30
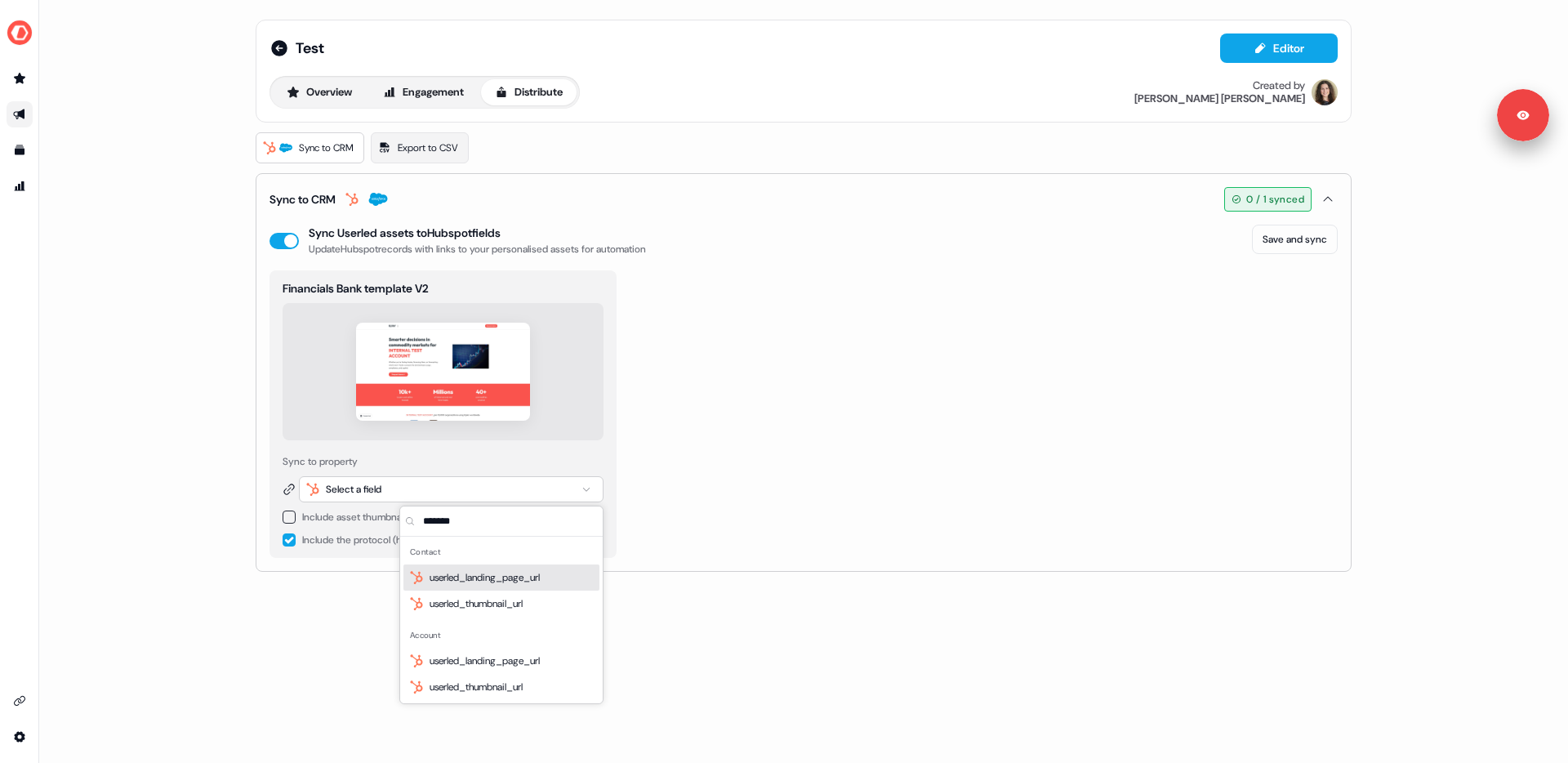
type input "*******"
click at [473, 580] on span "userled_landing_page_url" at bounding box center [485, 578] width 110 height 17
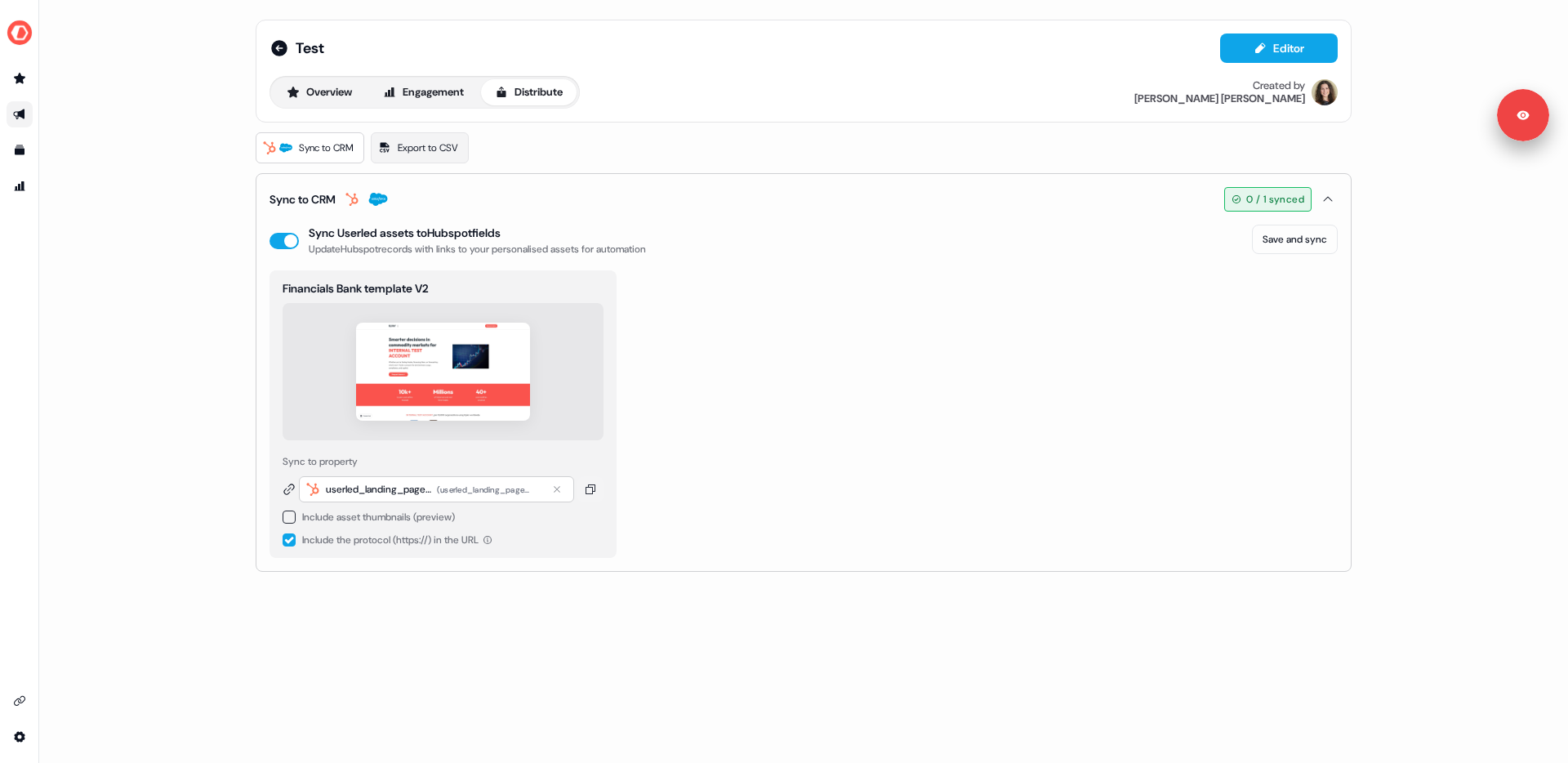
click at [289, 518] on button "button" at bounding box center [289, 517] width 13 height 13
click at [375, 523] on div "Select a field" at bounding box center [354, 521] width 55 height 17
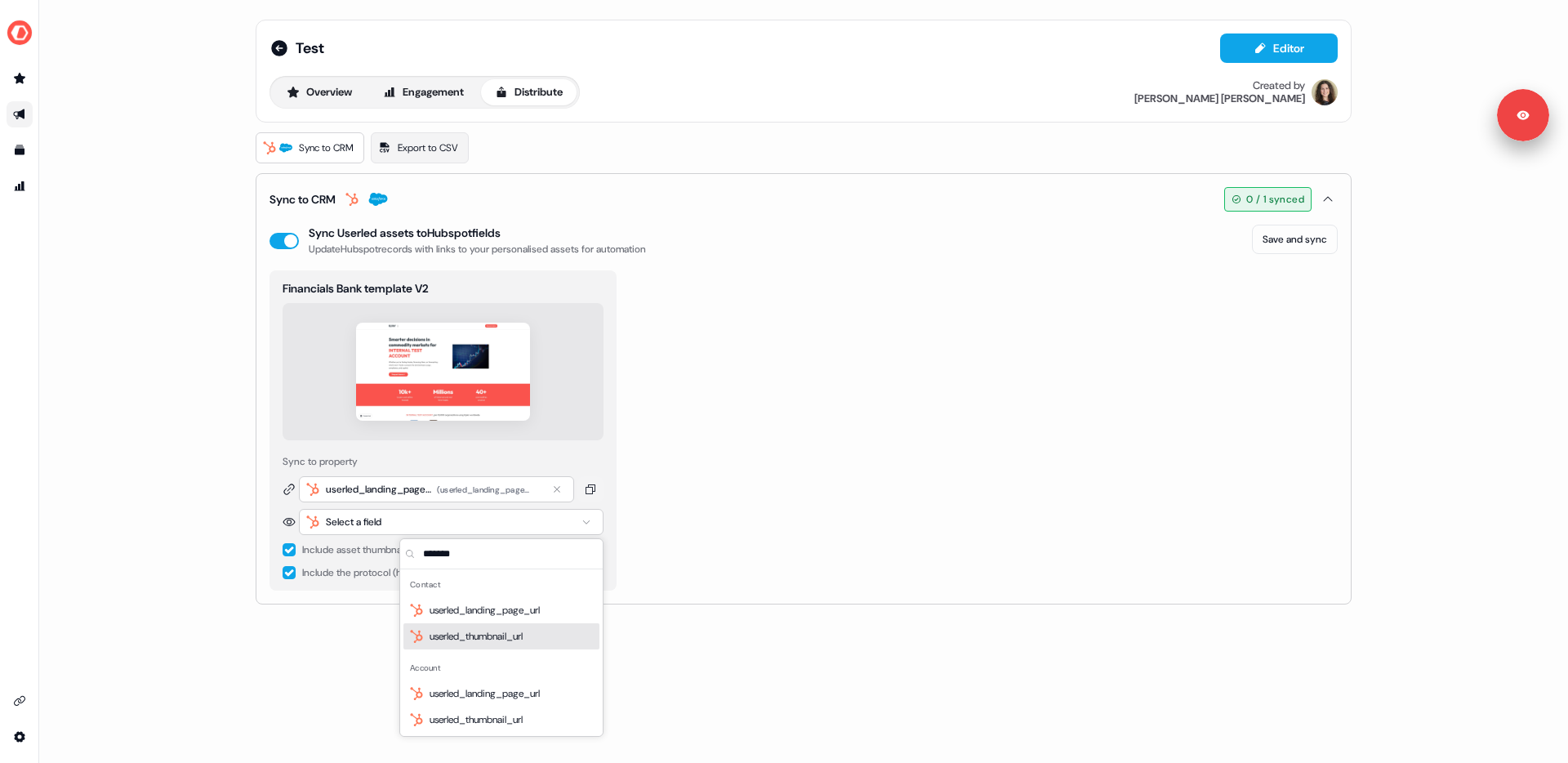
type input "*******"
click at [459, 641] on span "userled_thumbnail_url" at bounding box center [476, 636] width 93 height 17
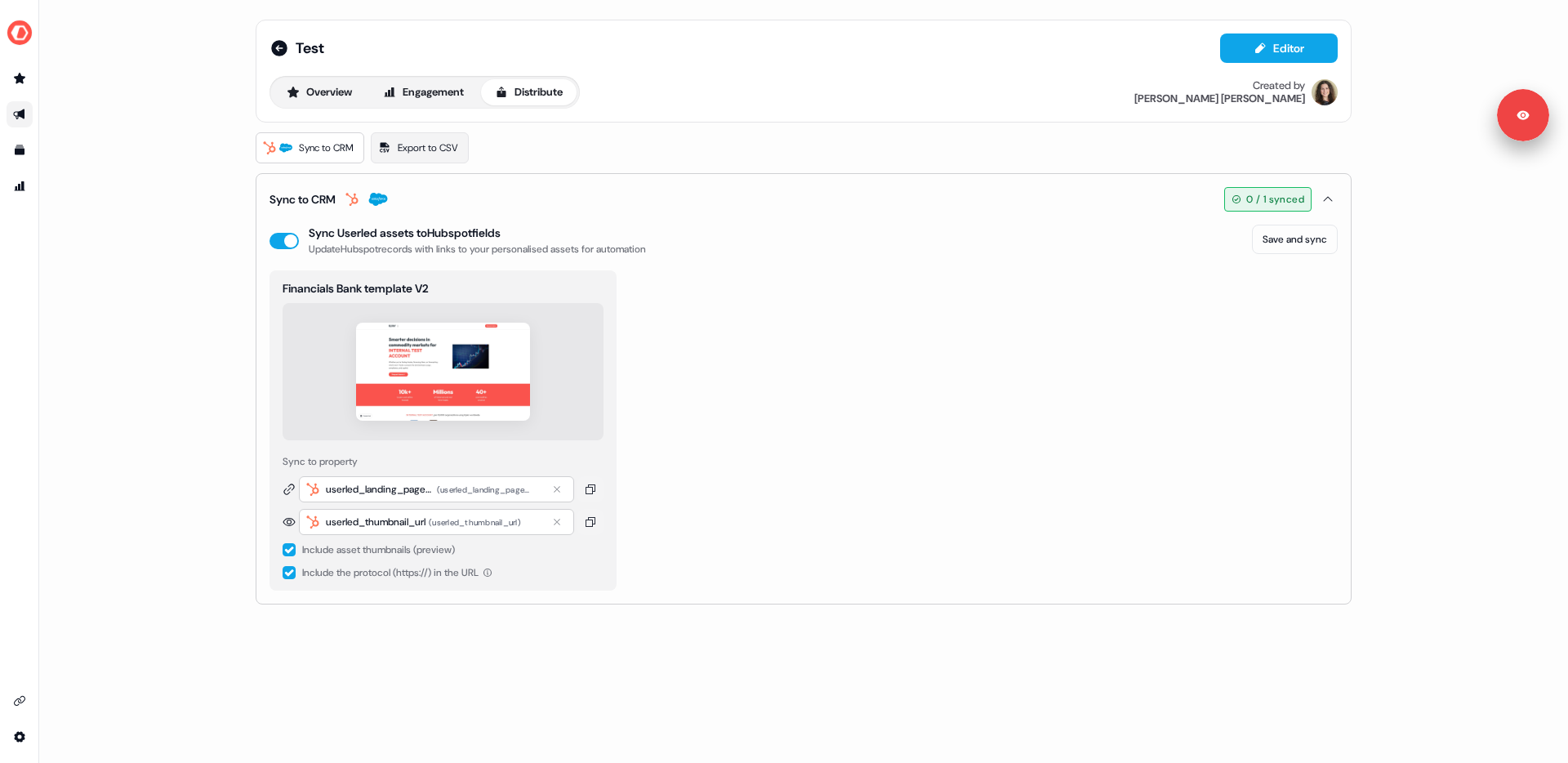
click at [970, 389] on div "Financials Bank template V2 Sync to property userled_landing_page_url ( userled…" at bounding box center [803, 430] width 1068 height 320
click at [1309, 241] on button "Save and sync" at bounding box center [1294, 240] width 86 height 30
click at [800, 431] on div "Financials Bank template V2 Sync to property userled_landing_page_url ( userled…" at bounding box center [803, 430] width 1068 height 320
click at [431, 86] on button "Engagement" at bounding box center [424, 92] width 108 height 27
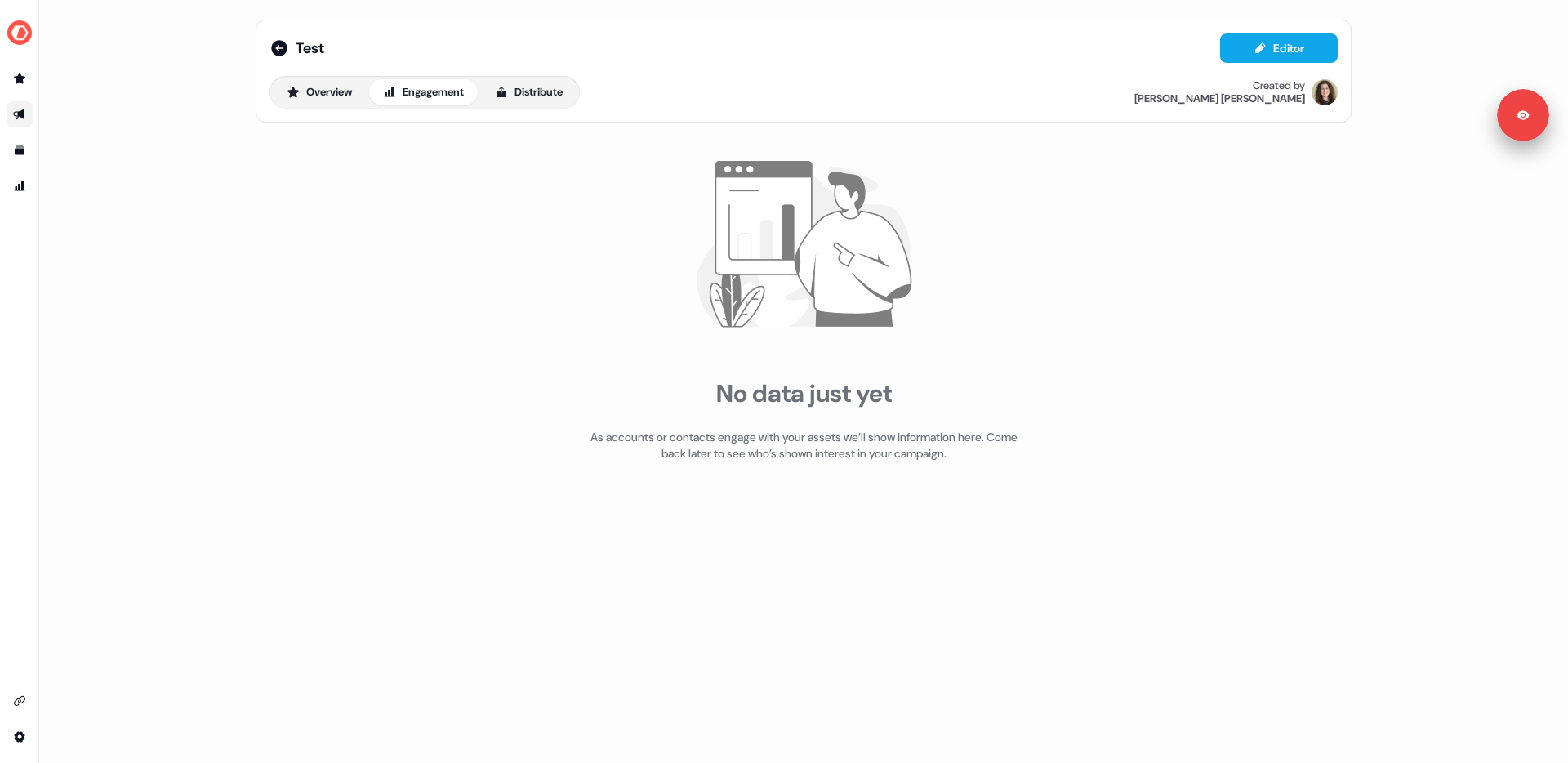
click at [770, 394] on div "No data just yet" at bounding box center [804, 393] width 175 height 31
click at [277, 46] on icon at bounding box center [279, 48] width 20 height 20
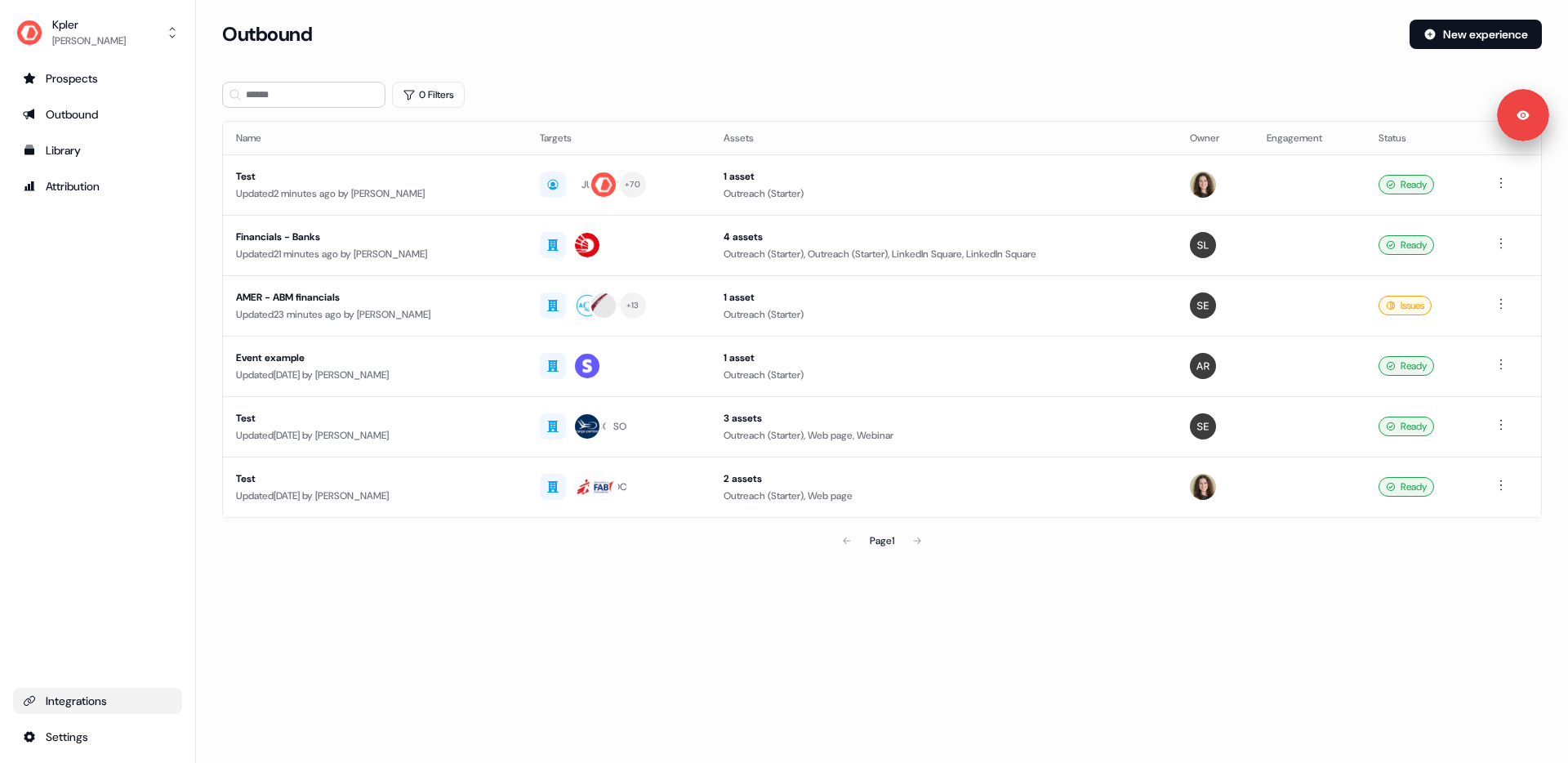
click at [84, 710] on link "Integrations" at bounding box center [98, 701] width 170 height 27
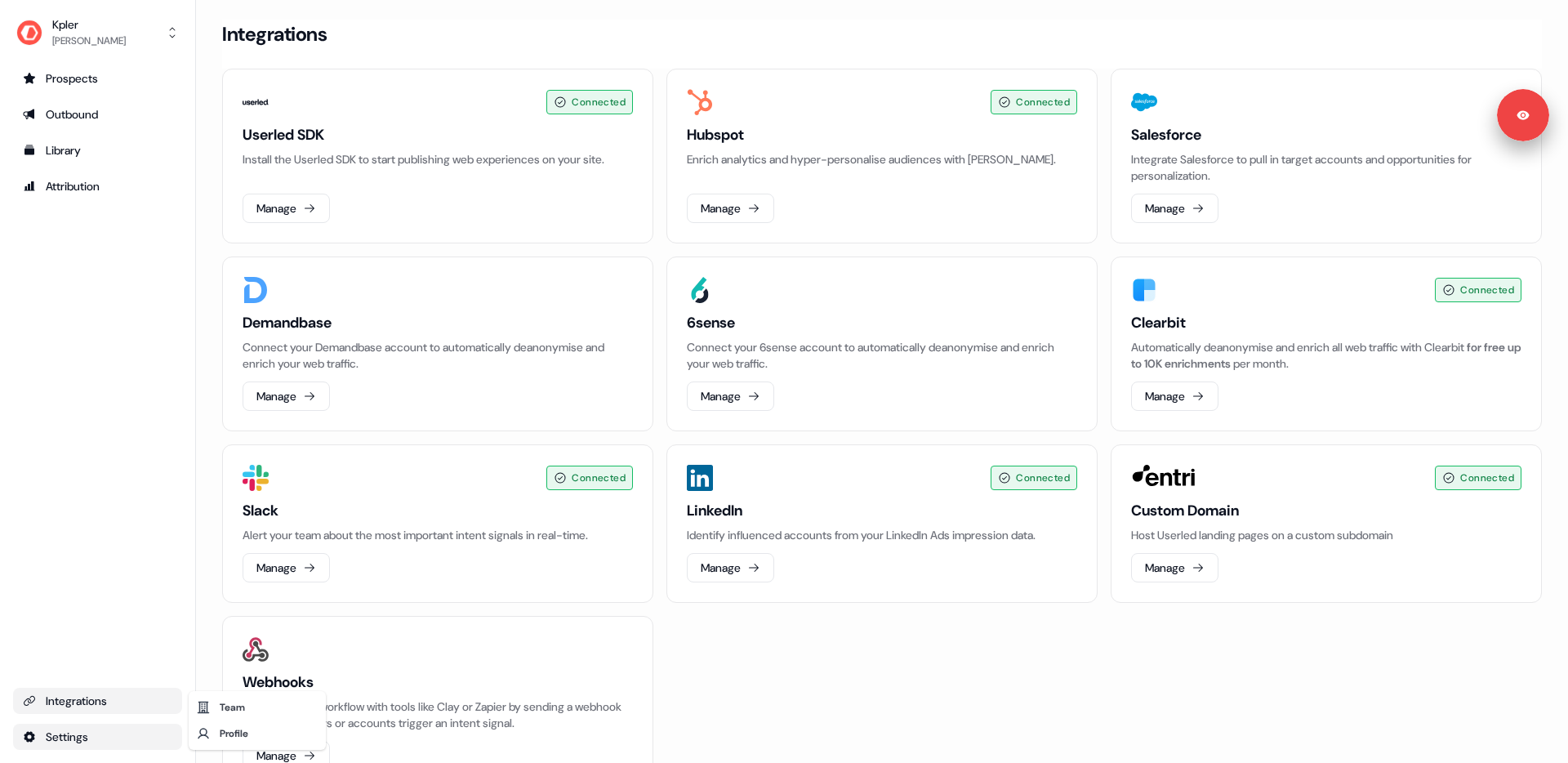
click at [72, 741] on html "For the best experience switch devices to a bigger screen. Go to Userled.io Kpl…" at bounding box center [784, 382] width 1568 height 763
click at [70, 79] on html "For the best experience switch devices to a bigger screen. Go to Userled.io Kpl…" at bounding box center [784, 382] width 1568 height 763
click at [79, 79] on div "Prospects" at bounding box center [98, 78] width 150 height 17
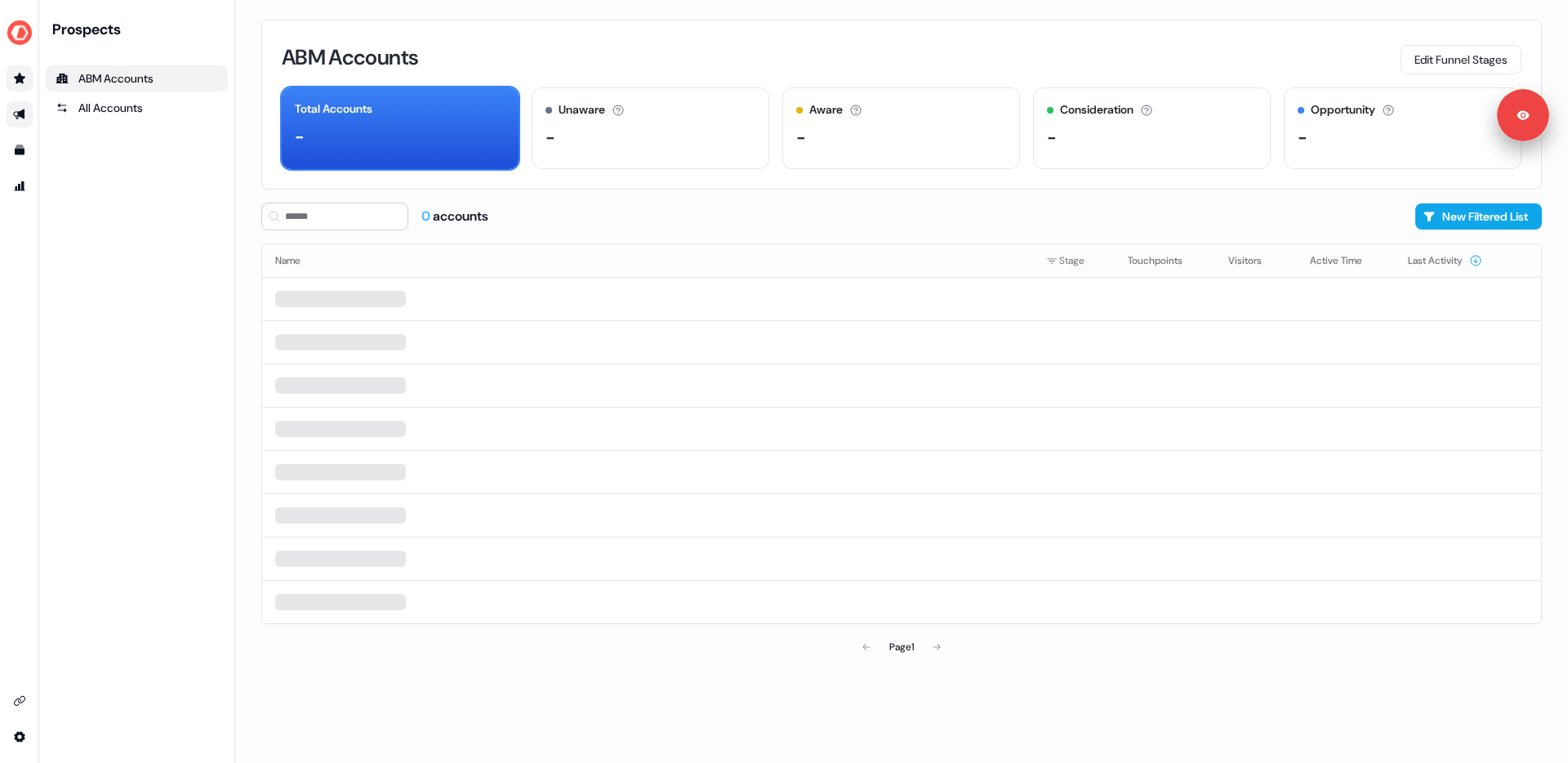
click at [27, 110] on link "Go to outbound experience" at bounding box center [20, 114] width 27 height 27
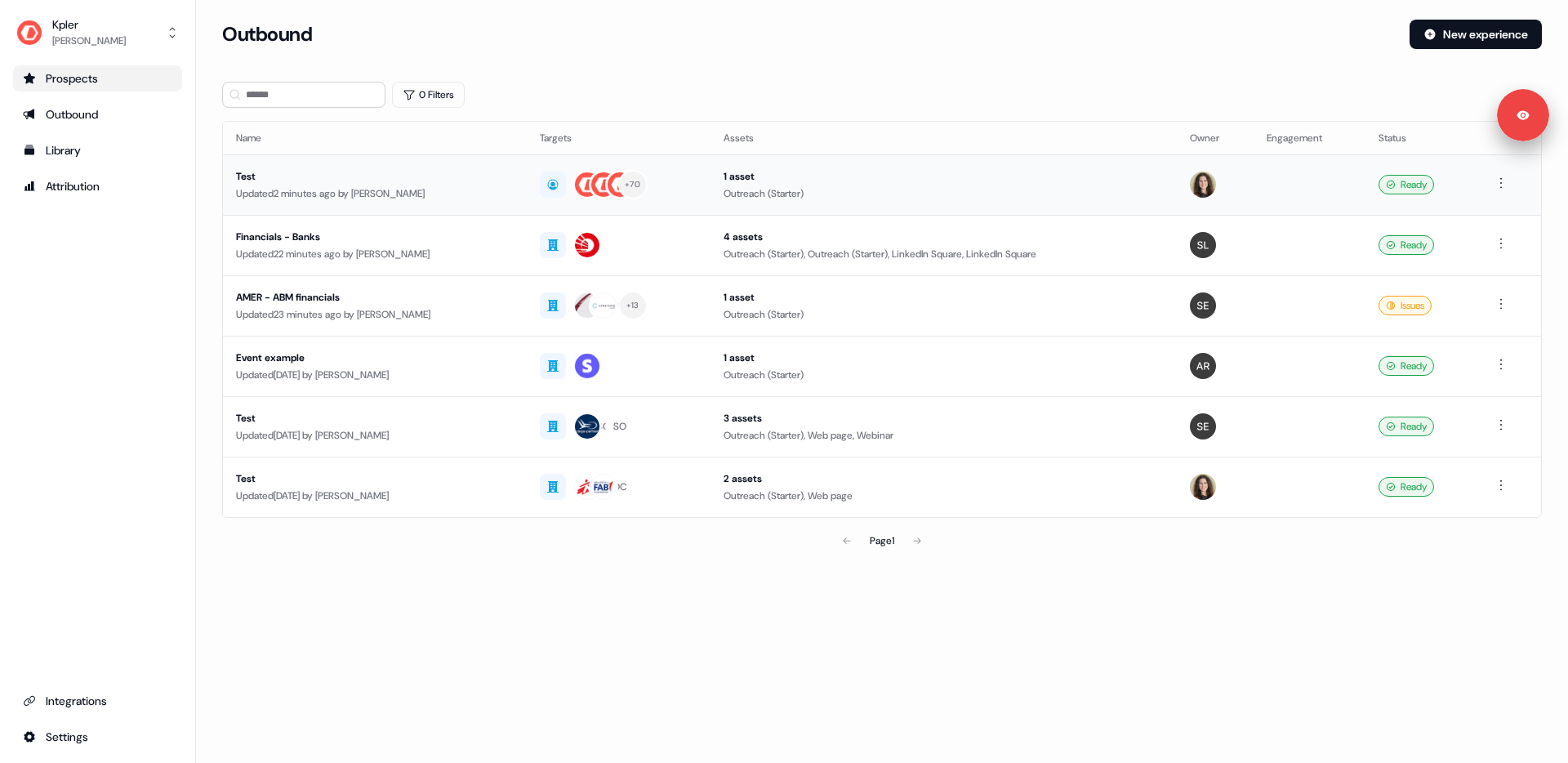
click at [483, 189] on div "Updated 2 minutes ago by Alexandra Giannelou" at bounding box center [375, 193] width 278 height 17
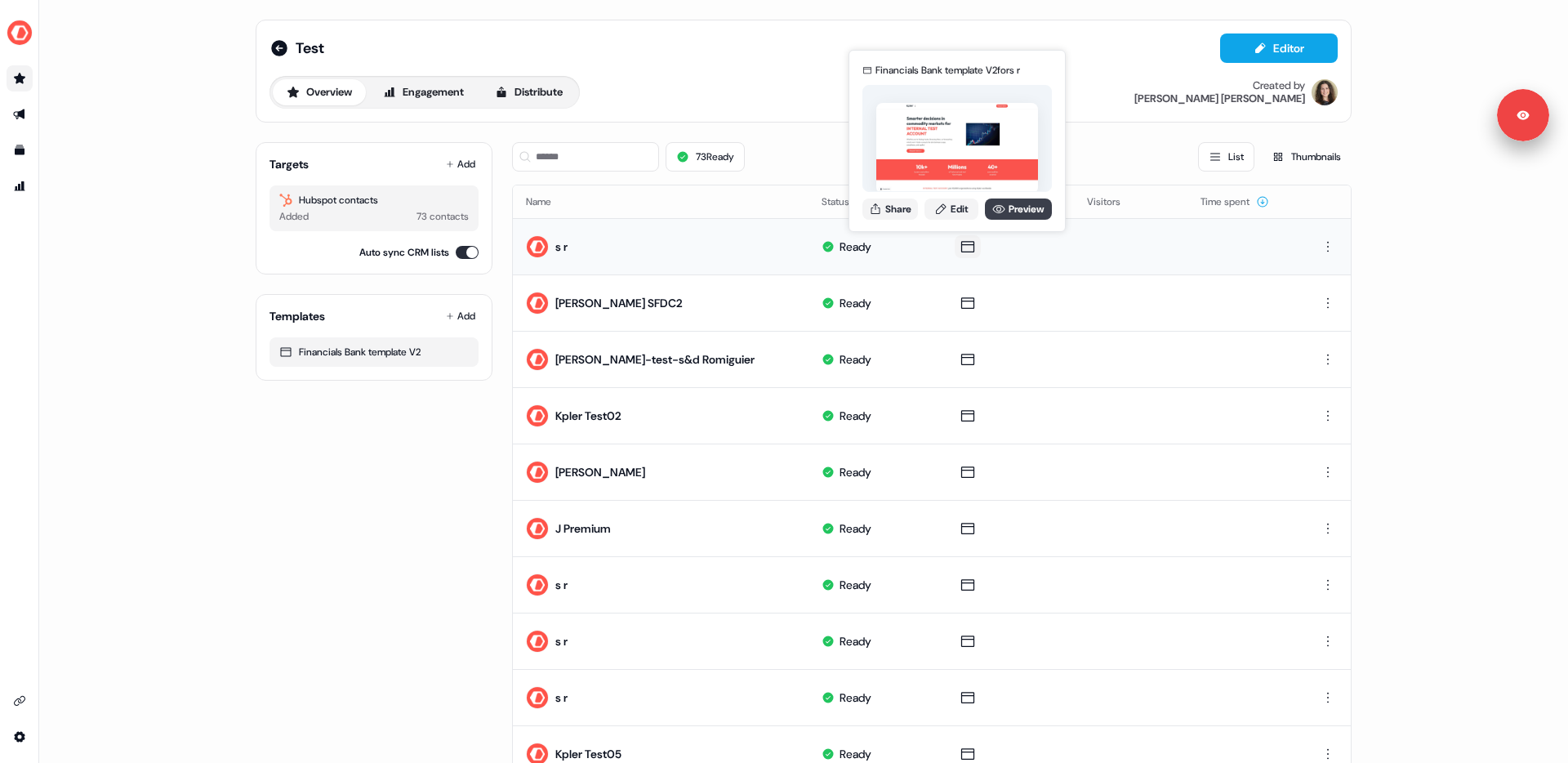
click at [1019, 207] on link "Preview" at bounding box center [1018, 209] width 67 height 22
click at [227, 267] on div "Test Editor Overview Engagement Distribute Created by Alexandra Giannelou Targe…" at bounding box center [803, 382] width 1529 height 763
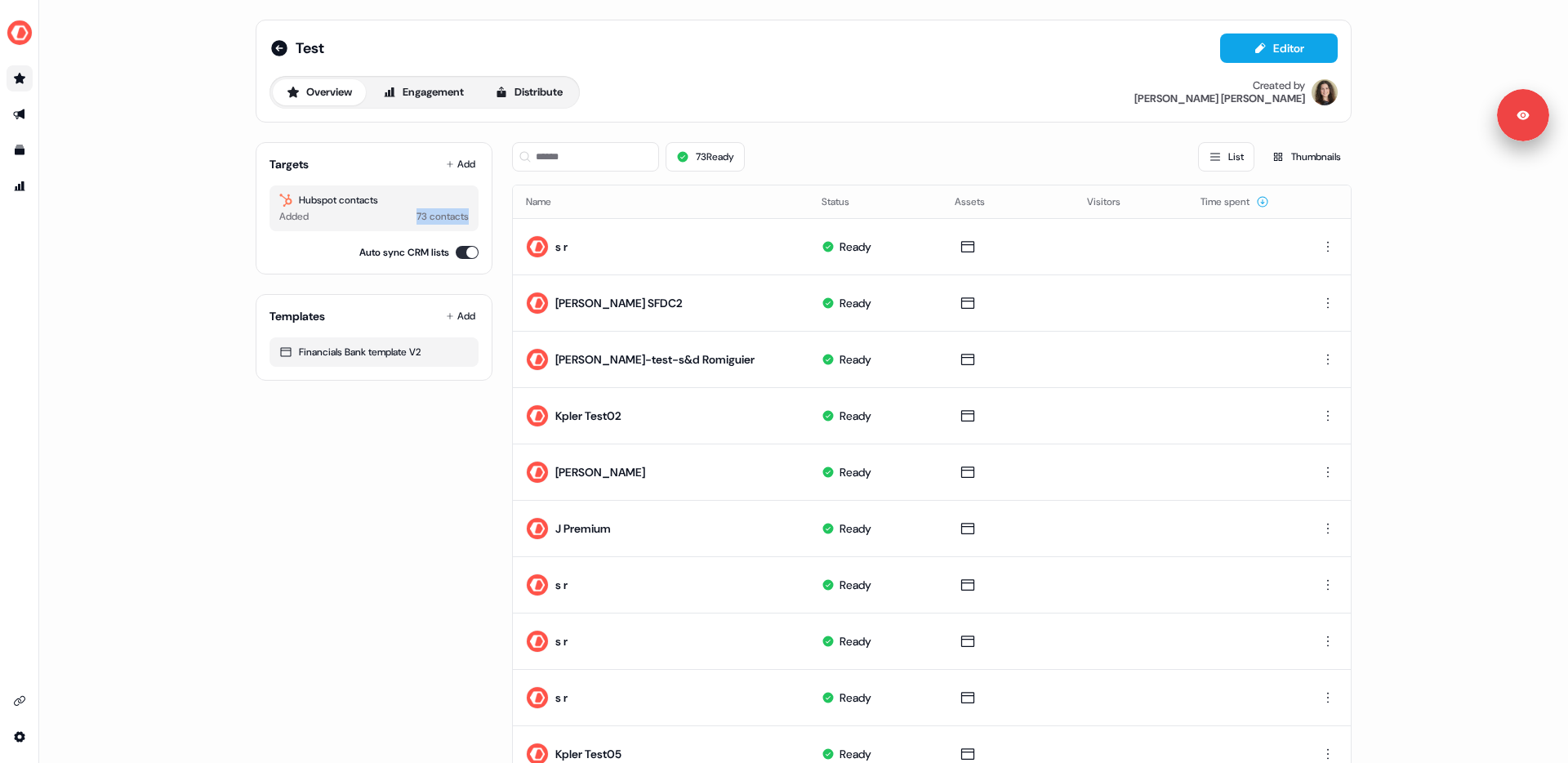
drag, startPoint x: 409, startPoint y: 213, endPoint x: 462, endPoint y: 215, distance: 53.0
click at [467, 217] on div "Hubspot contacts Added 73 contacts" at bounding box center [374, 208] width 209 height 45
drag, startPoint x: 195, startPoint y: 137, endPoint x: 172, endPoint y: 136, distance: 23.0
click at [195, 137] on div "Test Editor Overview Engagement Distribute Created by Alexandra Giannelou Targe…" at bounding box center [803, 382] width 1529 height 763
click at [14, 79] on icon "Go to prospects" at bounding box center [19, 78] width 13 height 13
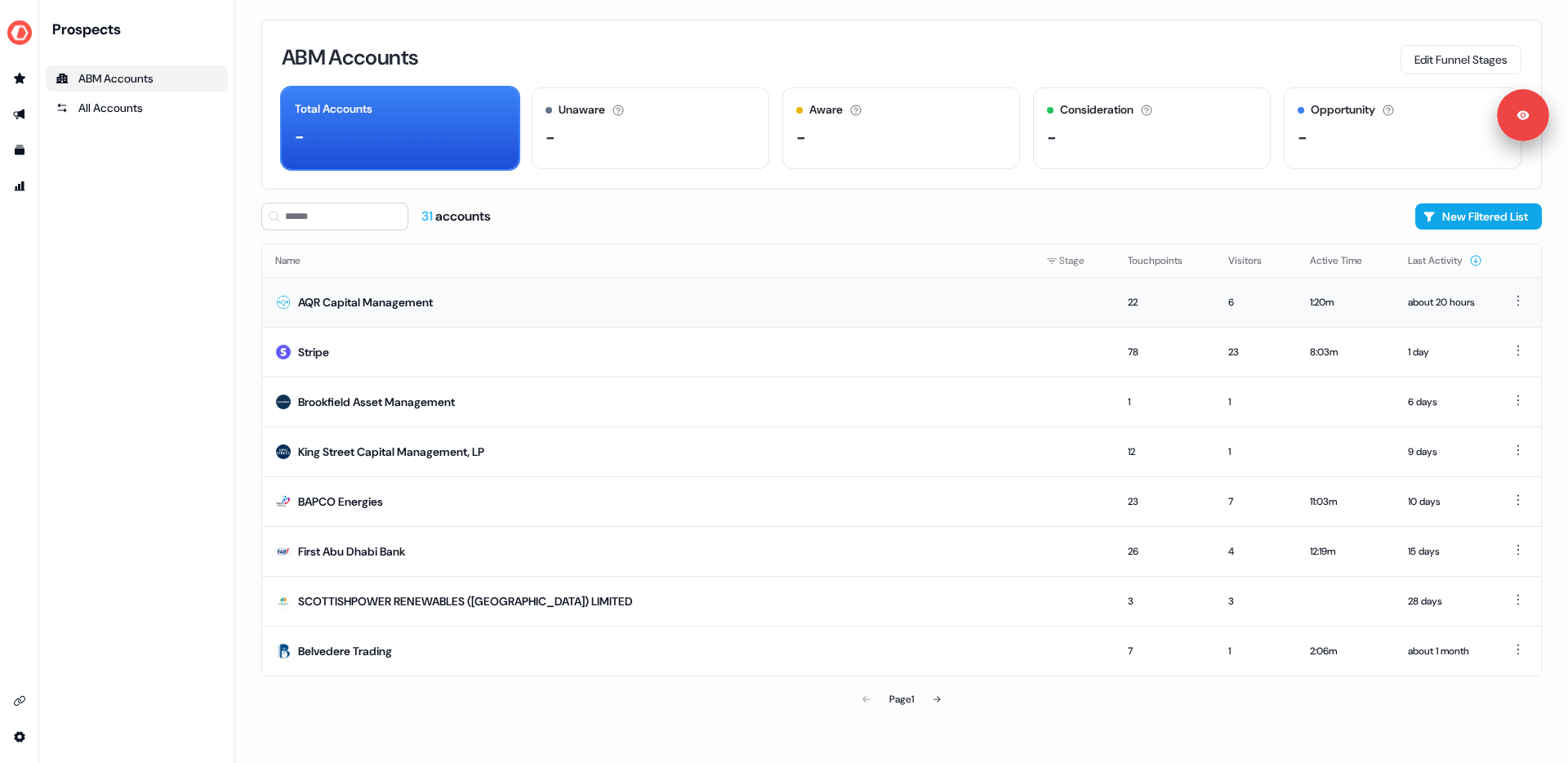
click at [463, 293] on td "AQR Capital Management" at bounding box center [648, 302] width 771 height 50
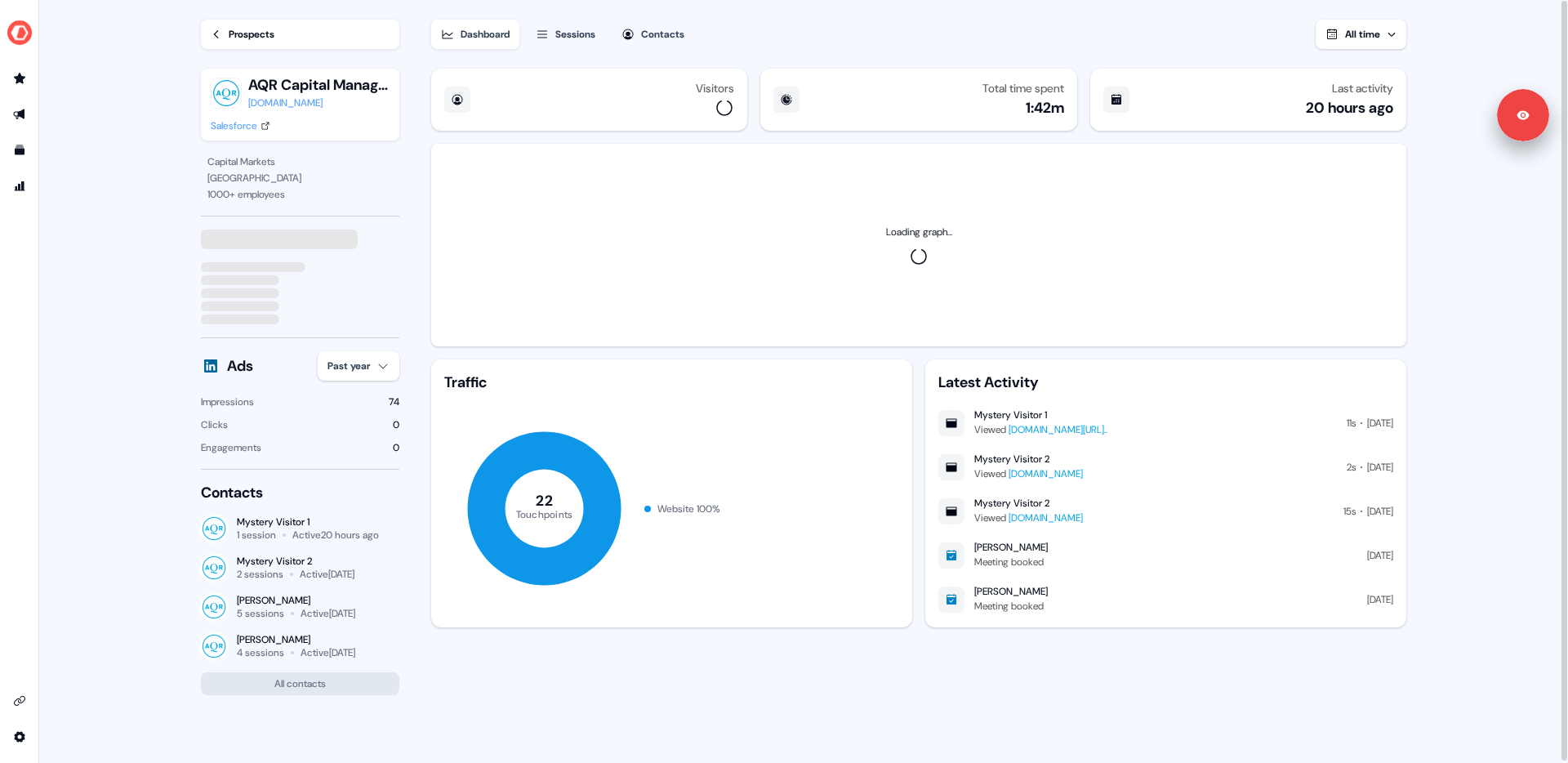
click at [579, 35] on div "Sessions" at bounding box center [575, 35] width 40 height 17
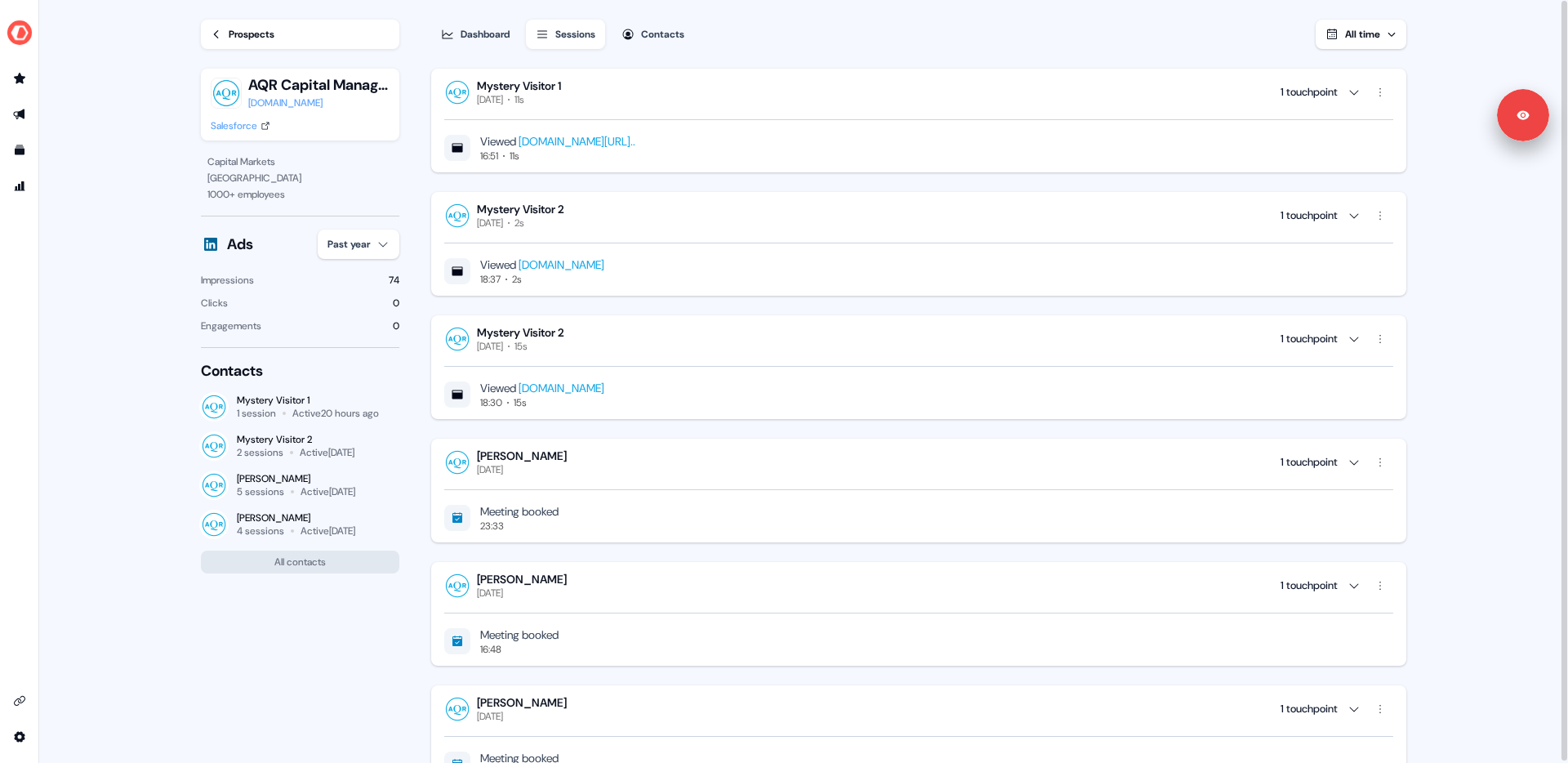
click at [670, 31] on div "Contacts" at bounding box center [662, 35] width 43 height 17
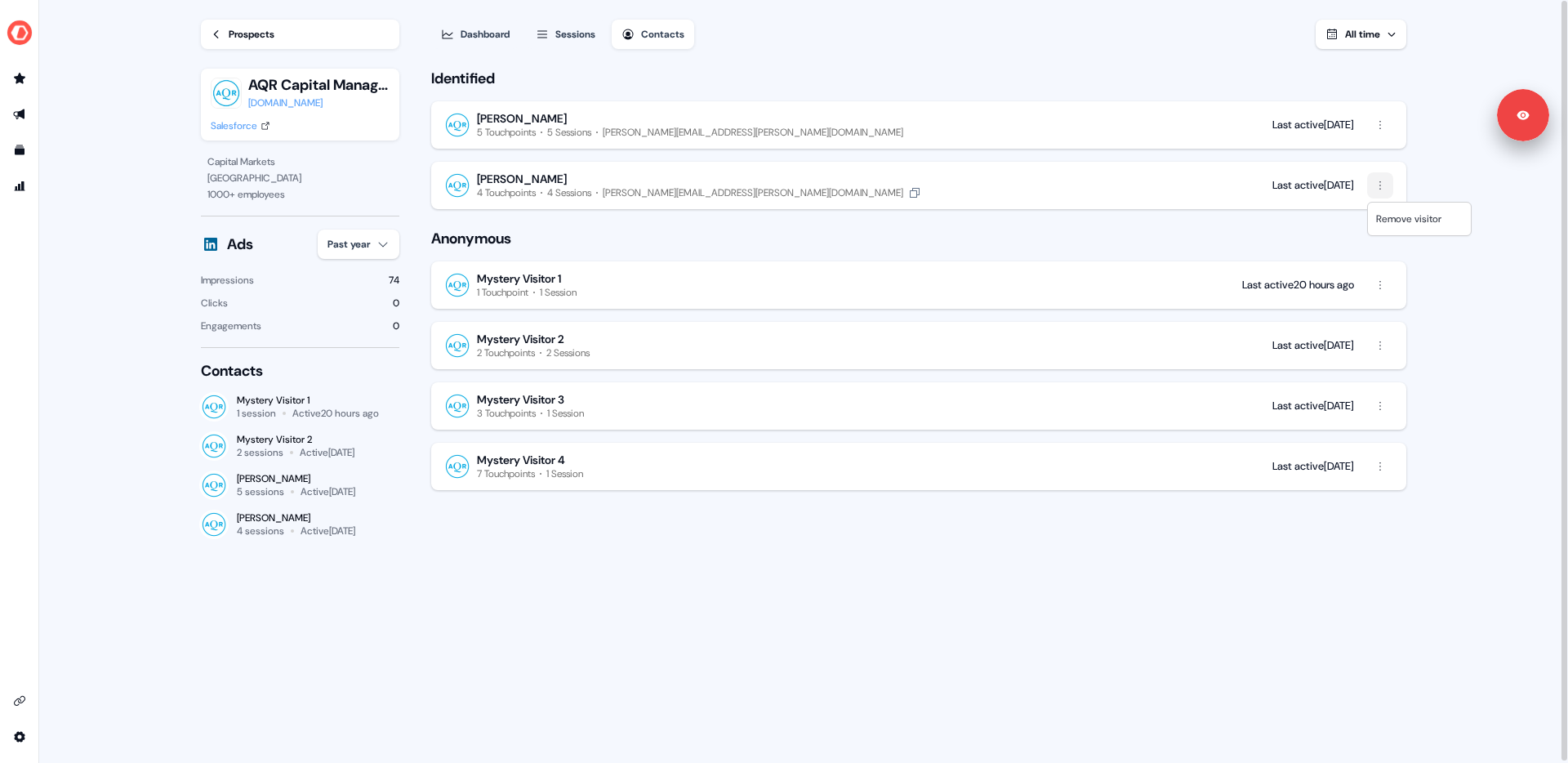
click at [1380, 185] on html "For the best experience switch devices to a bigger screen. Go to Userled.io Loa…" at bounding box center [784, 382] width 1568 height 763
click at [1435, 180] on html "For the best experience switch devices to a bigger screen. Go to Userled.io Loa…" at bounding box center [784, 382] width 1568 height 763
click at [1452, 264] on main "Loading... Prospects AQR Capital Management aqr.com Salesforce Capital Markets …" at bounding box center [803, 382] width 1529 height 765
click at [737, 606] on div "Identified James Lofton 5 Touchpoints 5 Sessions james.lofton@aqr.com Last acti…" at bounding box center [919, 411] width 980 height 703
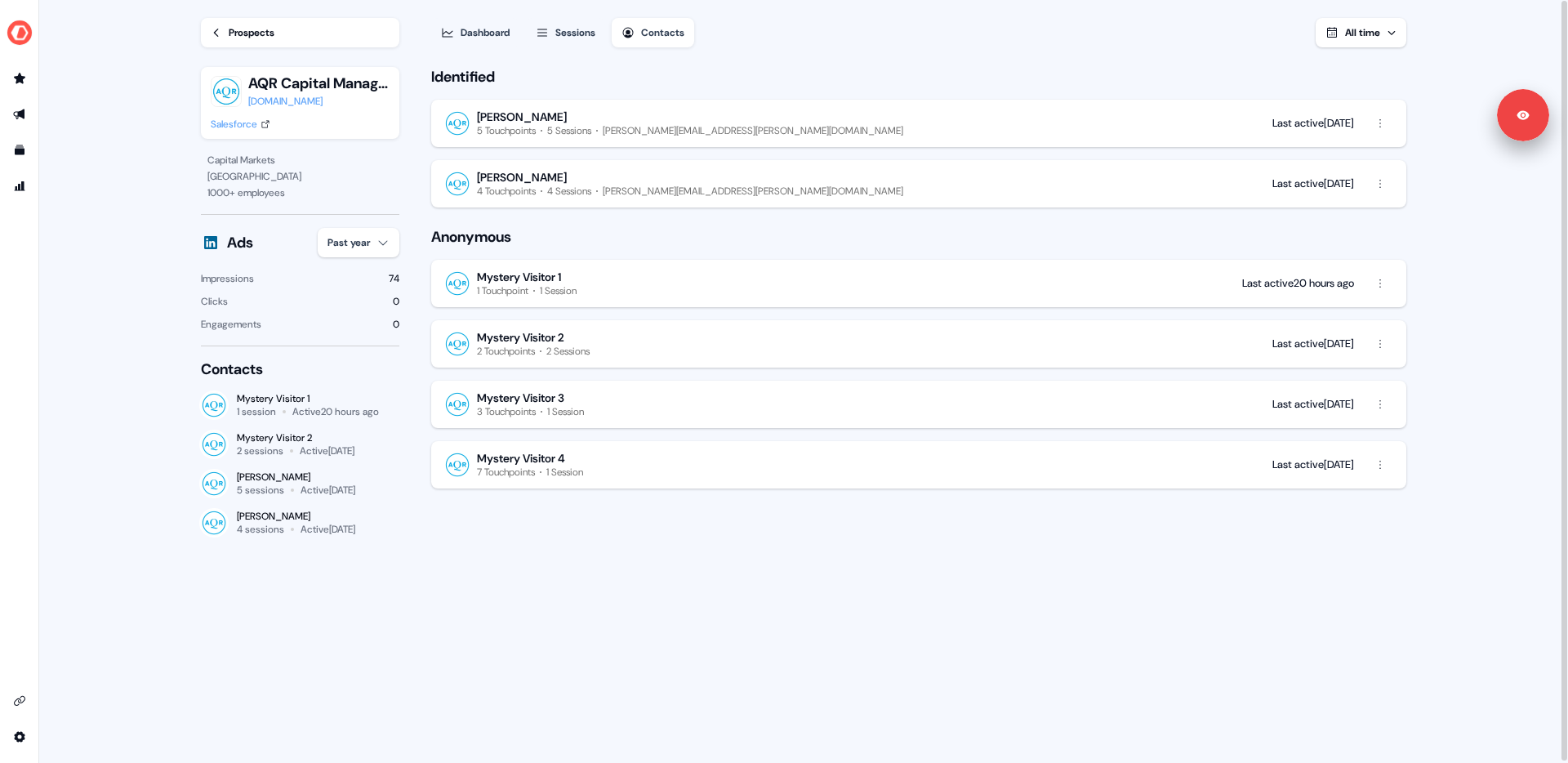
scroll to position [0, 0]
click at [239, 36] on div "Prospects" at bounding box center [251, 35] width 45 height 17
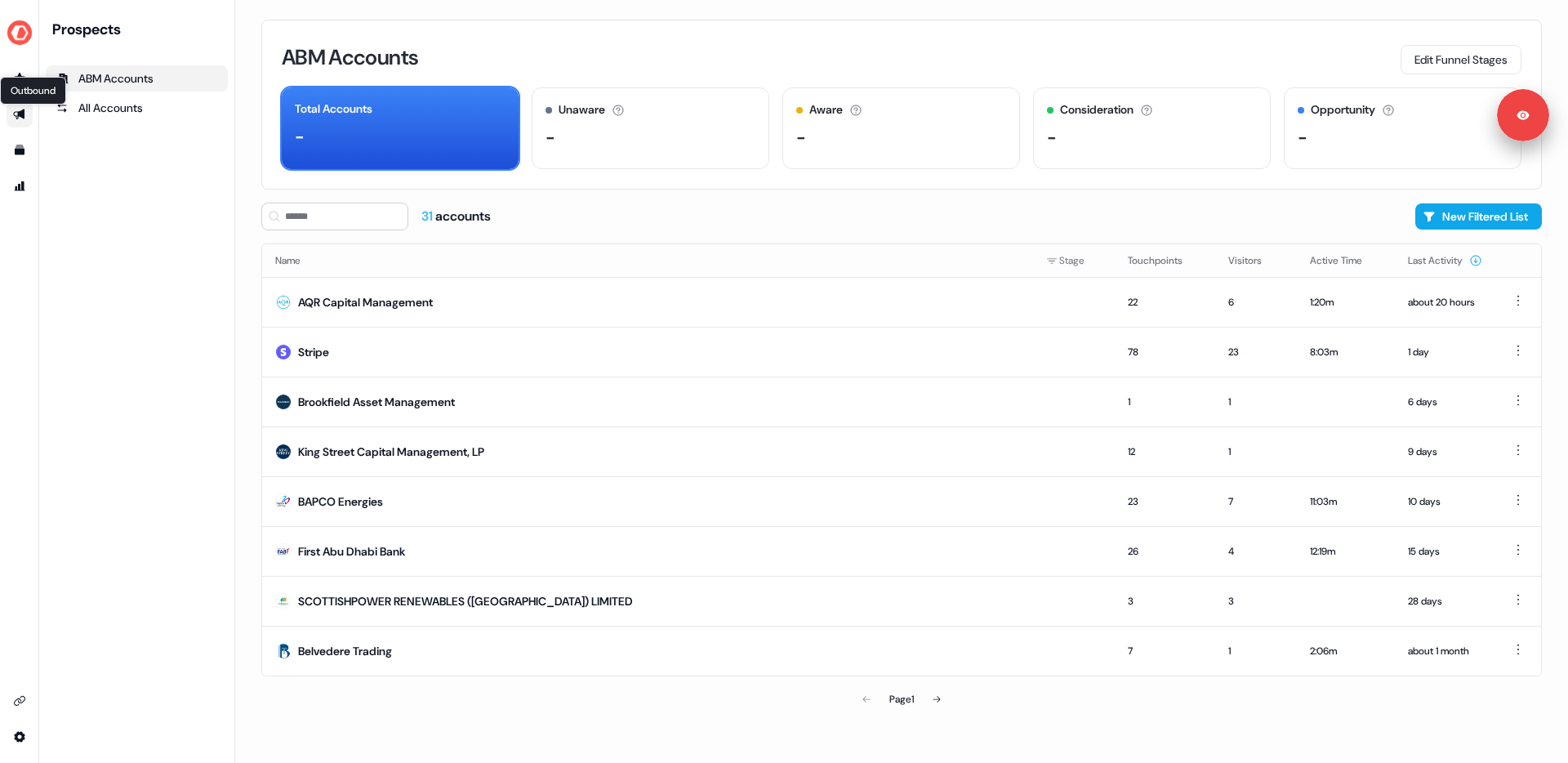
click at [22, 116] on icon "Go to outbound experience" at bounding box center [19, 114] width 12 height 11
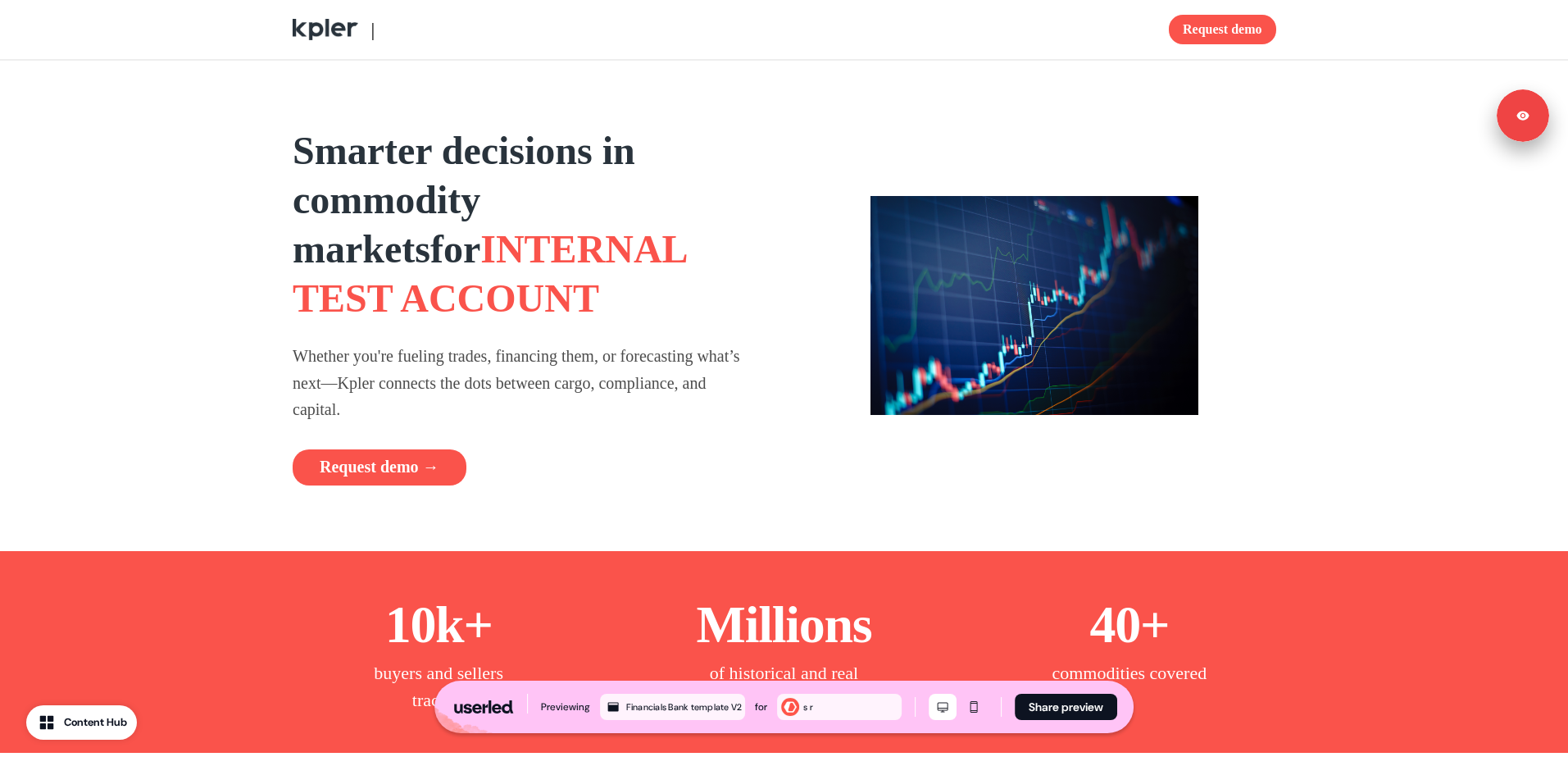
click at [191, 80] on div "Smarter decisions in commodity markets for INTERNAL TEST ACCOUNT Whether you're…" at bounding box center [784, 306] width 1568 height 491
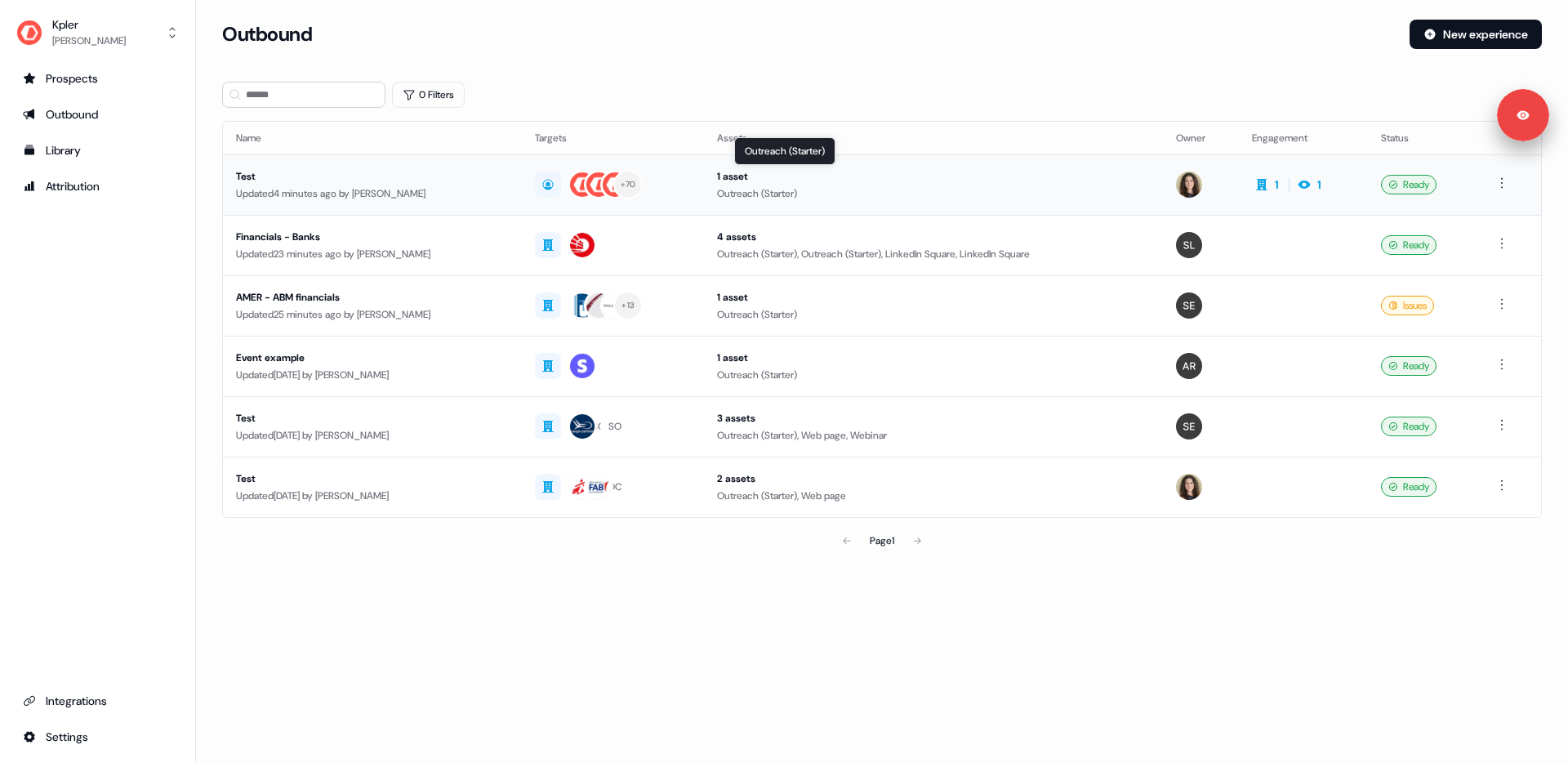
click at [1031, 186] on div "Outreach (Starter)" at bounding box center [934, 193] width 434 height 17
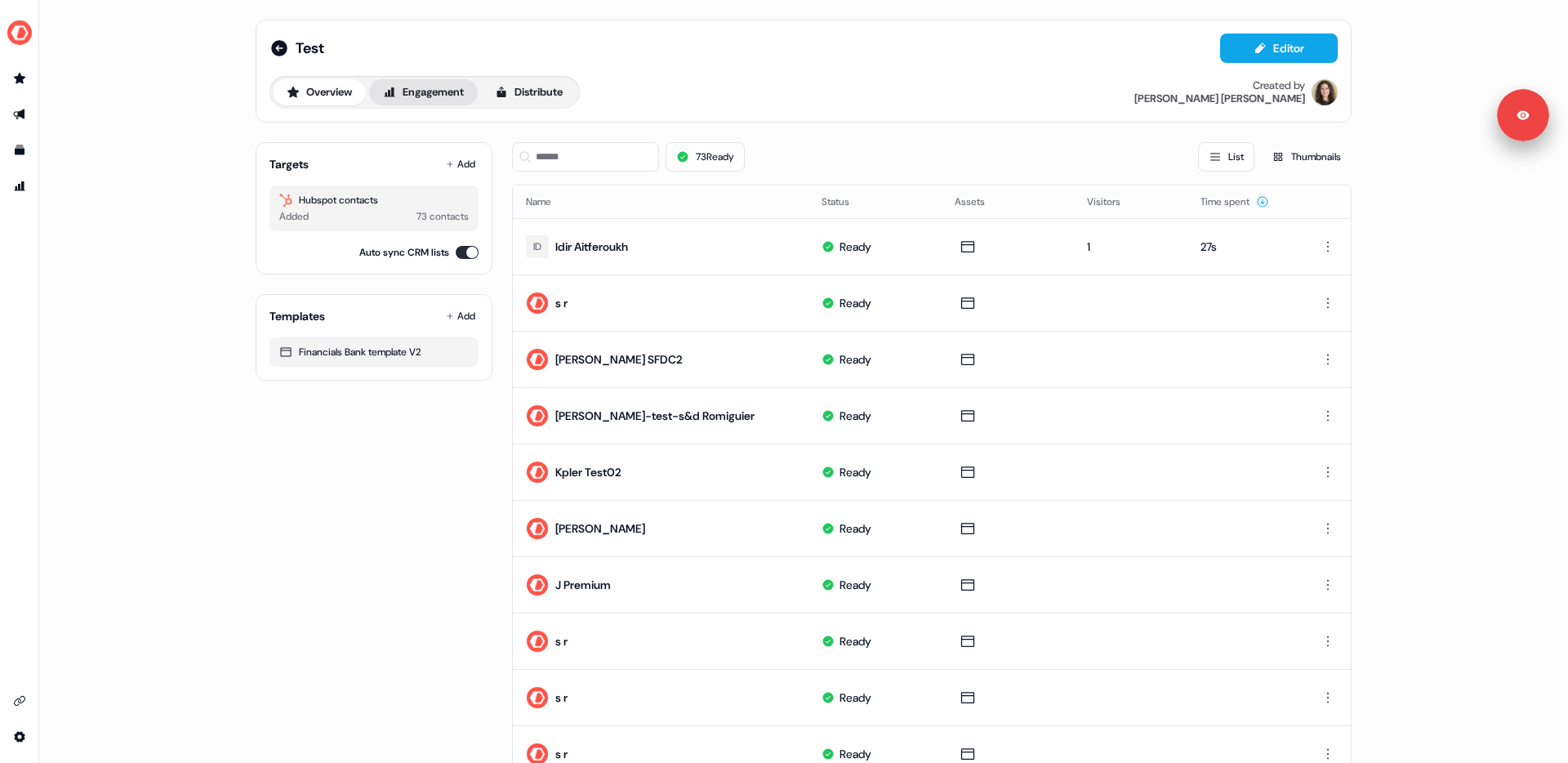
click at [418, 88] on button "Engagement" at bounding box center [424, 92] width 108 height 27
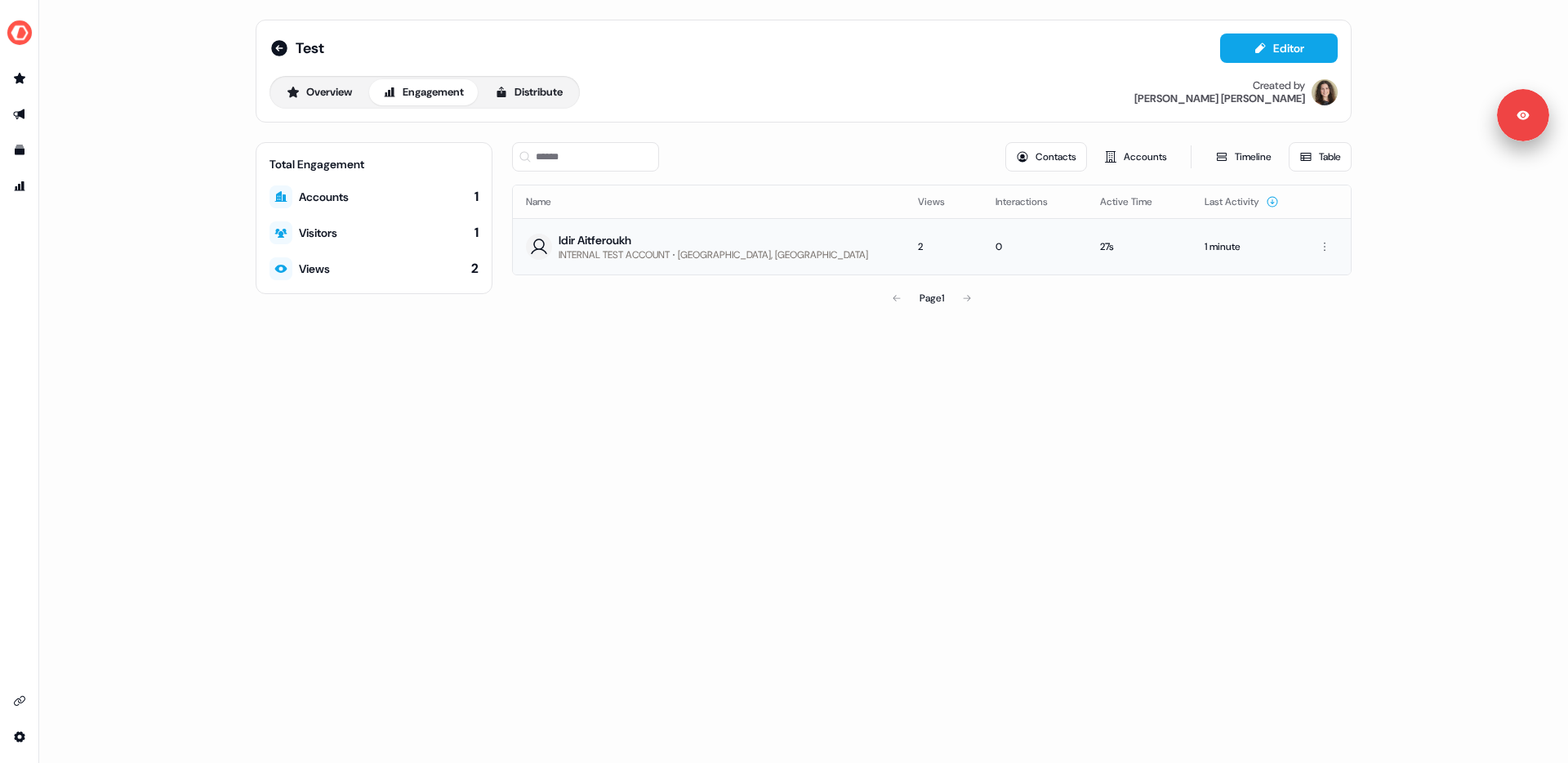
click at [776, 245] on td "Idir Aitferoukh INTERNAL TEST ACCOUNT Athens, Greece" at bounding box center [709, 245] width 392 height 56
click at [637, 245] on div "Idir Aitferoukh" at bounding box center [714, 240] width 309 height 17
click at [282, 44] on icon at bounding box center [279, 48] width 17 height 17
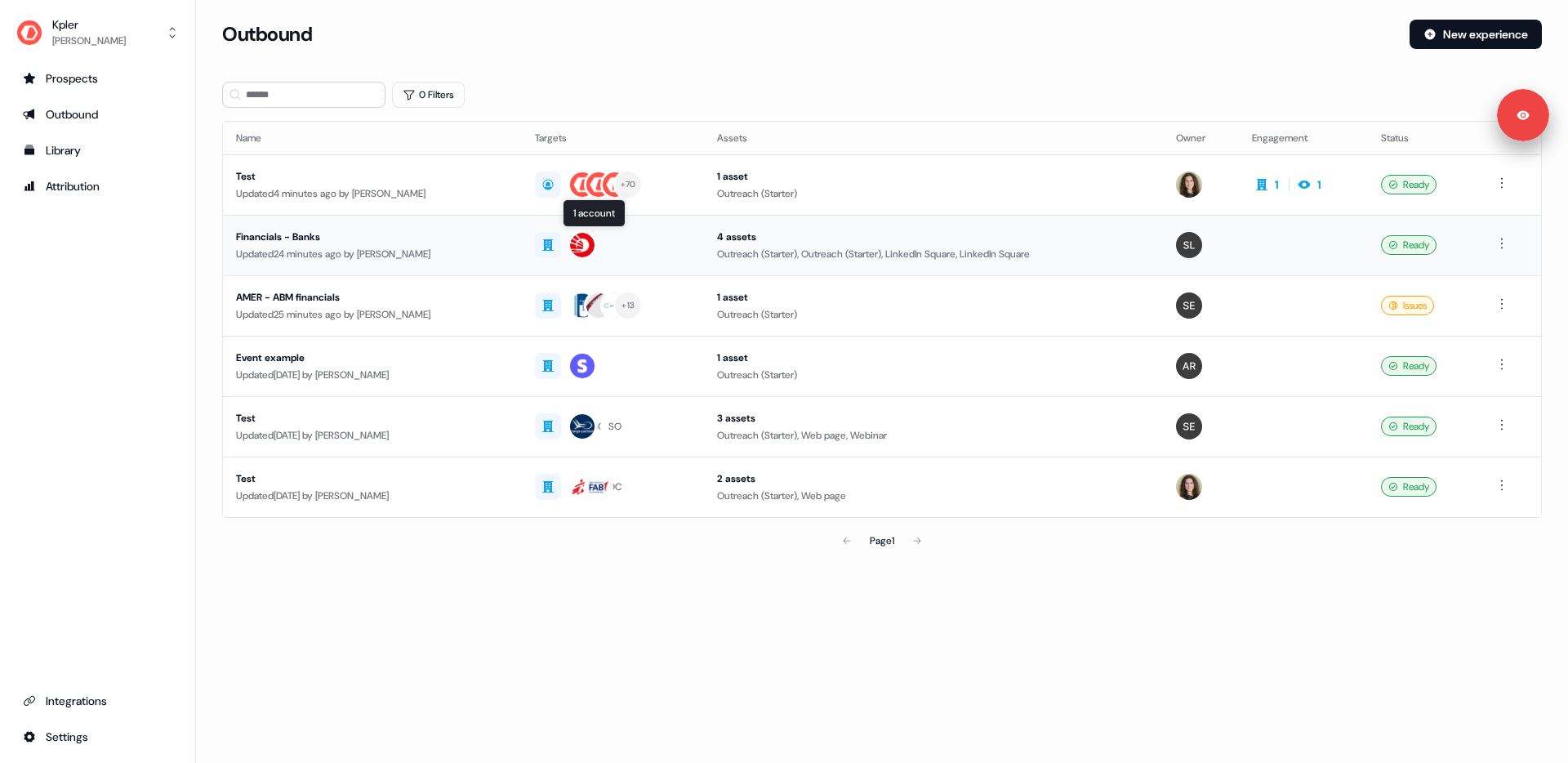
click at [689, 240] on div at bounding box center [612, 245] width 155 height 30
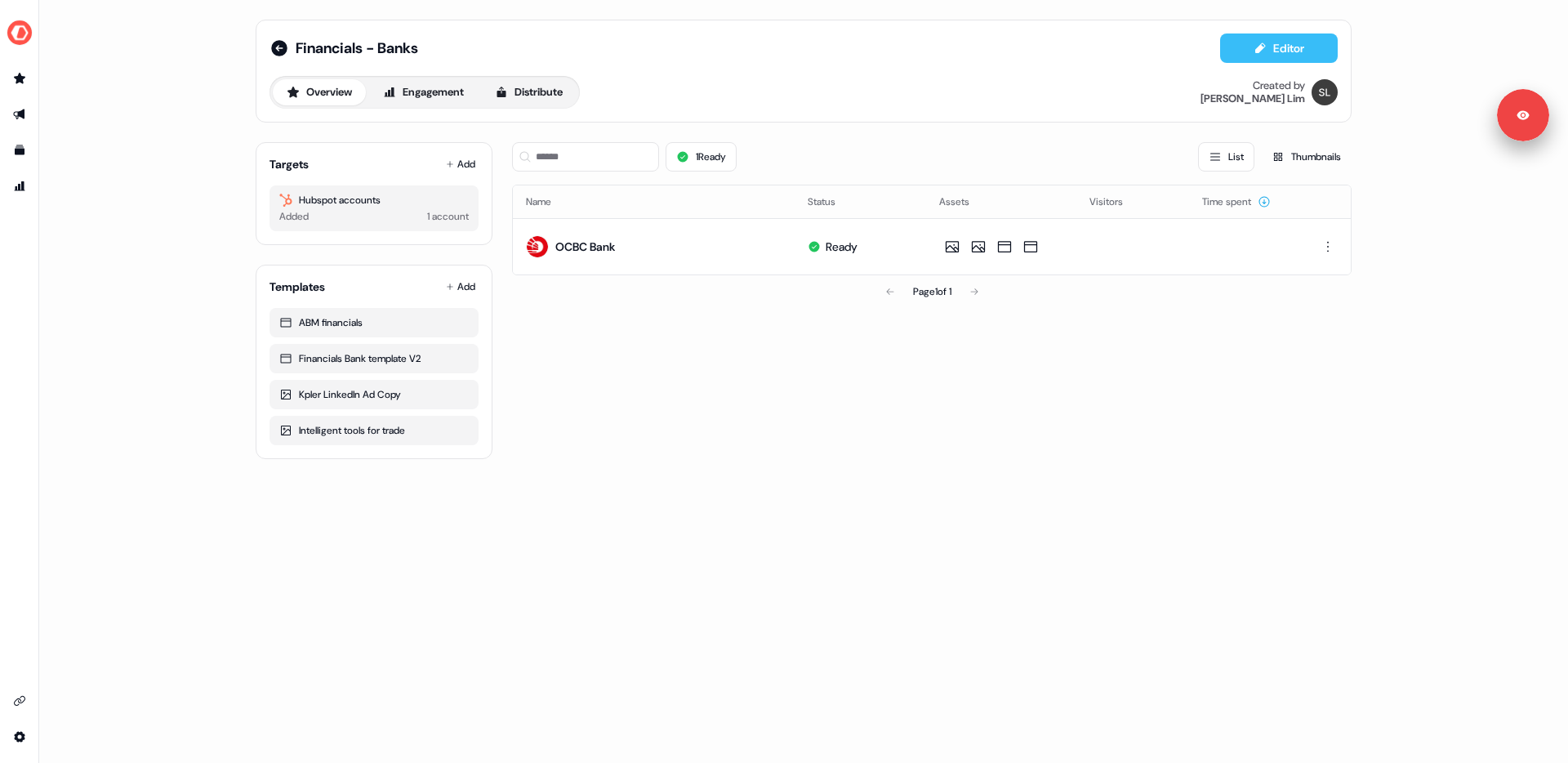
click at [1239, 50] on button "Editor" at bounding box center [1278, 48] width 117 height 30
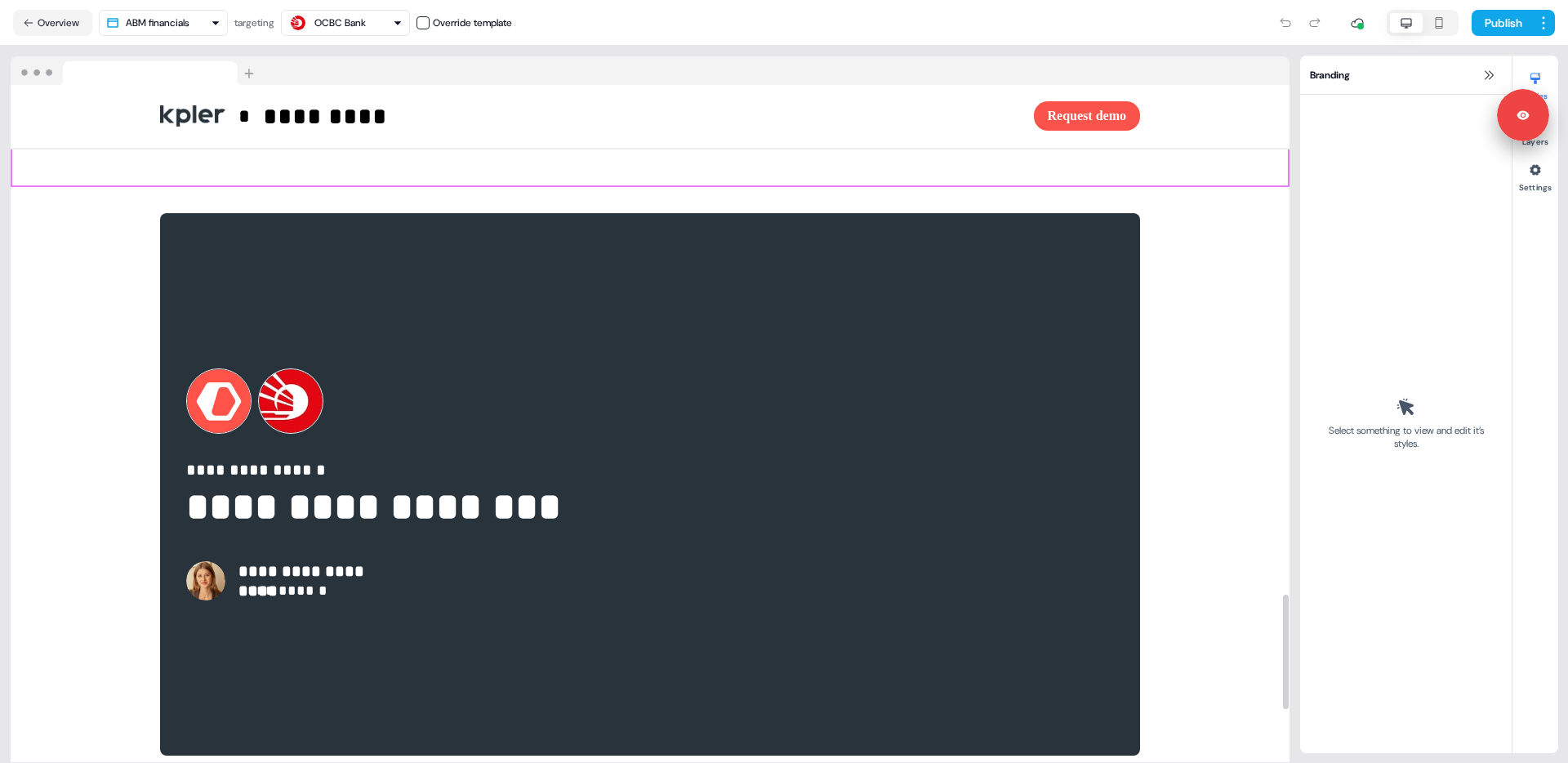
scroll to position [3313, 0]
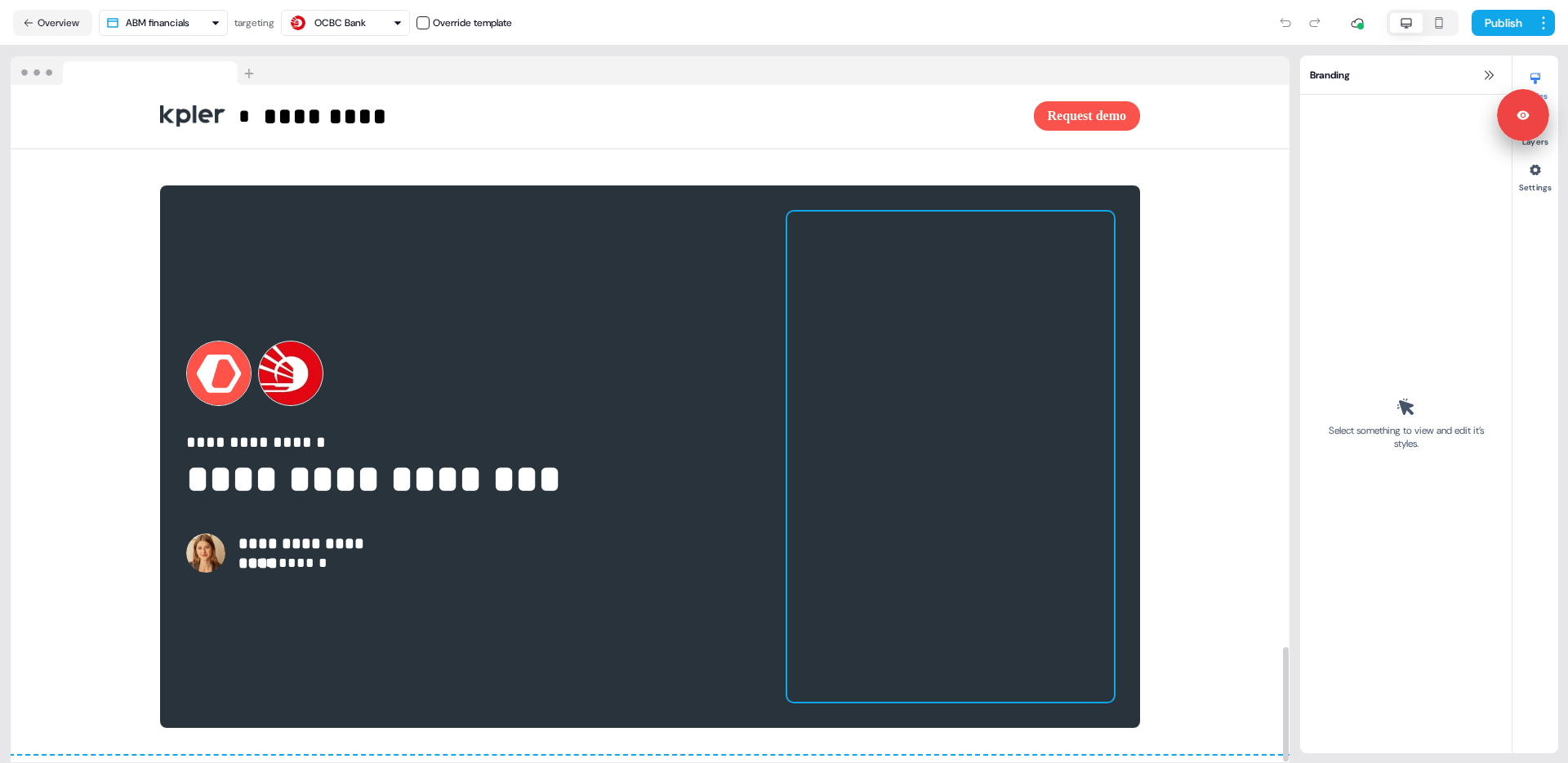
click at [913, 260] on div at bounding box center [950, 456] width 326 height 490
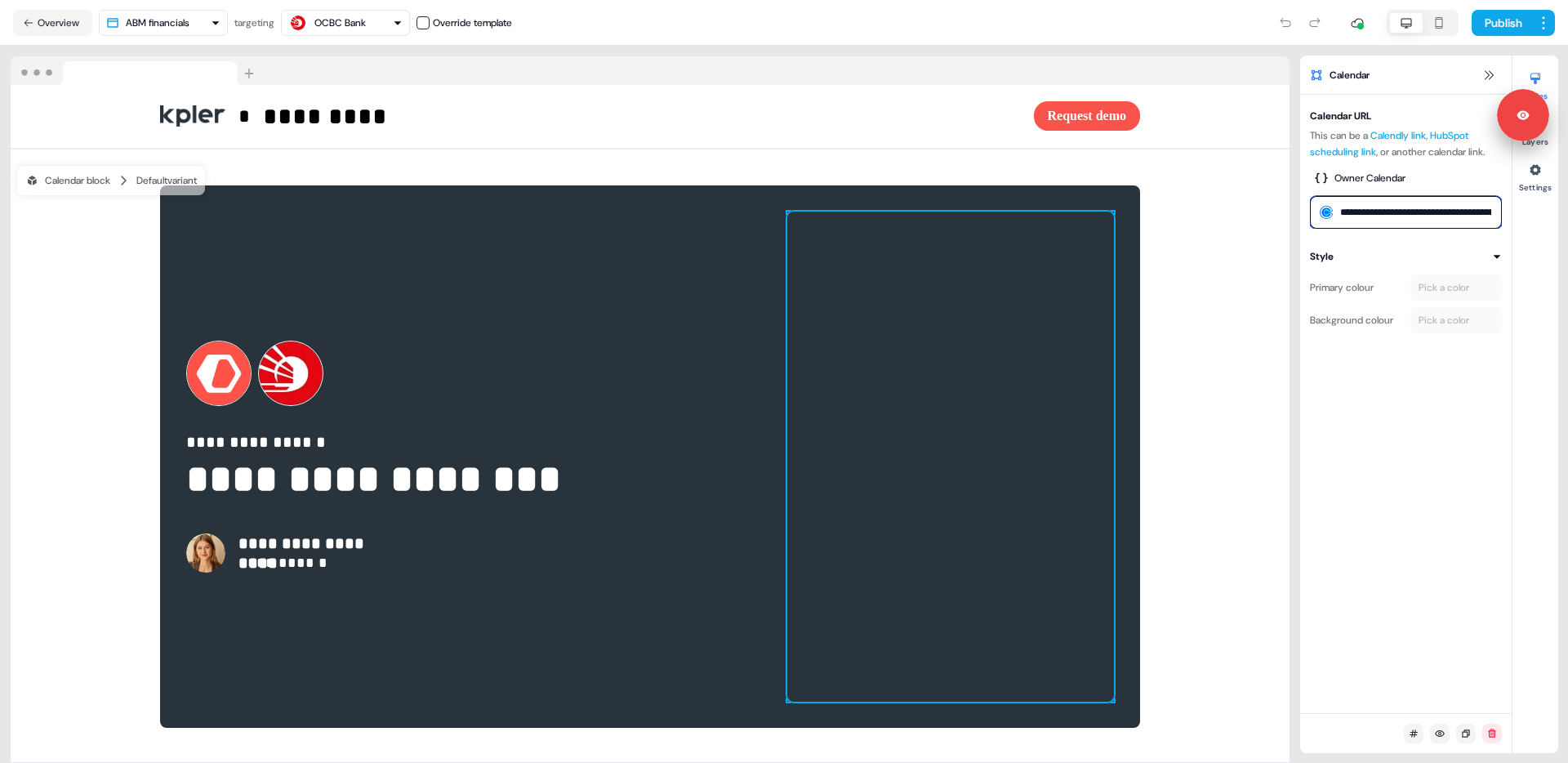
scroll to position [0, 63]
drag, startPoint x: 1341, startPoint y: 211, endPoint x: 1506, endPoint y: 215, distance: 165.0
click at [1506, 215] on div "**********" at bounding box center [1405, 167] width 212 height 124
click at [54, 25] on button "Overview" at bounding box center [52, 23] width 79 height 27
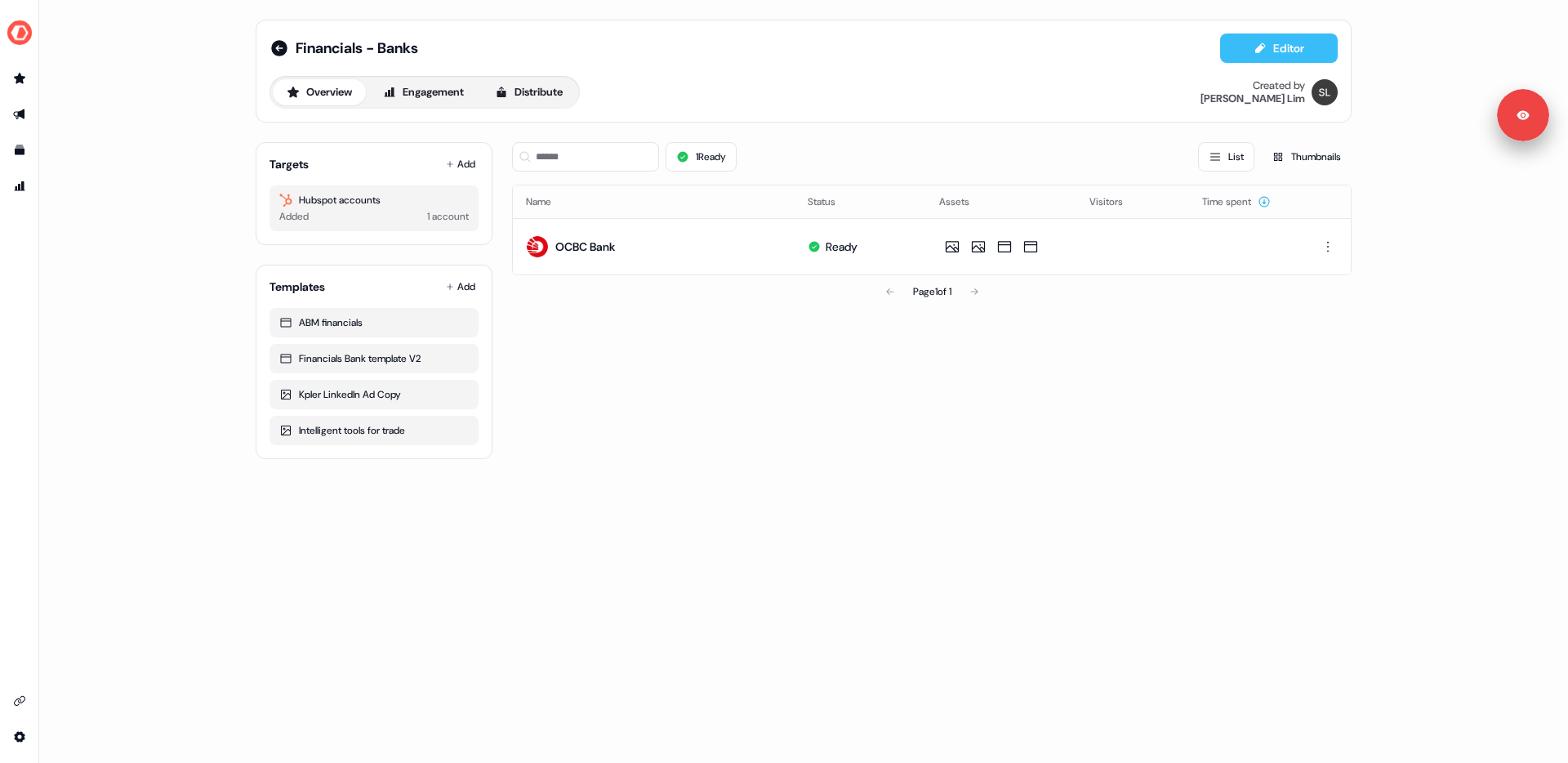
click at [1310, 43] on button "Editor" at bounding box center [1278, 48] width 117 height 30
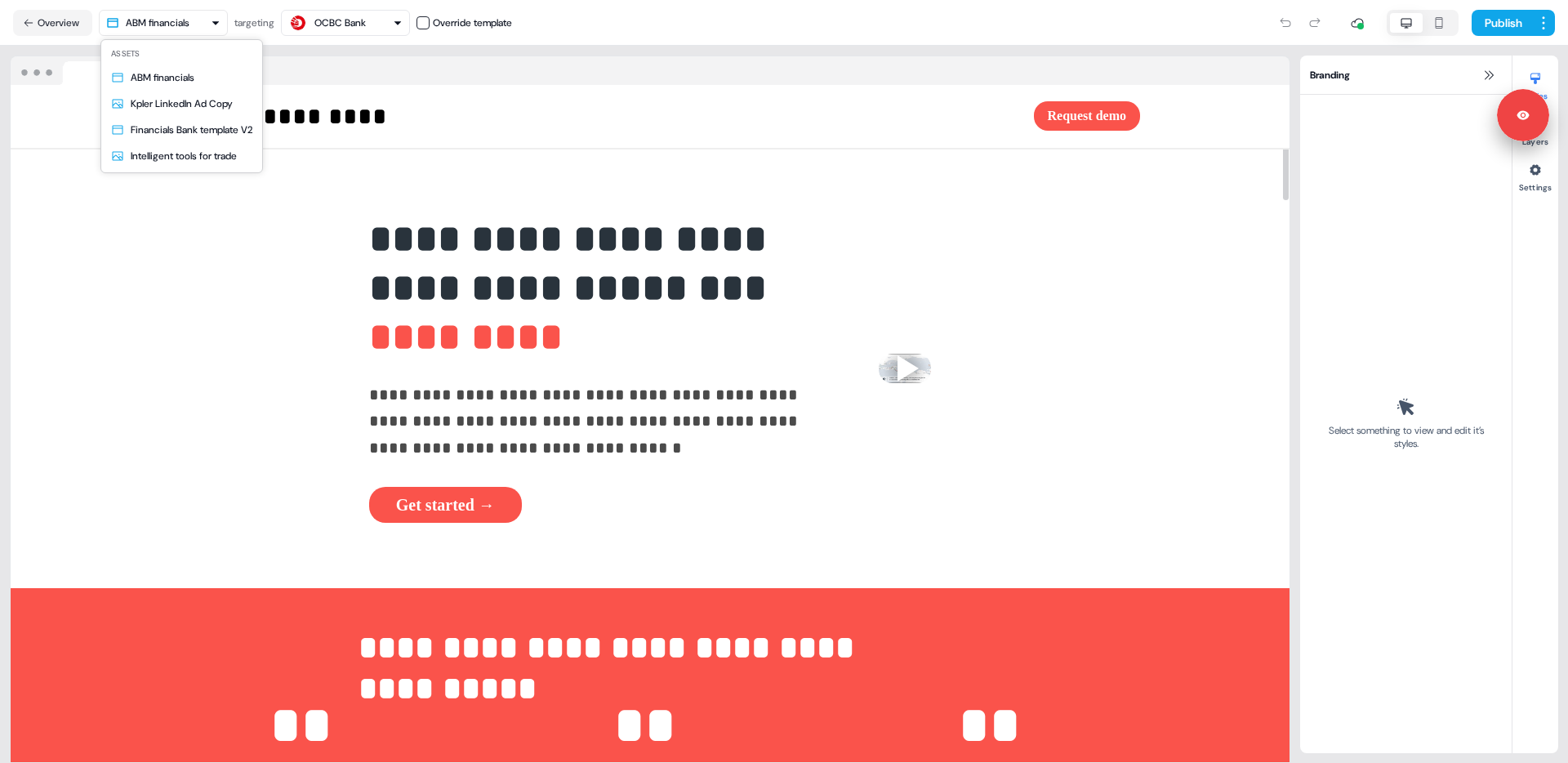
click at [202, 28] on html "**********" at bounding box center [784, 382] width 1568 height 763
drag, startPoint x: 196, startPoint y: 127, endPoint x: 436, endPoint y: 400, distance: 363.5
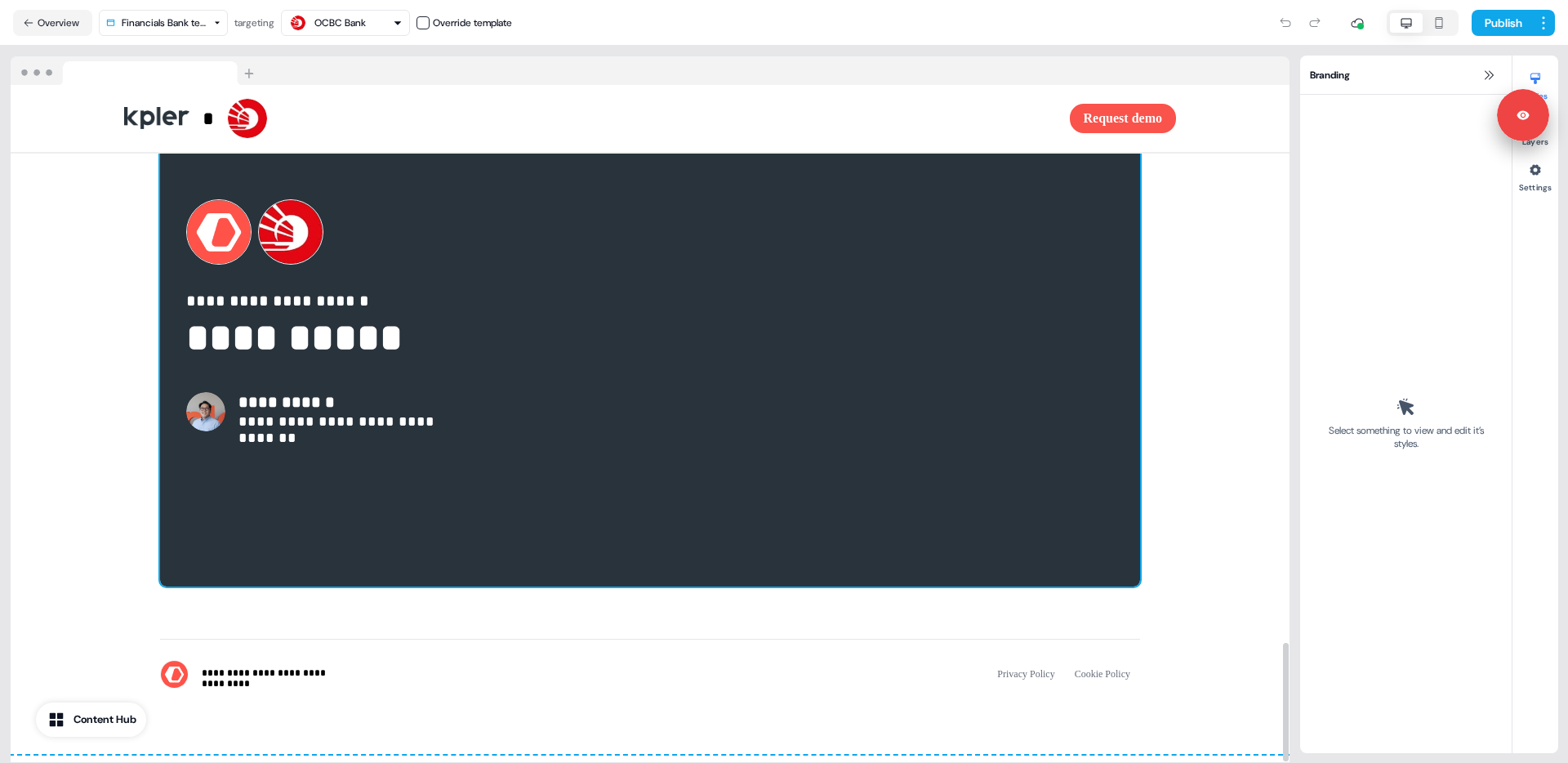
scroll to position [3061, 0]
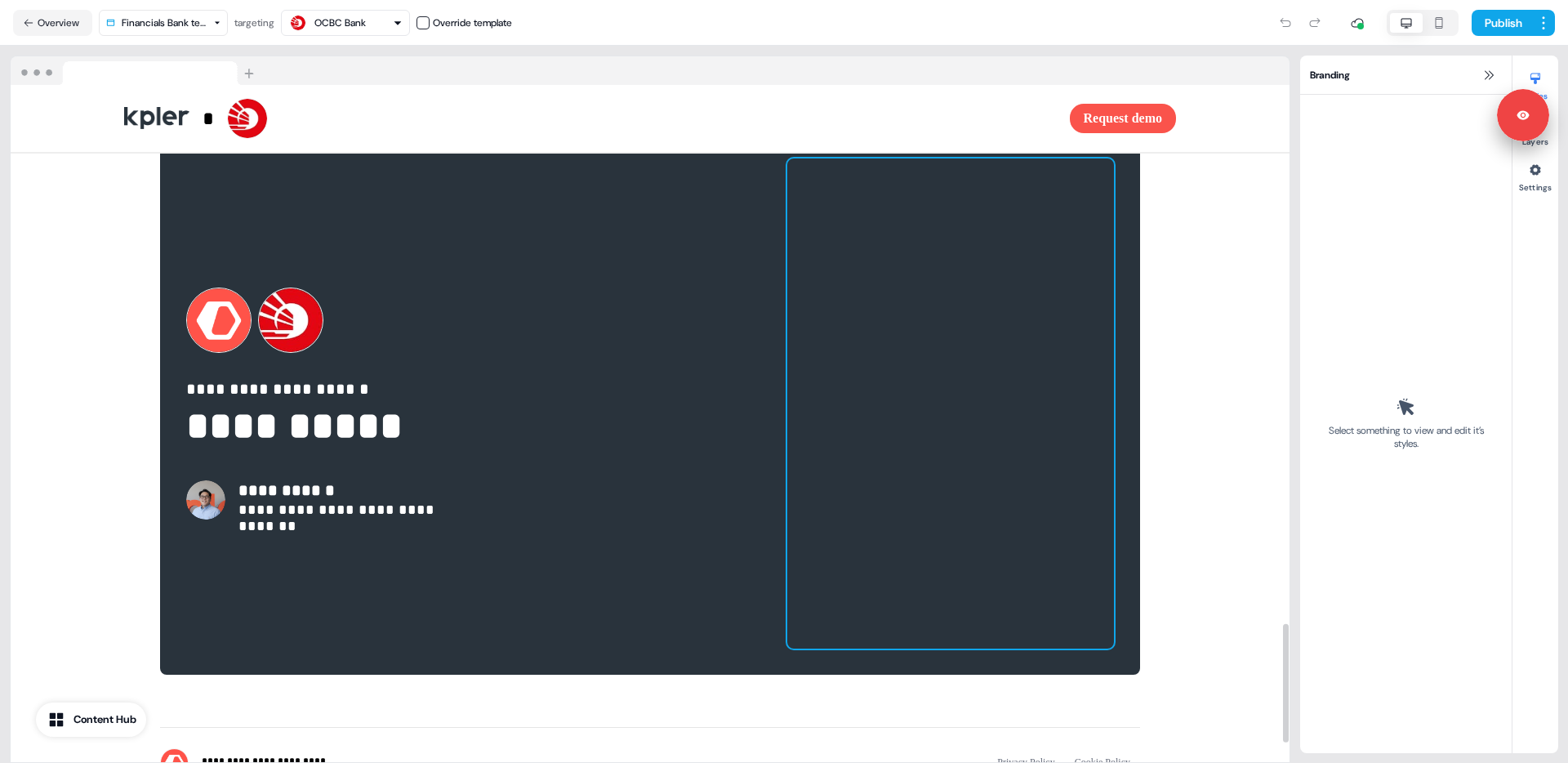
click at [814, 320] on div at bounding box center [950, 403] width 326 height 490
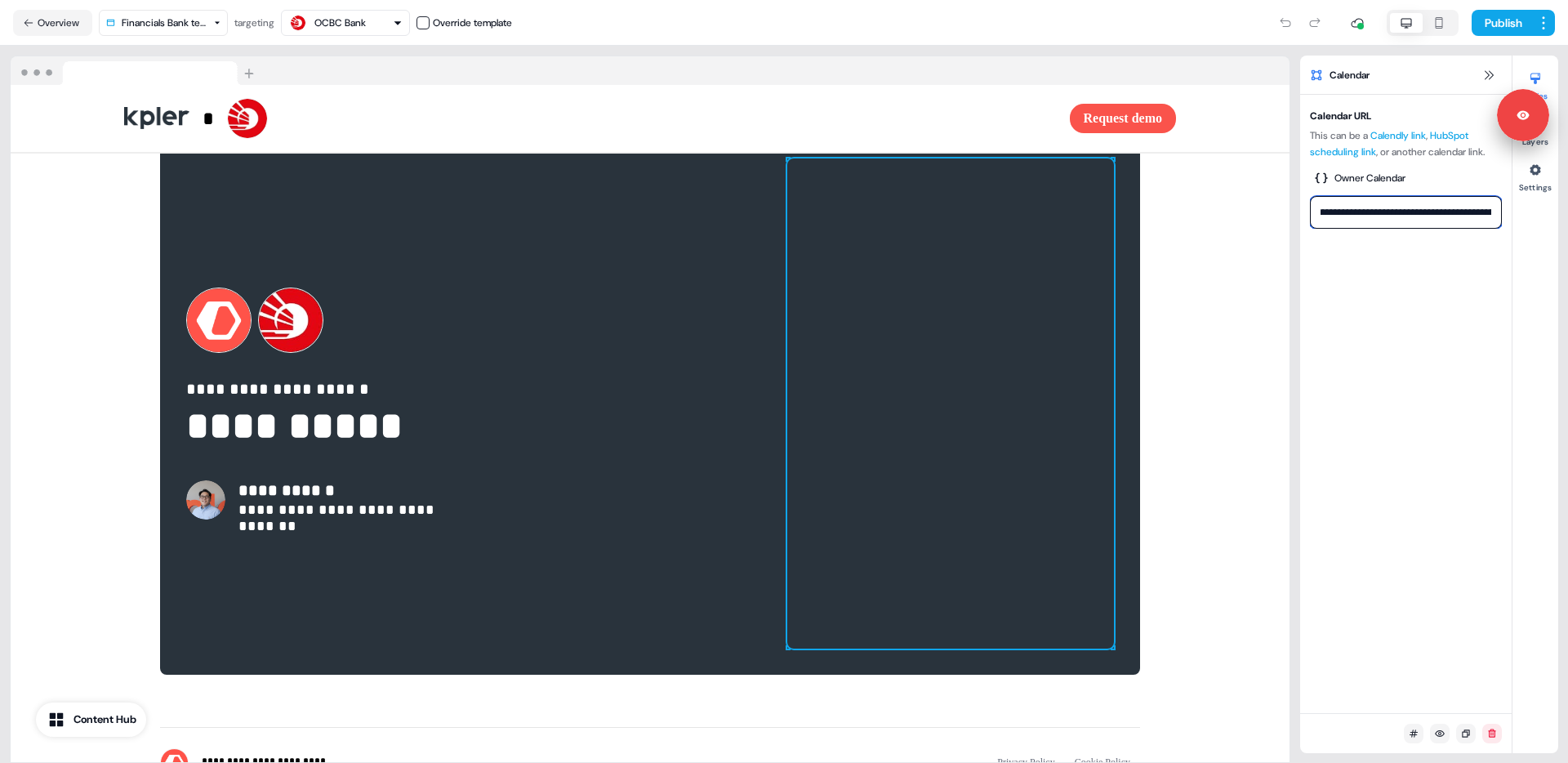
scroll to position [0, 0]
click at [1323, 213] on input "**********" at bounding box center [1405, 212] width 192 height 33
click at [742, 58] on div at bounding box center [650, 71] width 1279 height 30
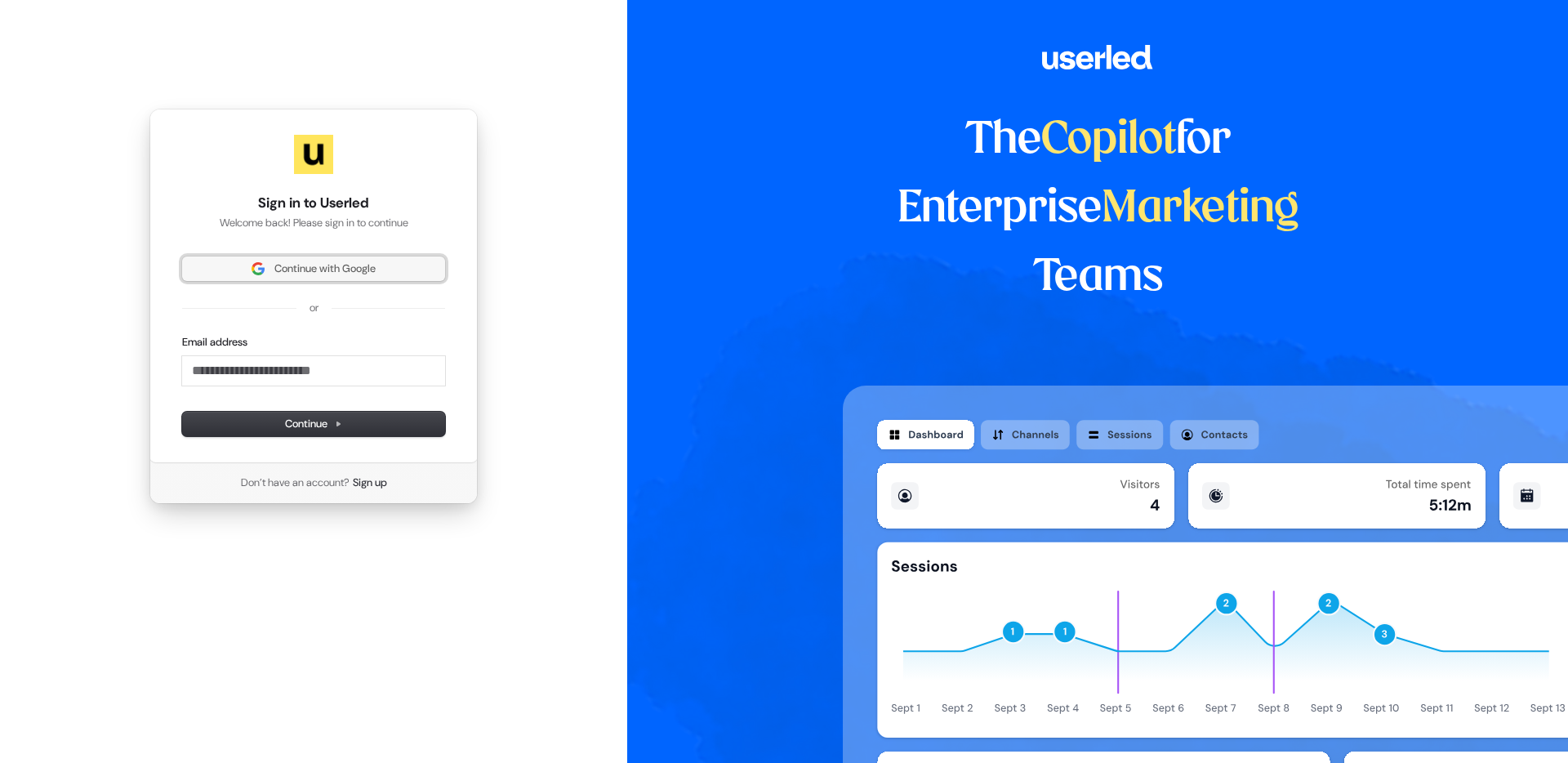
click at [293, 274] on span "Continue with Google" at bounding box center [324, 268] width 102 height 15
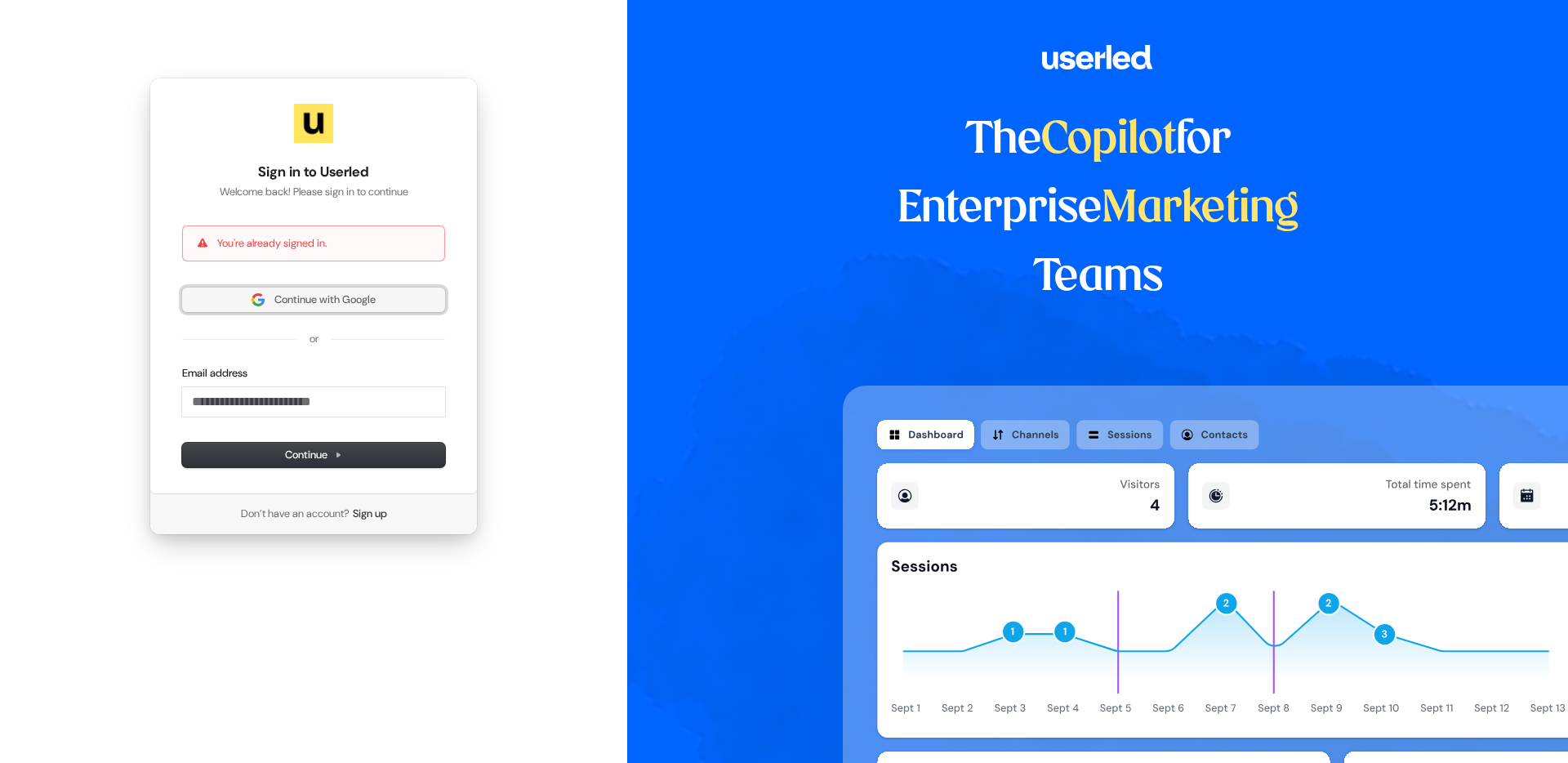
click at [296, 300] on span "Continue with Google" at bounding box center [324, 300] width 102 height 15
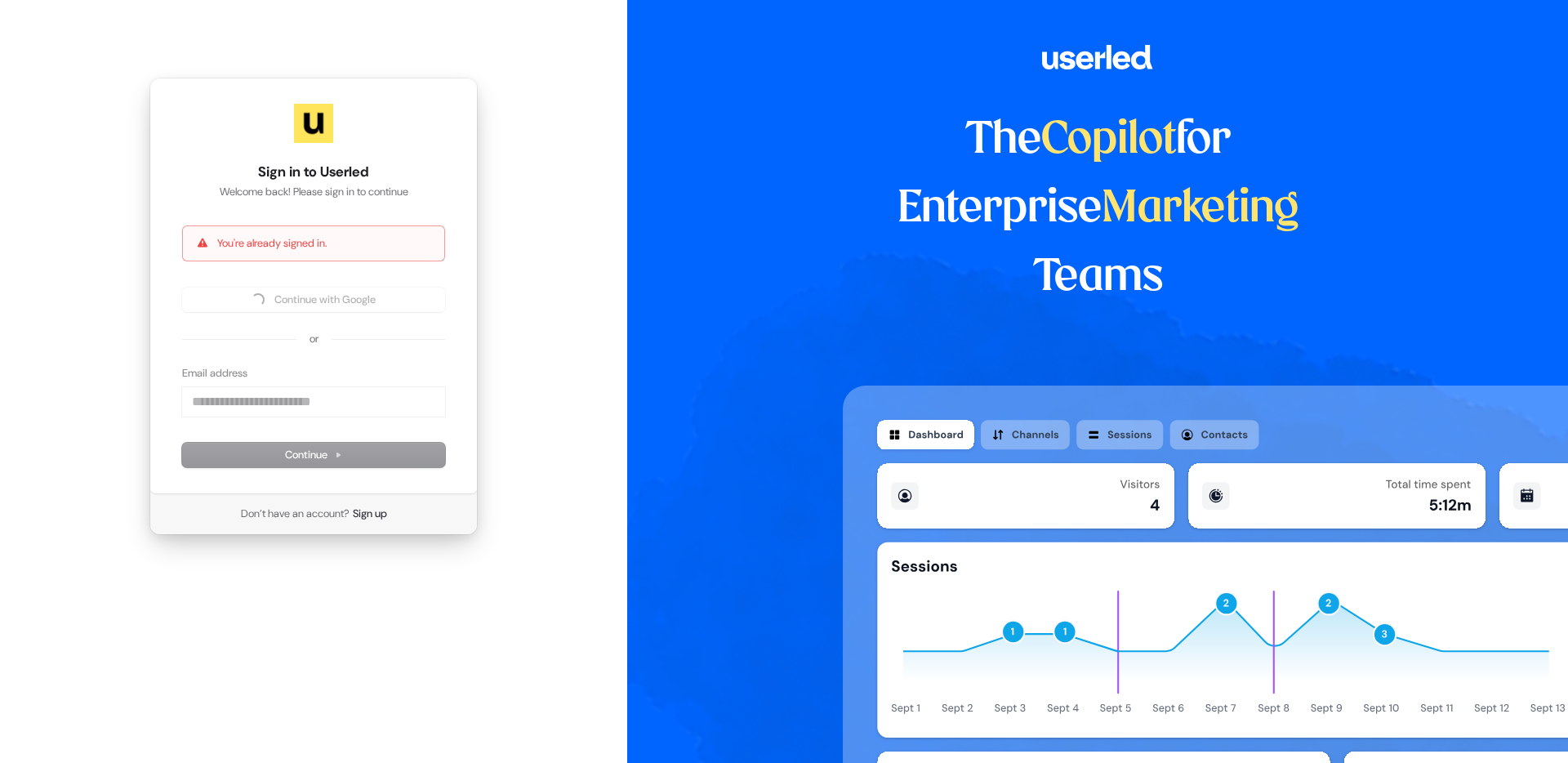
click at [696, 193] on div "The Copilot for Enterprise Marketing Teams" at bounding box center [1097, 382] width 941 height 763
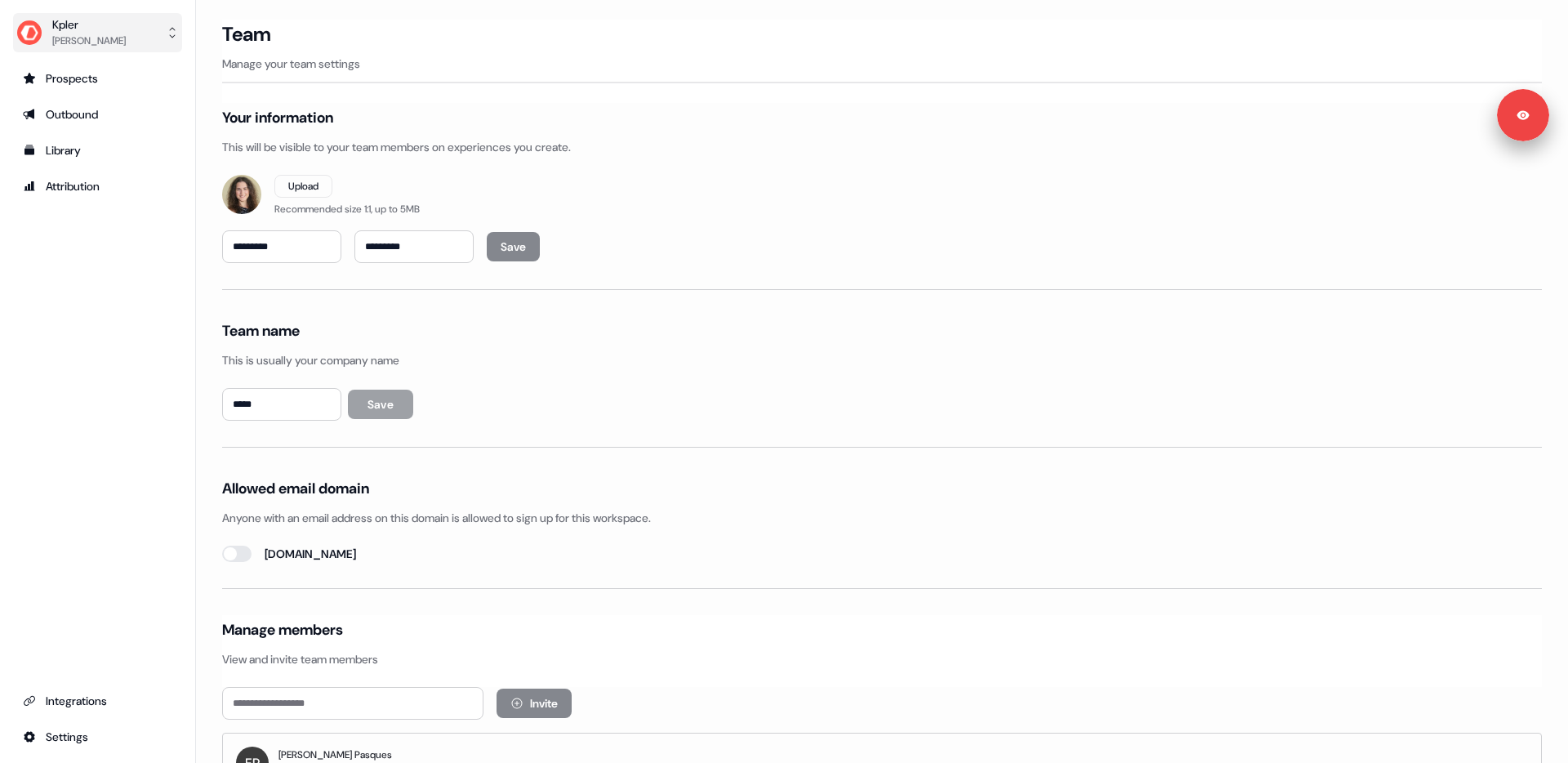
click at [85, 31] on div "Kpler" at bounding box center [89, 25] width 74 height 17
click at [111, 133] on div "Logout" at bounding box center [97, 136] width 155 height 30
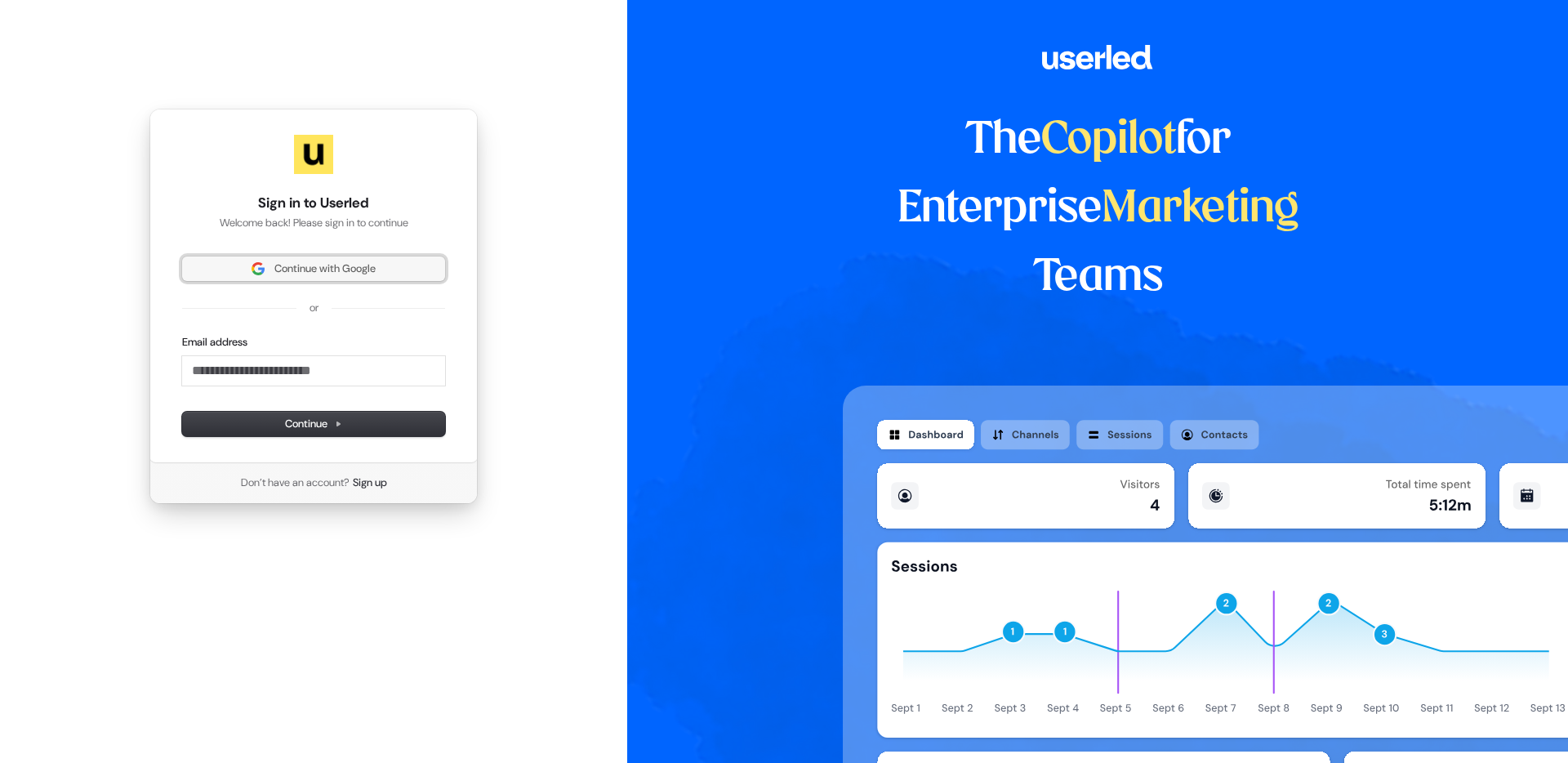
click at [300, 275] on span "Continue with Google" at bounding box center [324, 268] width 102 height 15
